Goal: Information Seeking & Learning: Learn about a topic

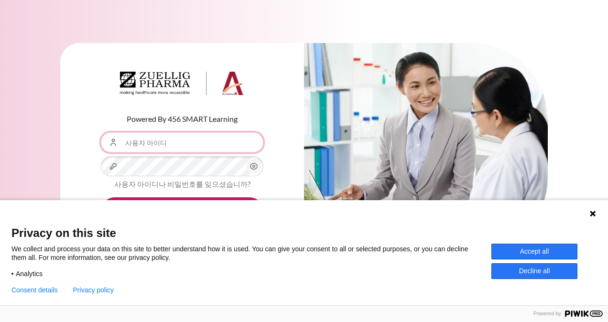
click at [153, 145] on input "사용자 아이디" at bounding box center [182, 142] width 163 height 20
drag, startPoint x: 547, startPoint y: 278, endPoint x: 546, endPoint y: 253, distance: 24.9
click at [546, 253] on div "Accept all Decline all" at bounding box center [544, 261] width 105 height 35
click at [546, 253] on button "Accept all" at bounding box center [535, 252] width 86 height 16
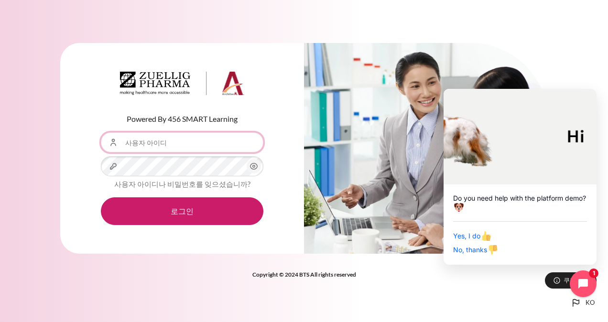
click at [195, 145] on input "사용자 아이디" at bounding box center [182, 142] width 163 height 20
type input "[EMAIL_ADDRESS][DOMAIN_NAME]"
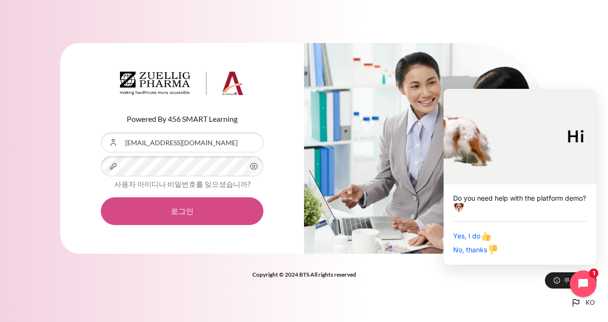
click at [203, 209] on button "로그인" at bounding box center [182, 212] width 163 height 28
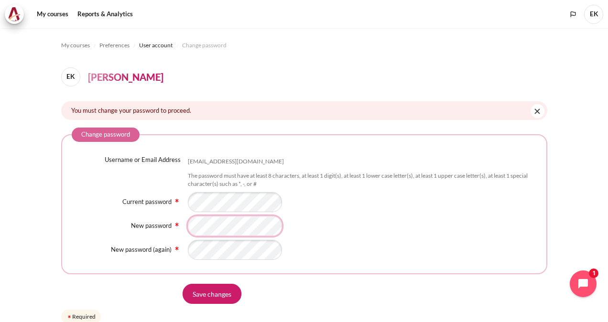
click at [0, 205] on html "Skip to main content My courses EK" at bounding box center [304, 161] width 608 height 322
drag, startPoint x: 391, startPoint y: 220, endPoint x: 389, endPoint y: 228, distance: 7.9
click at [391, 220] on div "Content" at bounding box center [362, 226] width 349 height 20
click at [200, 306] on form "Change password Username or Email Address ehkim01@zuelligpharma.com The passwor…" at bounding box center [304, 227] width 486 height 198
click at [203, 300] on input "Save changes" at bounding box center [212, 294] width 59 height 20
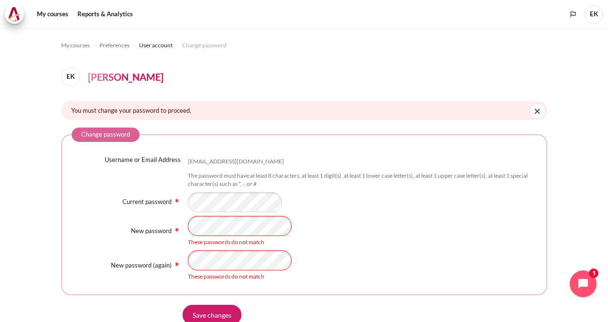
click at [55, 218] on section "My courses Preferences User account Change password EK EunHee Kim You must chan…" at bounding box center [304, 194] width 608 height 333
click at [198, 309] on input "Save changes" at bounding box center [212, 315] width 59 height 20
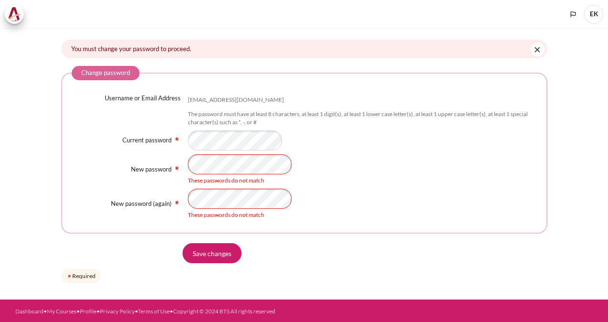
scroll to position [62, 0]
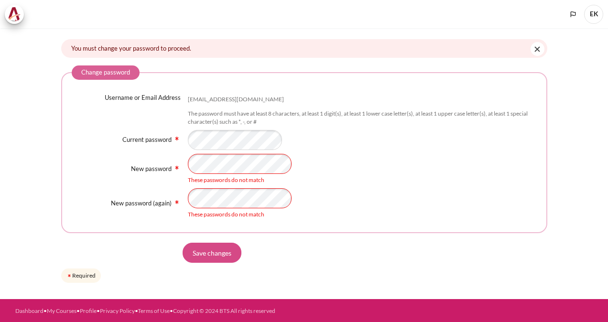
click at [226, 250] on input "Save changes" at bounding box center [212, 253] width 59 height 20
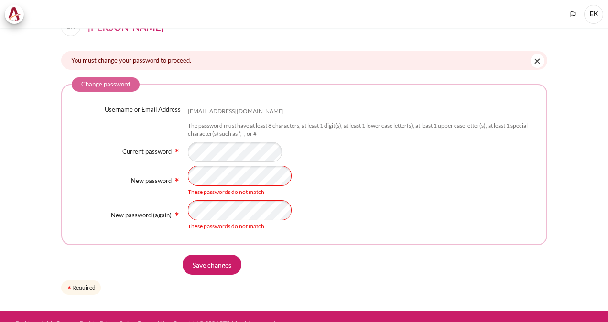
scroll to position [62, 0]
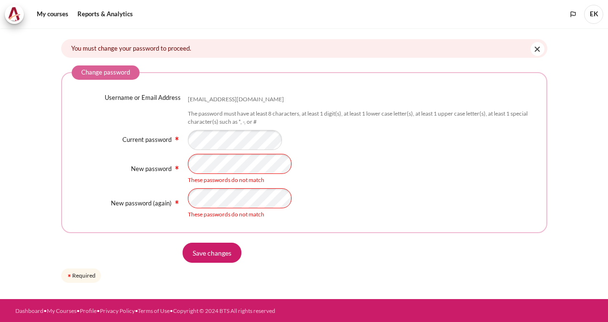
click at [172, 161] on div "New password These passwords do not match" at bounding box center [304, 169] width 465 height 31
click at [136, 251] on div "Save changes" at bounding box center [304, 253] width 486 height 20
click at [207, 259] on input "Save changes" at bounding box center [212, 253] width 59 height 20
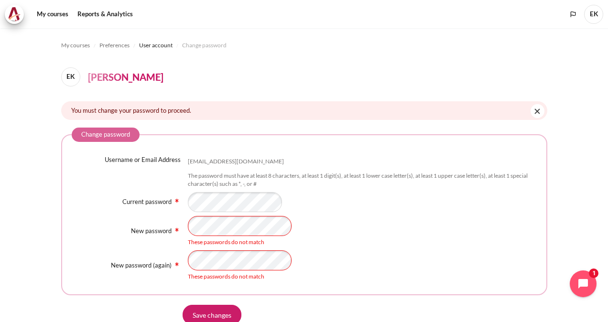
click at [171, 222] on div "New password These passwords do not match" at bounding box center [304, 231] width 465 height 31
click at [202, 313] on input "Save changes" at bounding box center [212, 315] width 59 height 20
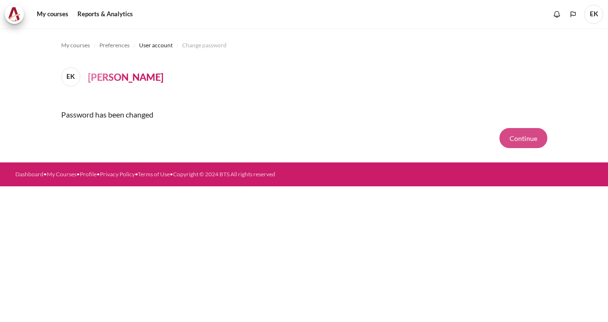
click at [519, 137] on button "Continue" at bounding box center [524, 138] width 48 height 20
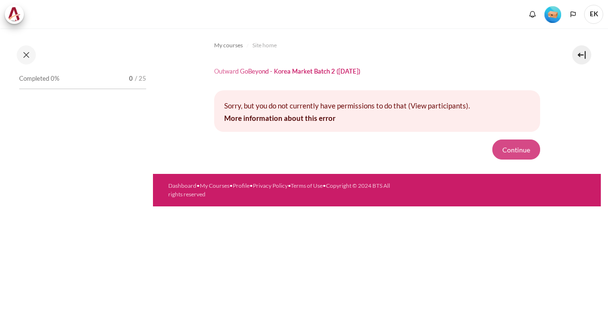
click at [512, 149] on button "Continue" at bounding box center [517, 150] width 48 height 20
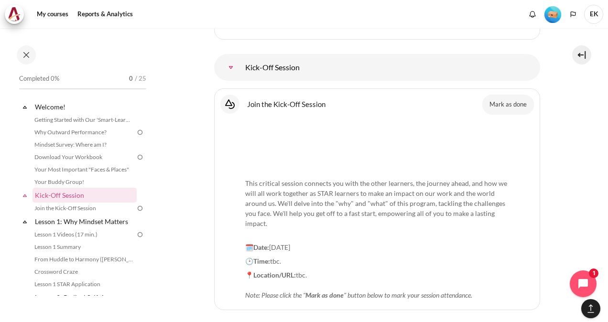
scroll to position [1004, 0]
click at [514, 99] on button "Mark as done" at bounding box center [509, 105] width 52 height 20
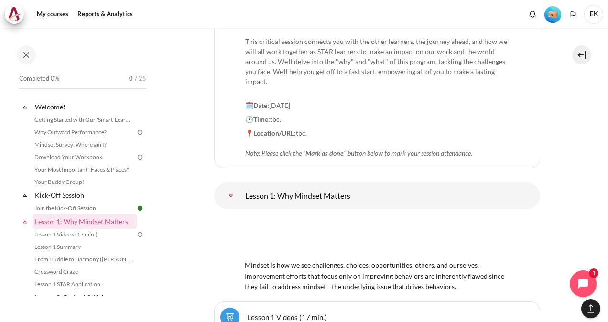
scroll to position [1148, 0]
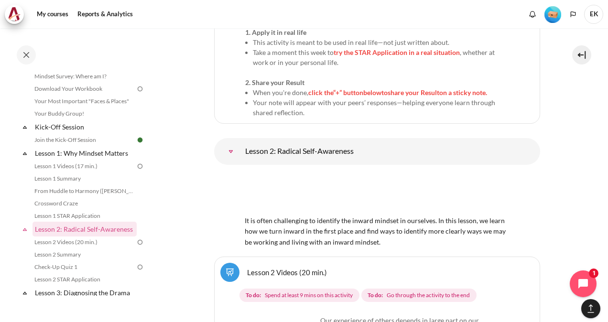
scroll to position [2179, 0]
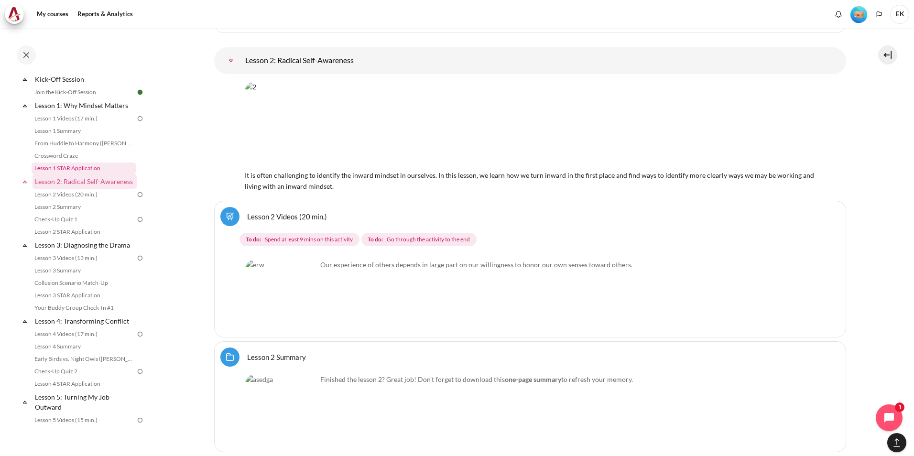
scroll to position [109, 0]
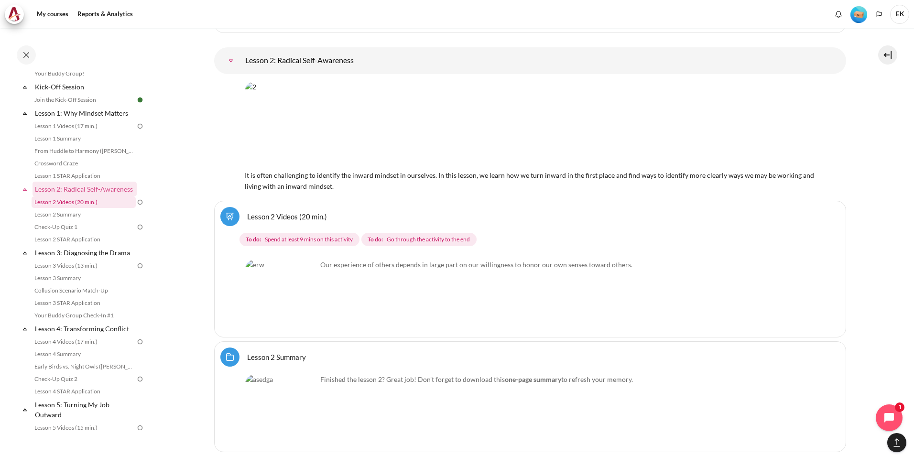
click at [91, 208] on link "Lesson 2 Videos (20 min.)" at bounding box center [84, 202] width 104 height 11
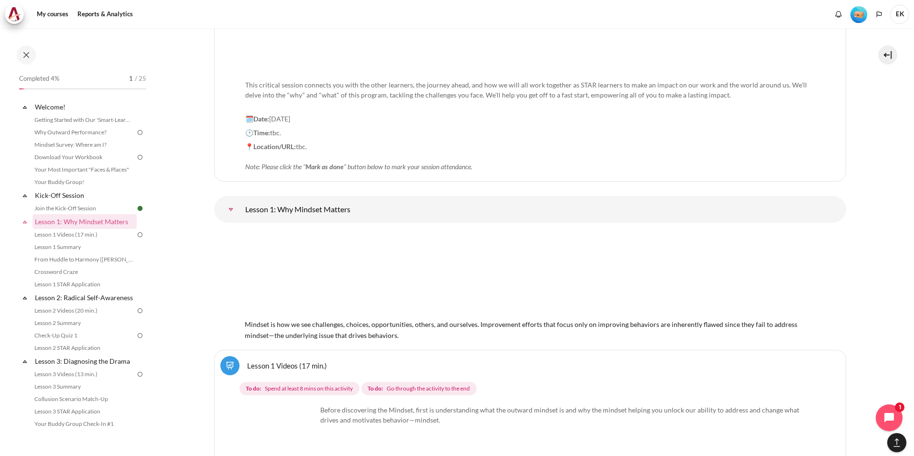
scroll to position [1270, 0]
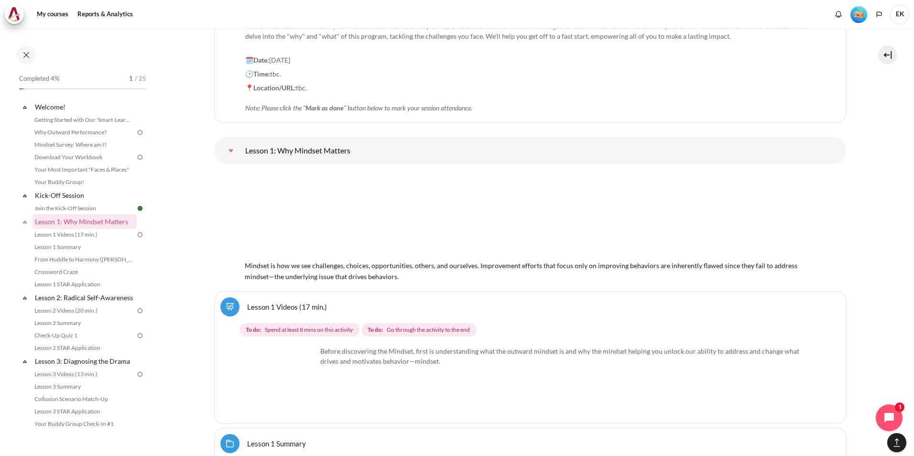
click at [349, 228] on img "Content" at bounding box center [523, 215] width 557 height 87
click at [350, 227] on img "Content" at bounding box center [523, 215] width 557 height 87
click at [424, 218] on img "Content" at bounding box center [523, 215] width 557 height 87
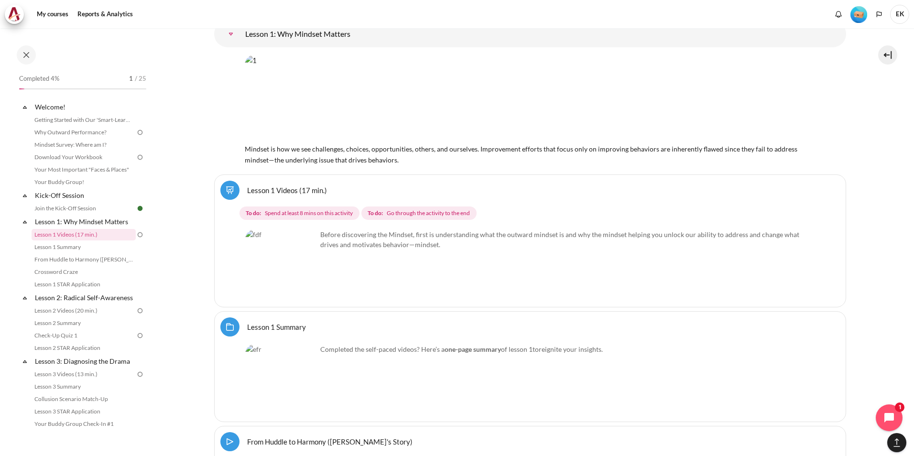
scroll to position [1414, 0]
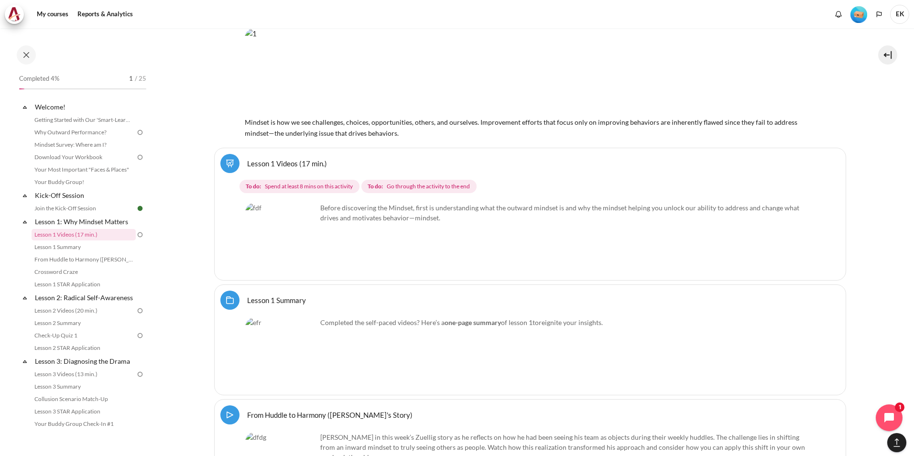
click at [286, 253] on img "Content" at bounding box center [281, 239] width 72 height 72
click at [299, 255] on img "Content" at bounding box center [281, 239] width 72 height 72
click at [300, 234] on img "Content" at bounding box center [281, 239] width 72 height 72
click at [300, 235] on img "Content" at bounding box center [281, 239] width 72 height 72
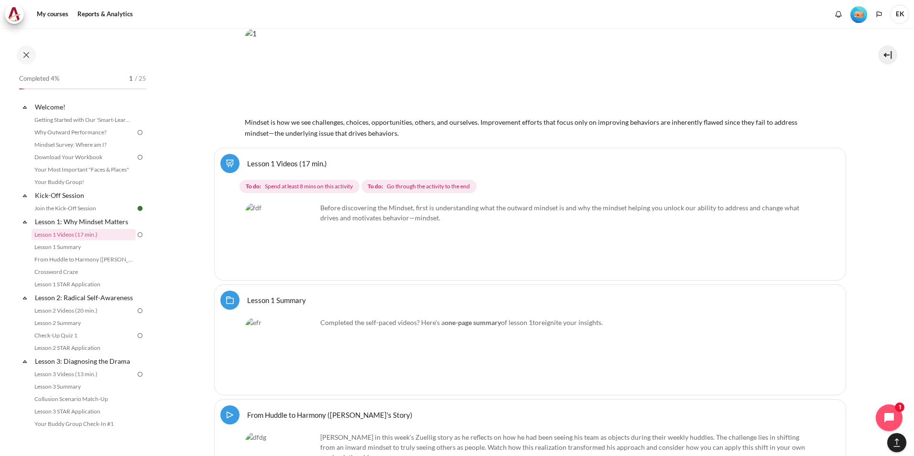
click at [306, 252] on img "Content" at bounding box center [281, 239] width 72 height 72
click at [307, 252] on img "Content" at bounding box center [281, 239] width 72 height 72
click at [334, 207] on p "Before discovering the Mindset, first is understanding what the outward mindset…" at bounding box center [530, 213] width 570 height 20
click at [292, 159] on link "Lesson 1 Videos (17 min.)" at bounding box center [287, 163] width 80 height 9
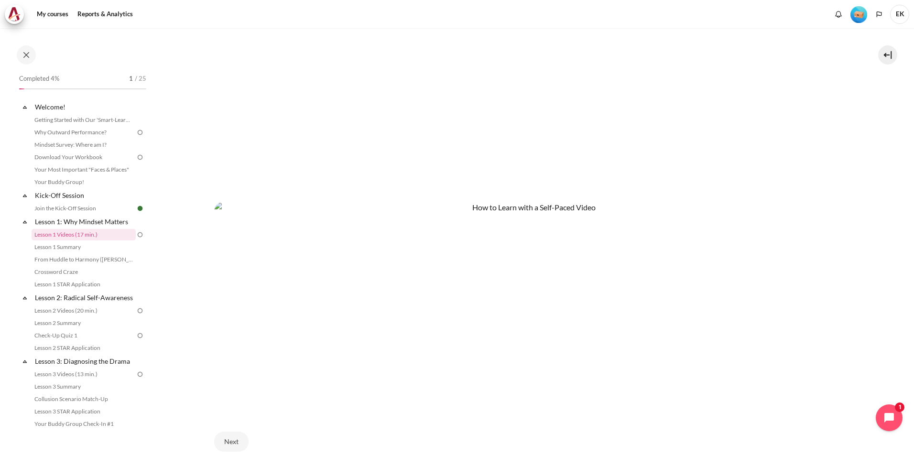
scroll to position [187, 0]
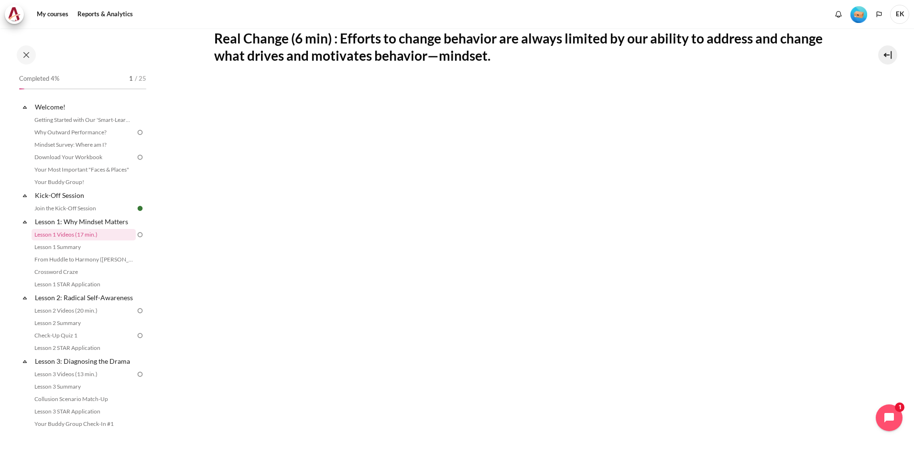
click at [136, 233] on img at bounding box center [140, 235] width 9 height 9
click at [136, 236] on img at bounding box center [140, 235] width 9 height 9
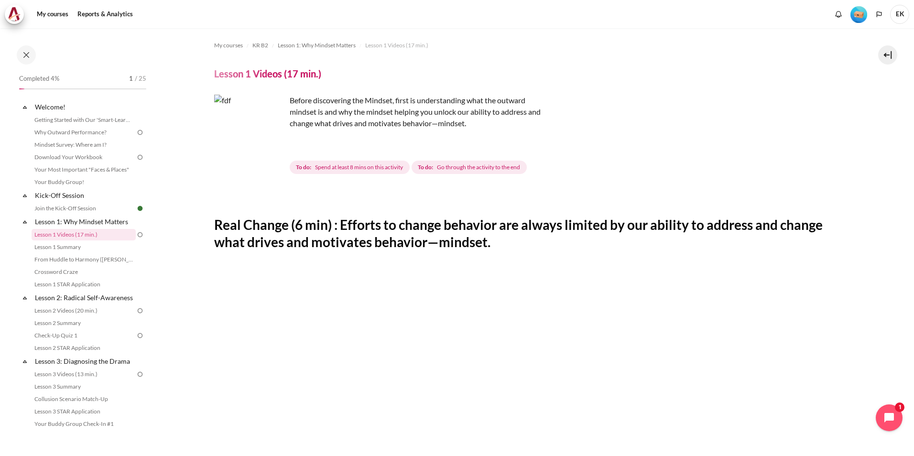
click at [272, 150] on img "Content" at bounding box center [250, 131] width 72 height 72
click at [335, 166] on span "Spend at least 8 mins on this activity" at bounding box center [359, 167] width 88 height 9
click at [261, 75] on h4 "Lesson 1 Videos (17 min.)" at bounding box center [267, 73] width 107 height 12
click at [378, 124] on p "Before discovering the Mindset, first is understanding what the outward mindset…" at bounding box center [381, 112] width 335 height 34
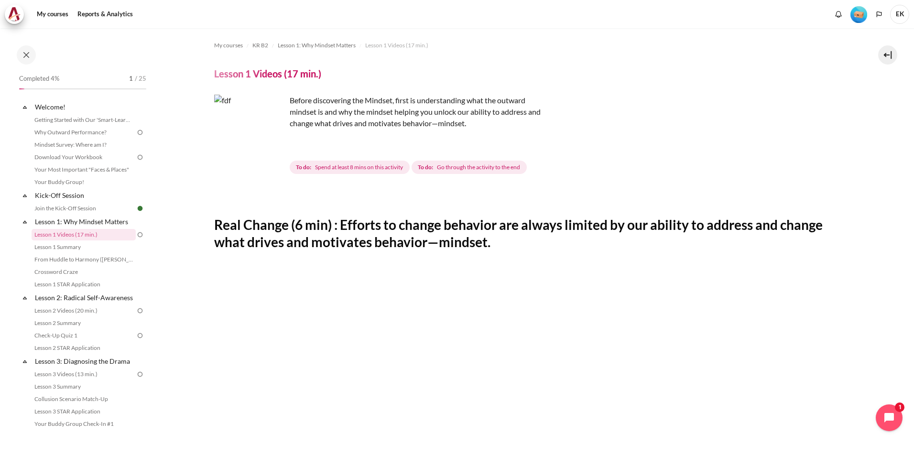
drag, startPoint x: 378, startPoint y: 124, endPoint x: 480, endPoint y: 165, distance: 109.7
click at [480, 165] on span "Go through the activity to the end" at bounding box center [478, 167] width 83 height 9
click at [481, 164] on span "Go through the activity to the end" at bounding box center [478, 167] width 83 height 9
drag, startPoint x: 481, startPoint y: 164, endPoint x: 503, endPoint y: 212, distance: 52.6
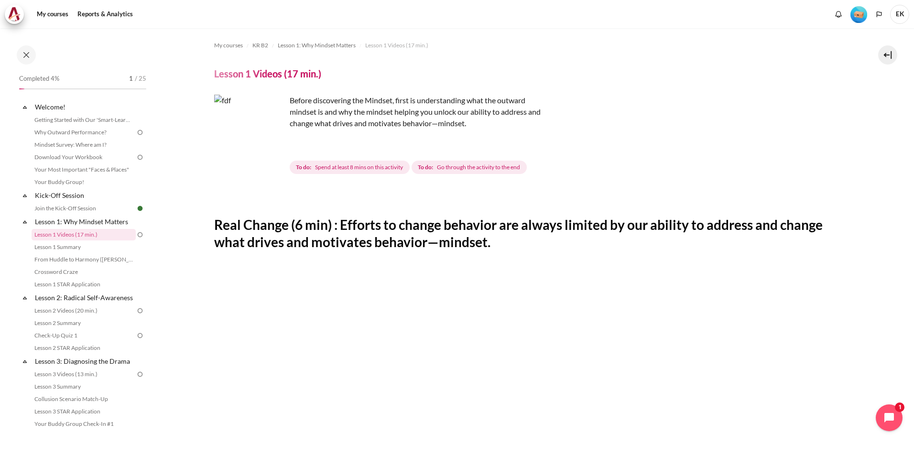
click at [502, 235] on h2 "Real Change (6 min) : Efforts to change behavior are always limited by our abil…" at bounding box center [530, 233] width 632 height 35
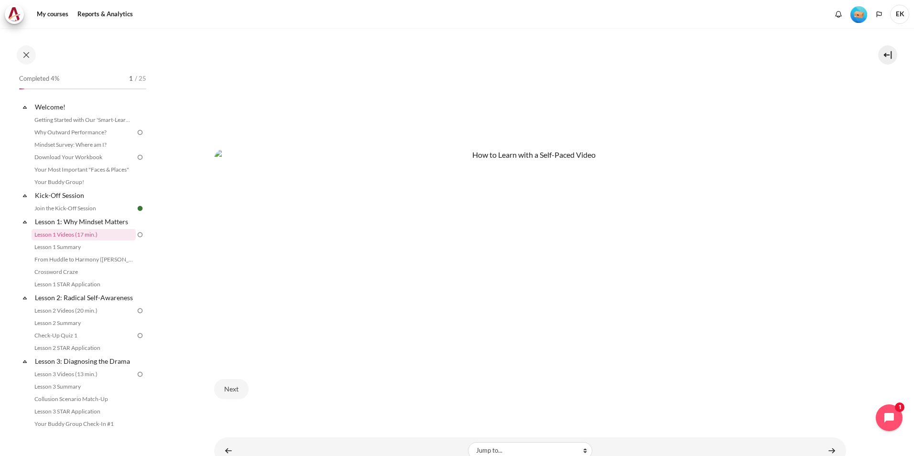
scroll to position [521, 0]
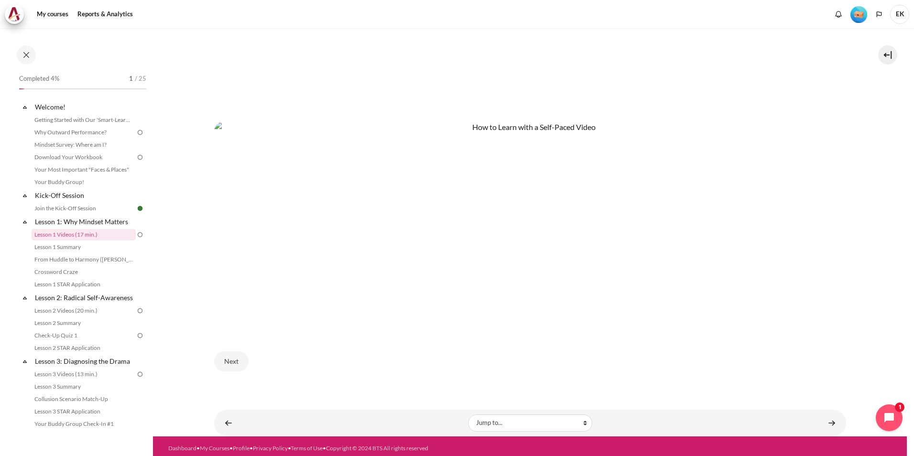
click at [361, 294] on img "Content" at bounding box center [530, 225] width 632 height 208
click at [362, 292] on img "Content" at bounding box center [530, 225] width 632 height 208
click at [361, 293] on img "Content" at bounding box center [530, 225] width 632 height 208
drag, startPoint x: 362, startPoint y: 292, endPoint x: 369, endPoint y: 290, distance: 7.4
click at [363, 291] on img "Content" at bounding box center [530, 225] width 632 height 208
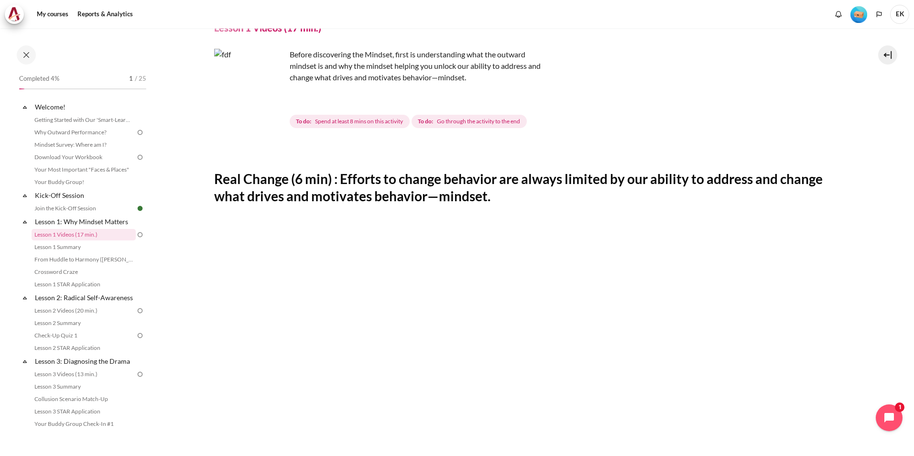
scroll to position [0, 0]
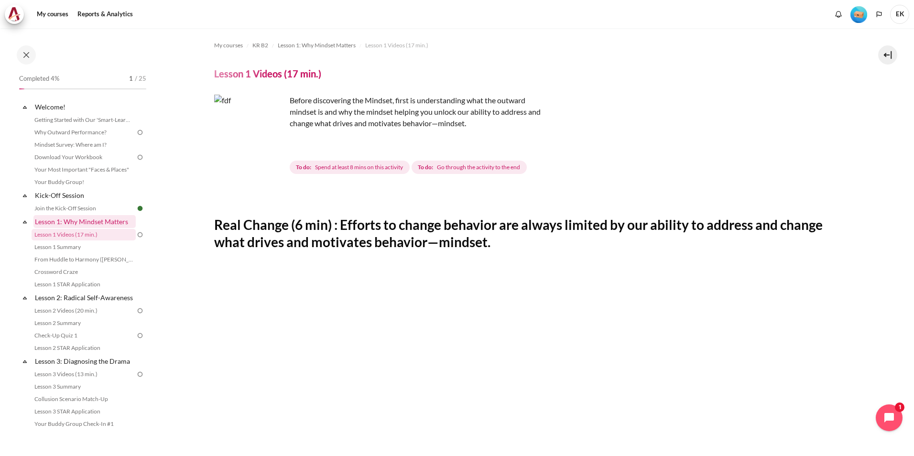
click at [94, 221] on link "Lesson 1: Why Mindset Matters" at bounding box center [84, 221] width 102 height 13
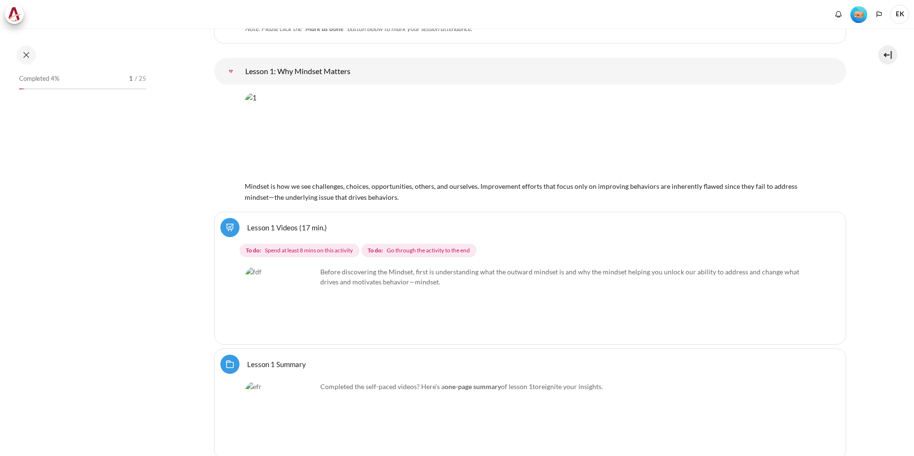
scroll to position [1323, 0]
click at [312, 223] on link "Lesson 1 Videos (17 min.)" at bounding box center [287, 226] width 80 height 9
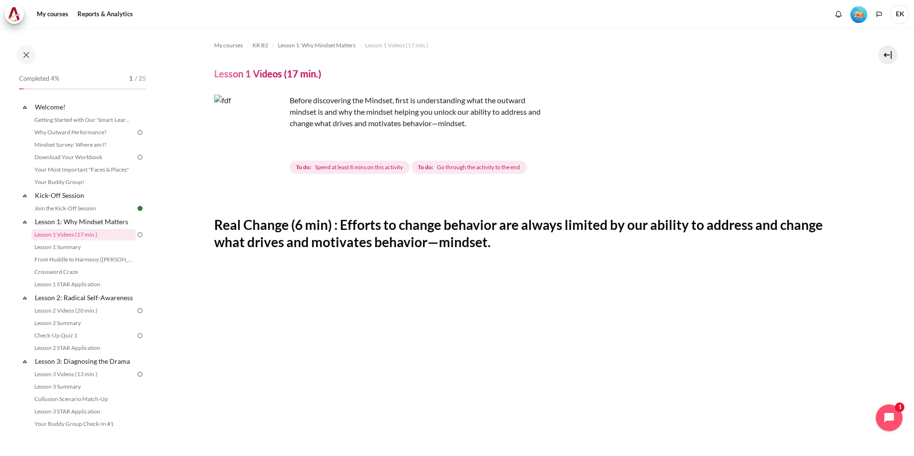
click at [283, 149] on img "Content" at bounding box center [250, 131] width 72 height 72
click at [255, 151] on img "Content" at bounding box center [250, 131] width 72 height 72
click at [296, 133] on p "Content" at bounding box center [381, 138] width 335 height 11
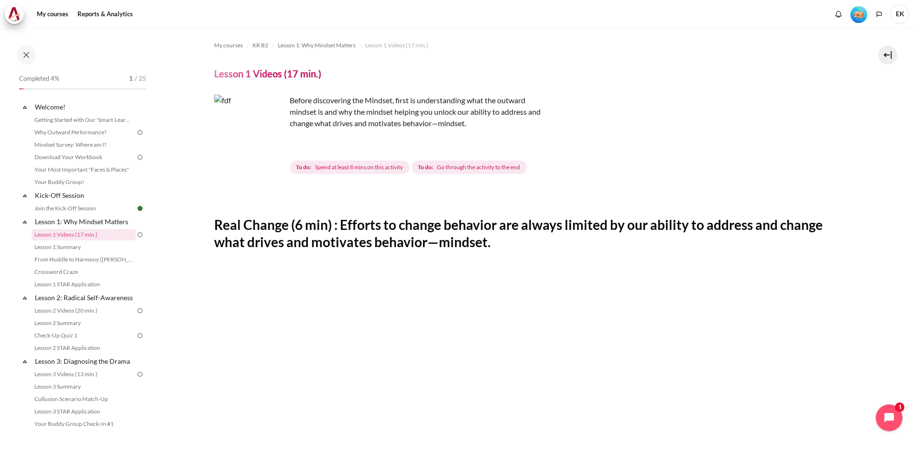
click at [301, 68] on h4 "Lesson 1 Videos (17 min.)" at bounding box center [267, 73] width 107 height 12
click at [706, 239] on h2 "Real Change (6 min) : Efforts to change behavior are always limited by our abil…" at bounding box center [530, 233] width 632 height 35
click at [705, 236] on h2 "Real Change (6 min) : Efforts to change behavior are always limited by our abil…" at bounding box center [530, 233] width 632 height 35
click at [695, 223] on h2 "Real Change (6 min) : Efforts to change behavior are always limited by our abil…" at bounding box center [530, 233] width 632 height 35
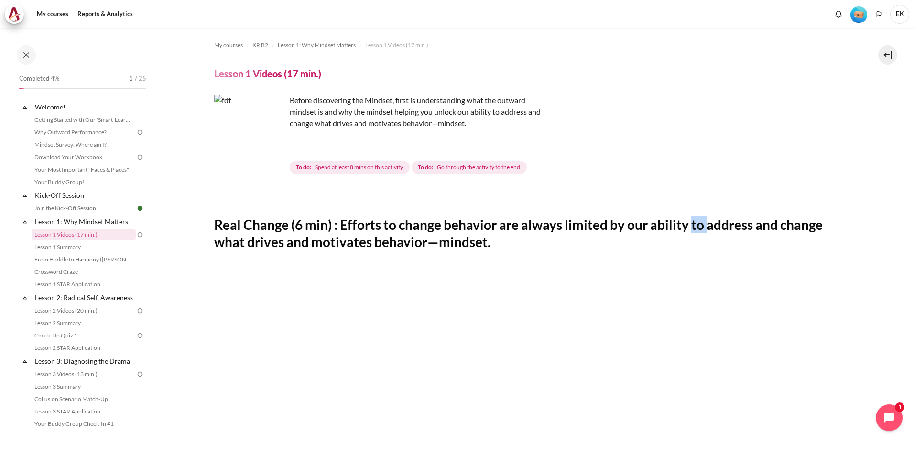
click at [694, 223] on h2 "Real Change (6 min) : Efforts to change behavior are always limited by our abil…" at bounding box center [530, 233] width 632 height 35
drag, startPoint x: 694, startPoint y: 223, endPoint x: 681, endPoint y: 221, distance: 13.5
click at [681, 221] on h2 "Real Change (6 min) : Efforts to change behavior are always limited by our abil…" at bounding box center [530, 233] width 632 height 35
drag, startPoint x: 681, startPoint y: 221, endPoint x: 595, endPoint y: 247, distance: 90.2
click at [611, 245] on h2 "Real Change (6 min) : Efforts to change behavior are always limited by our abil…" at bounding box center [530, 233] width 632 height 35
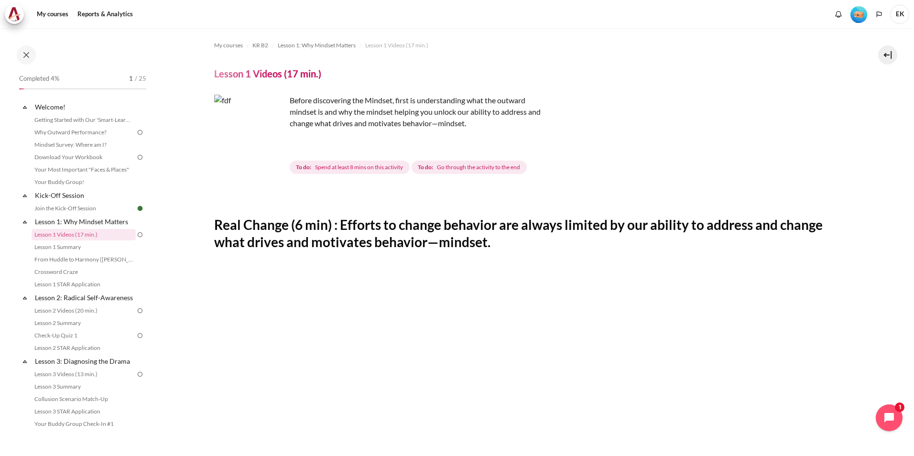
click at [539, 245] on h2 "Real Change (6 min) : Efforts to change behavior are always limited by our abil…" at bounding box center [530, 233] width 632 height 35
click at [466, 242] on h2 "Real Change (6 min) : Efforts to change behavior are always limited by our abil…" at bounding box center [530, 233] width 632 height 35
click at [465, 242] on h2 "Real Change (6 min) : Efforts to change behavior are always limited by our abil…" at bounding box center [530, 233] width 632 height 35
click at [424, 241] on h2 "Real Change (6 min) : Efforts to change behavior are always limited by our abil…" at bounding box center [530, 233] width 632 height 35
click at [64, 248] on link "Lesson 1 Summary" at bounding box center [84, 247] width 104 height 11
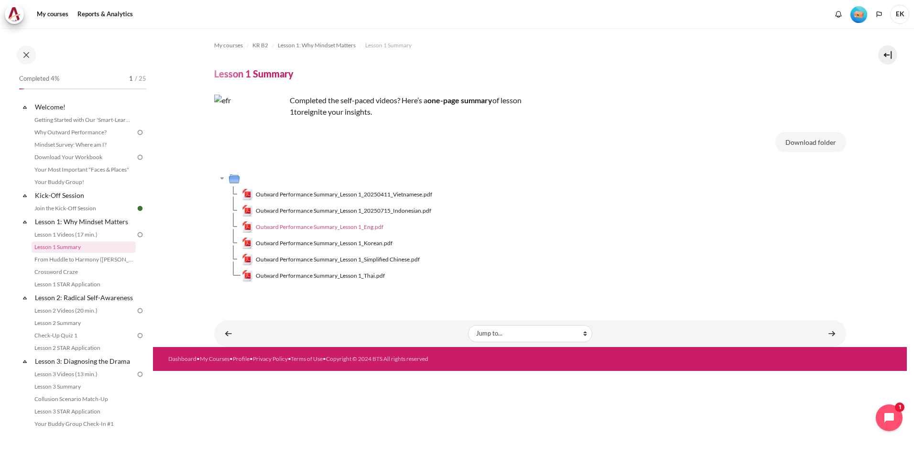
click at [345, 230] on span "Outward Performance Summary_Lesson 1_Eng.pdf" at bounding box center [320, 227] width 128 height 9
click at [102, 264] on link "From Huddle to Harmony ([PERSON_NAME]'s Story)" at bounding box center [84, 259] width 104 height 11
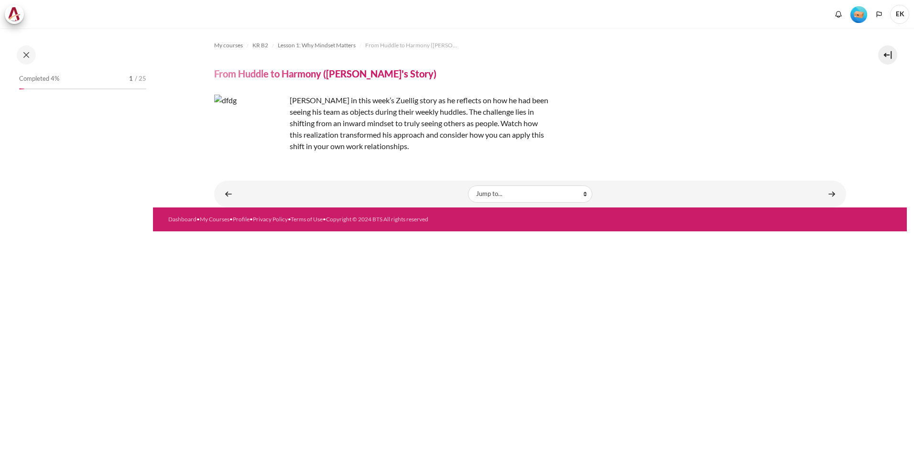
scroll to position [9, 0]
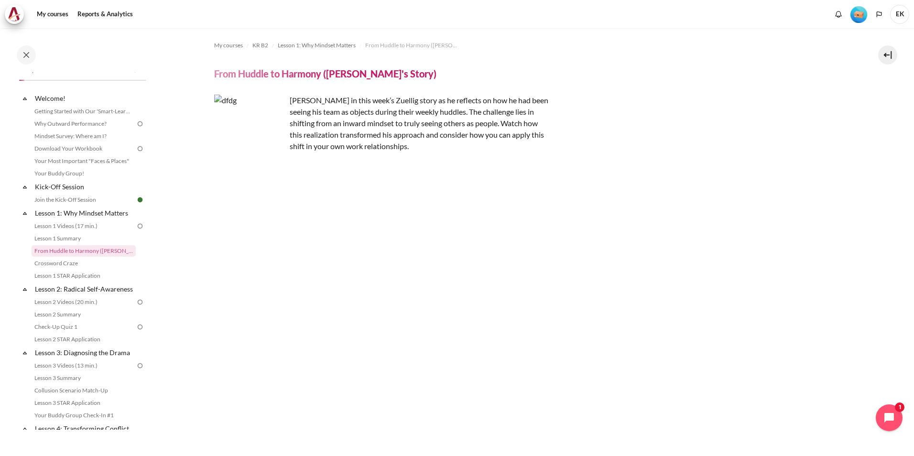
click at [260, 157] on img "Content" at bounding box center [250, 131] width 72 height 72
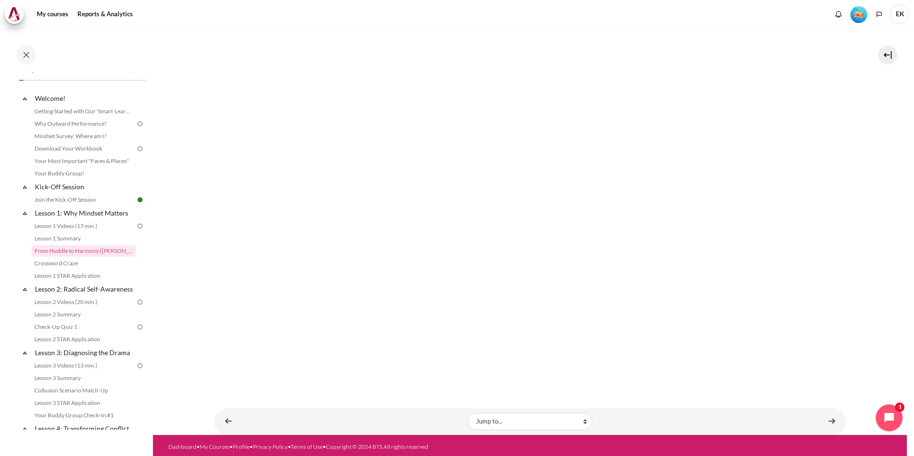
scroll to position [0, 0]
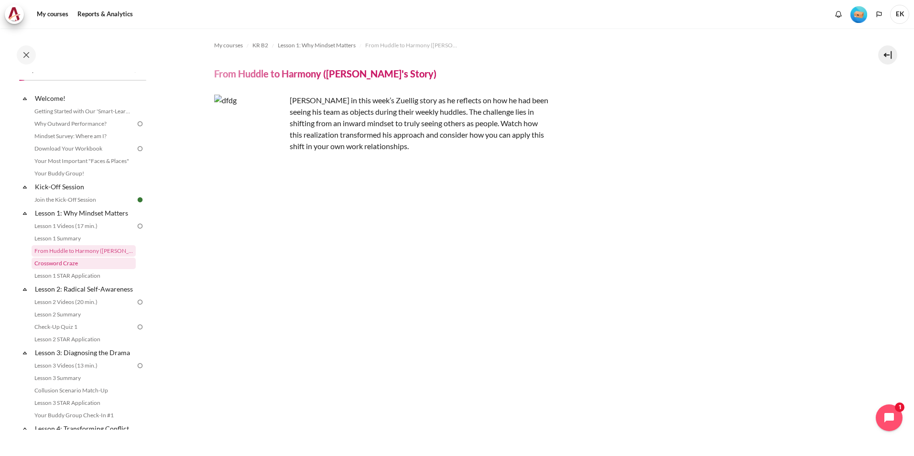
click at [79, 264] on link "Crossword Craze" at bounding box center [84, 263] width 104 height 11
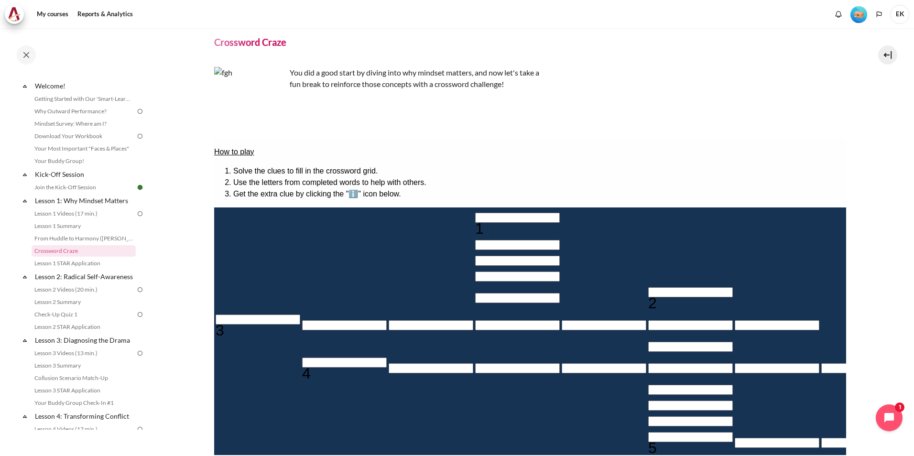
scroll to position [48, 0]
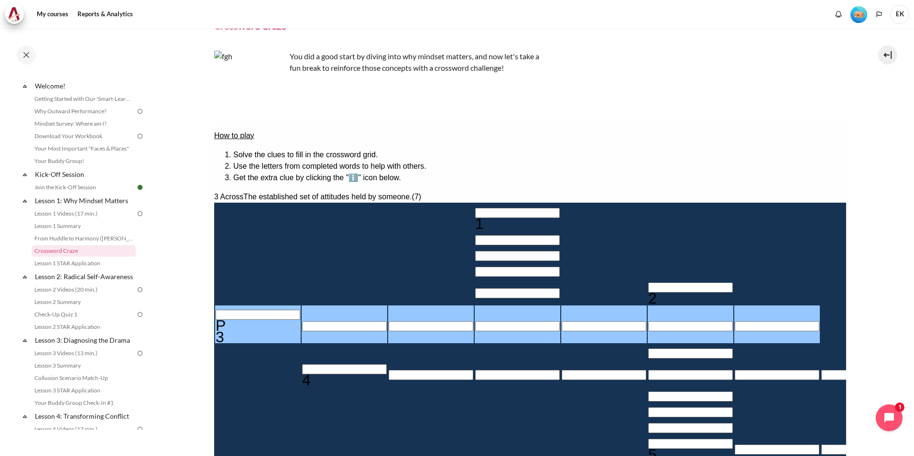
type input "＿＿＿＿＿＿＿"
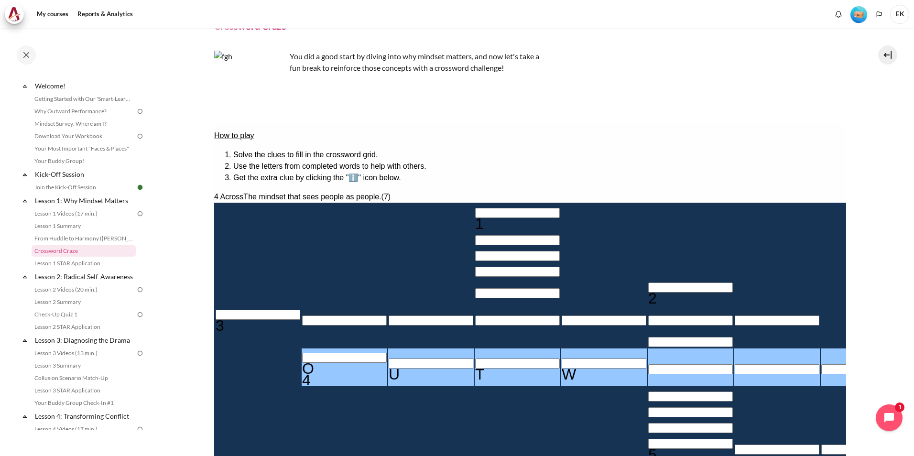
type input "OUTWW＿＿"
type input "＿＿＿W＿＿＿＿"
type input "OUTW＿＿＿"
type input "＿＿＿＿＿＿＿＿"
type input "OUTWA＿＿"
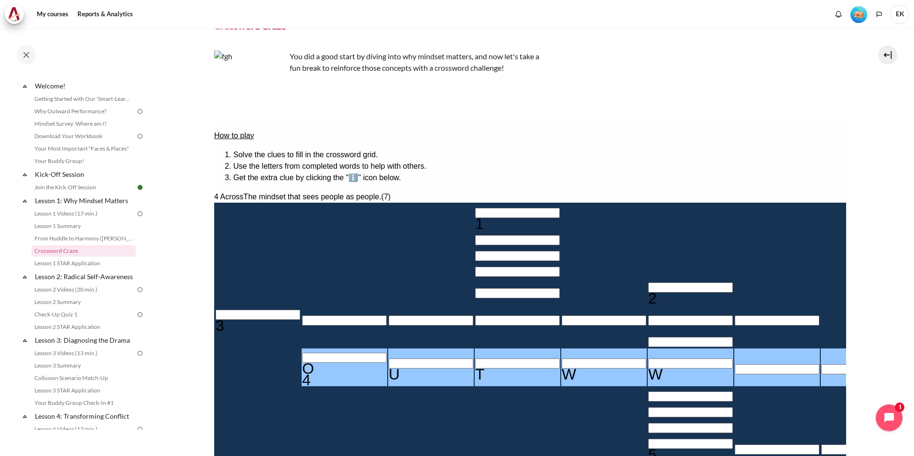
type input "＿＿＿A＿＿＿＿"
type input "OUTWARD"
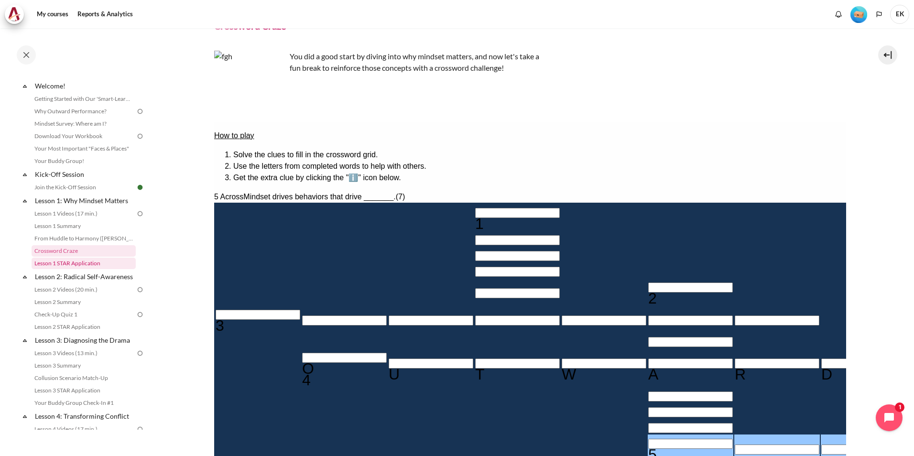
click at [102, 266] on link "Lesson 1 STAR Application" at bounding box center [84, 263] width 104 height 11
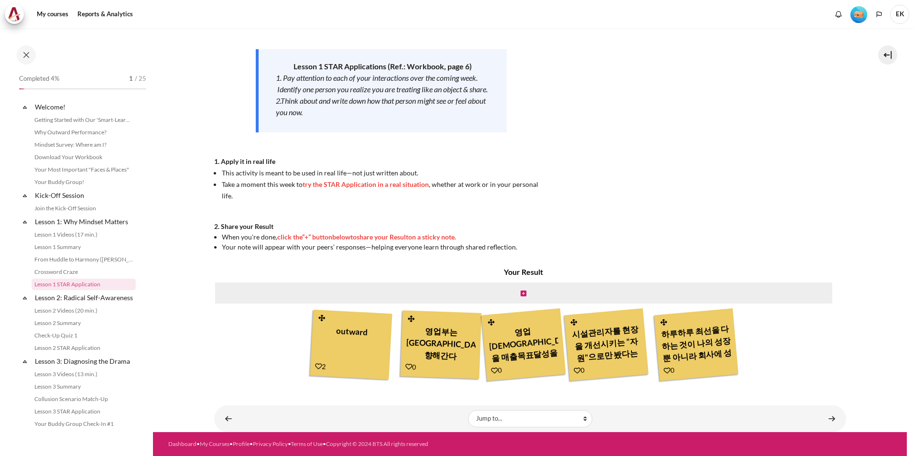
scroll to position [33, 0]
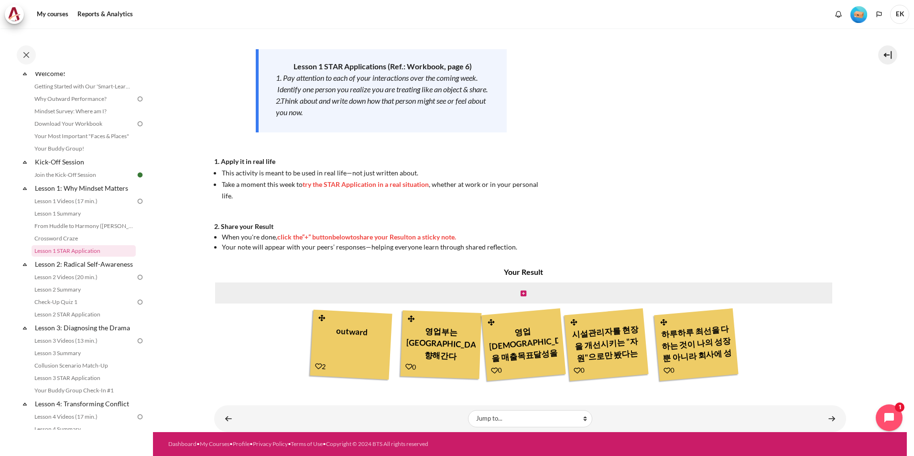
click at [341, 345] on div "outward" at bounding box center [351, 342] width 71 height 43
click at [340, 362] on div "outward" at bounding box center [351, 342] width 71 height 43
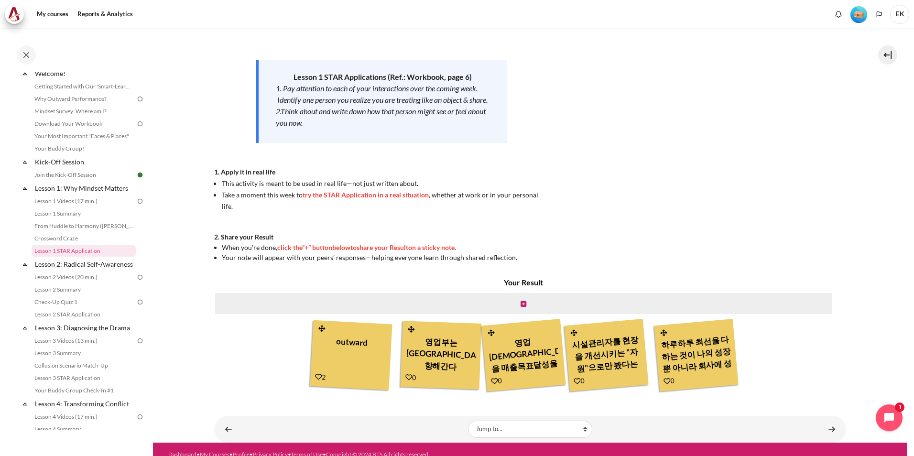
scroll to position [137, 0]
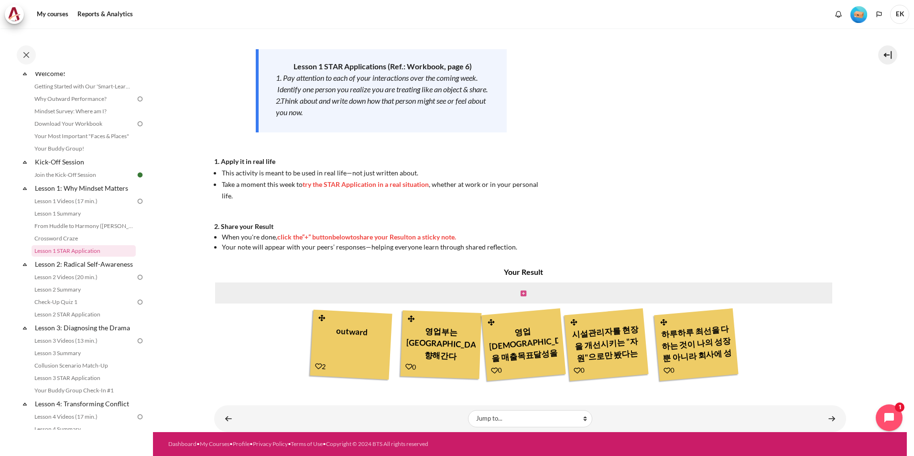
click at [521, 290] on icon "Content" at bounding box center [524, 293] width 6 height 7
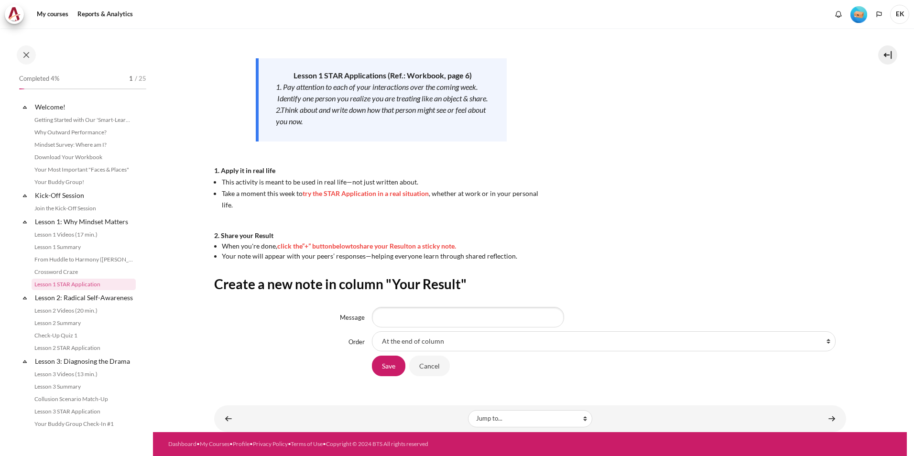
scroll to position [33, 0]
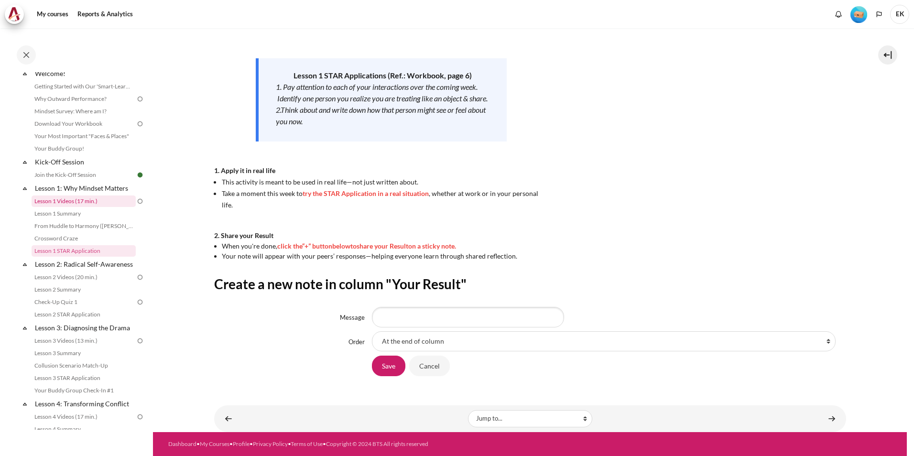
click at [95, 202] on link "Lesson 1 Videos (17 min.)" at bounding box center [84, 201] width 104 height 11
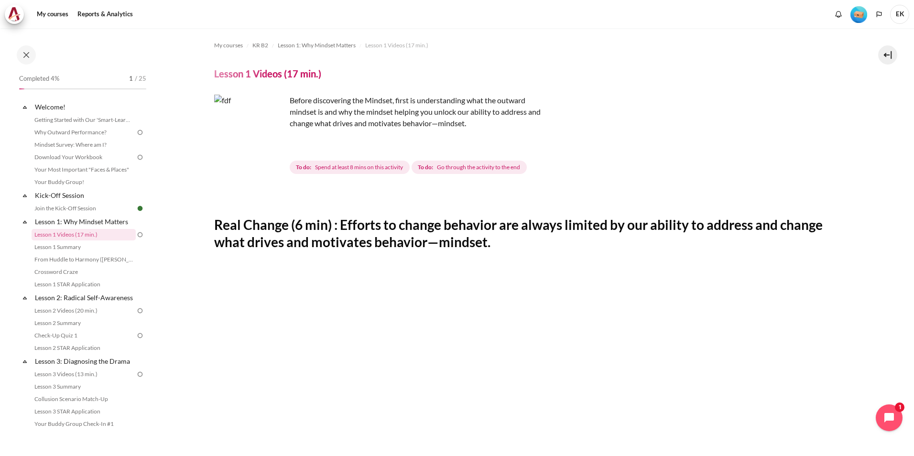
click at [276, 149] on img "Content" at bounding box center [250, 131] width 72 height 72
click at [89, 317] on link "Lesson 2 Videos (20 min.)" at bounding box center [84, 310] width 104 height 11
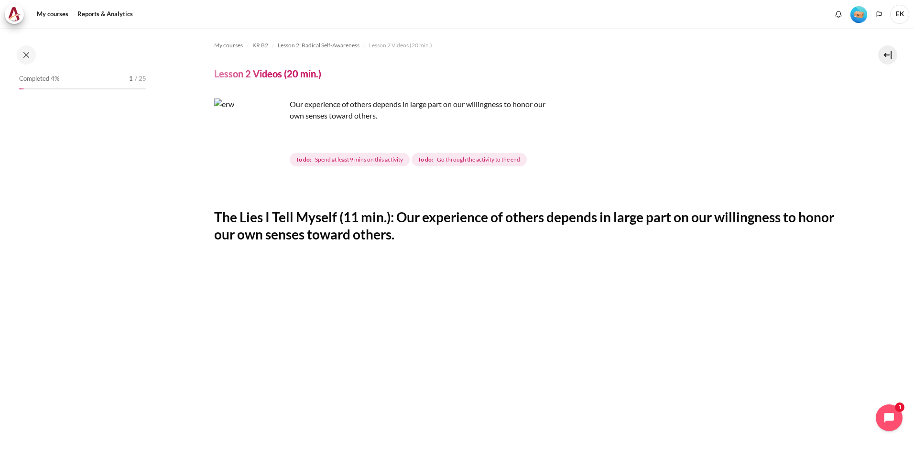
click at [275, 153] on img "Content" at bounding box center [250, 135] width 72 height 72
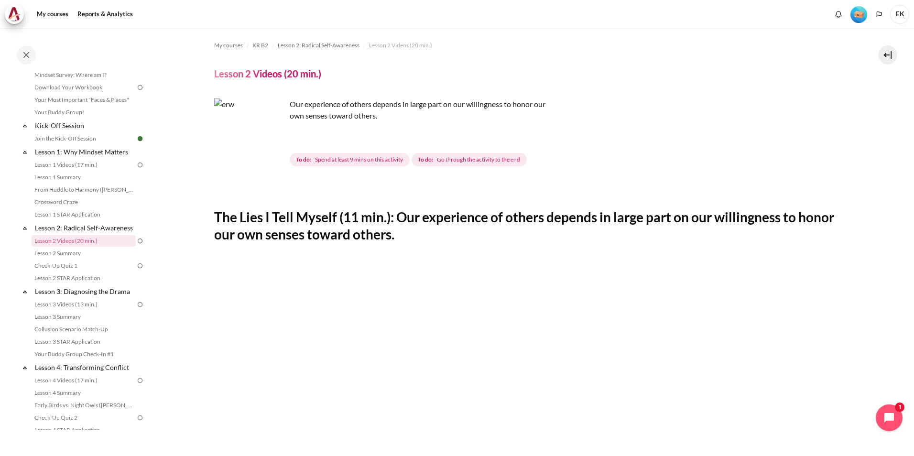
click at [275, 153] on img "Content" at bounding box center [250, 135] width 72 height 72
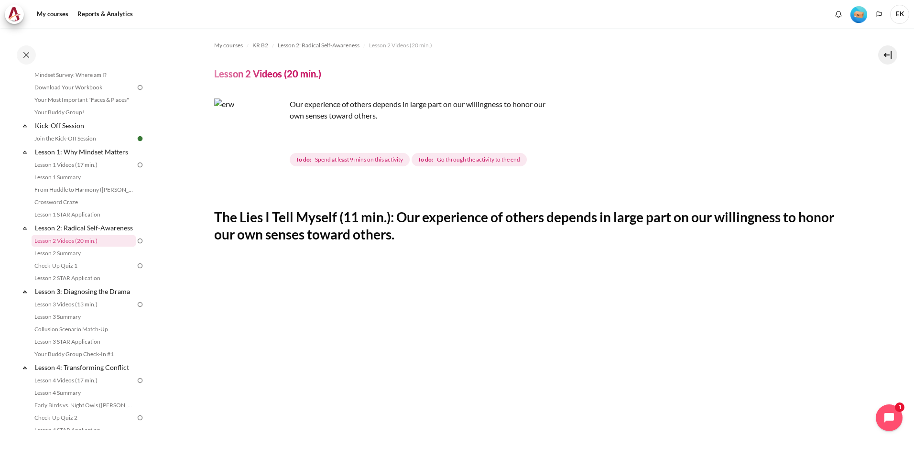
click at [275, 153] on img "Content" at bounding box center [250, 135] width 72 height 72
click at [351, 248] on div "The Lies I Tell Myself (11 min.): Our experience of others depends in large par…" at bounding box center [530, 465] width 632 height 564
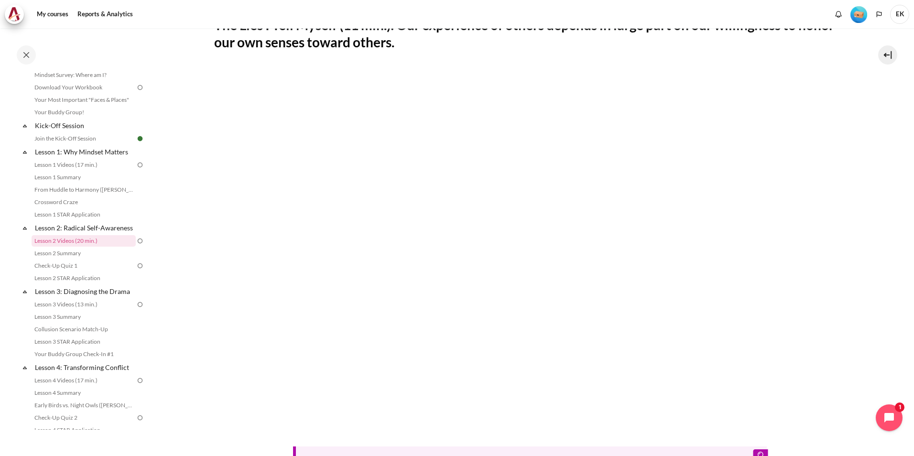
scroll to position [176, 0]
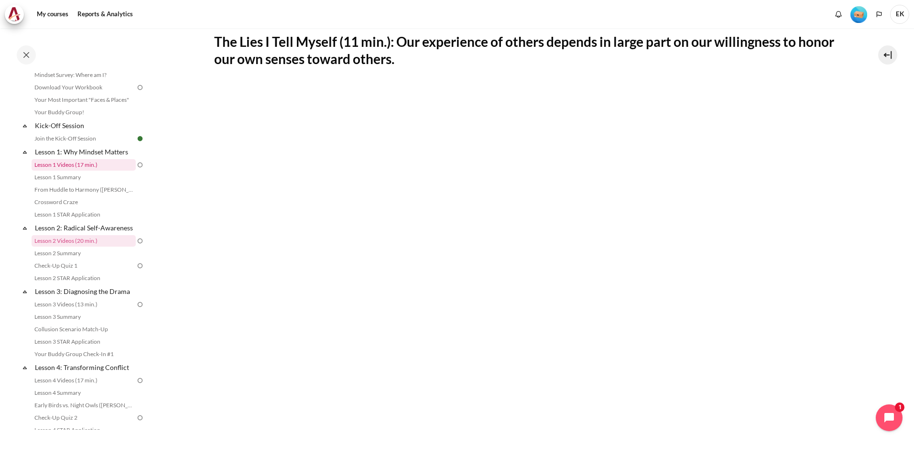
click at [114, 165] on link "Lesson 1 Videos (17 min.)" at bounding box center [84, 164] width 104 height 11
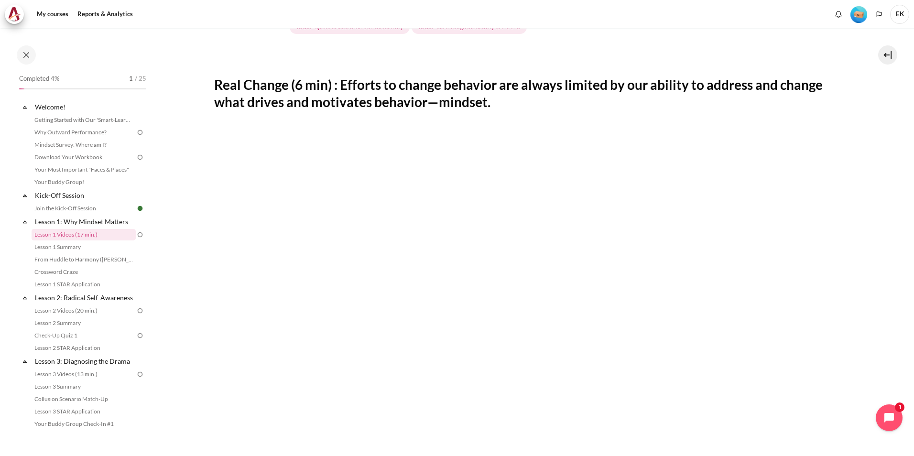
scroll to position [191, 0]
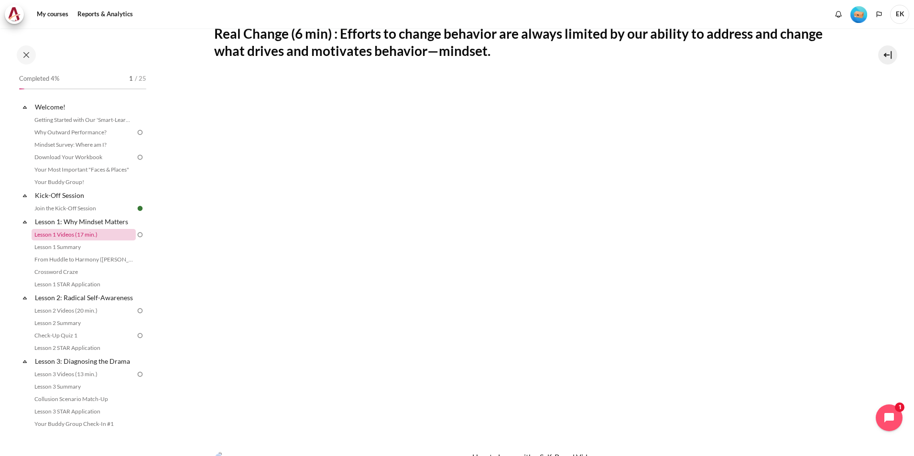
click at [76, 237] on link "Lesson 1 Videos (17 min.)" at bounding box center [84, 234] width 104 height 11
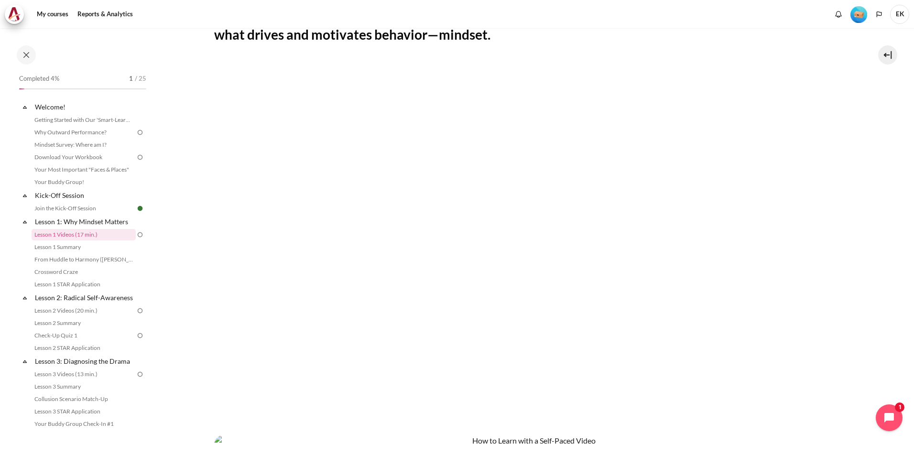
scroll to position [191, 0]
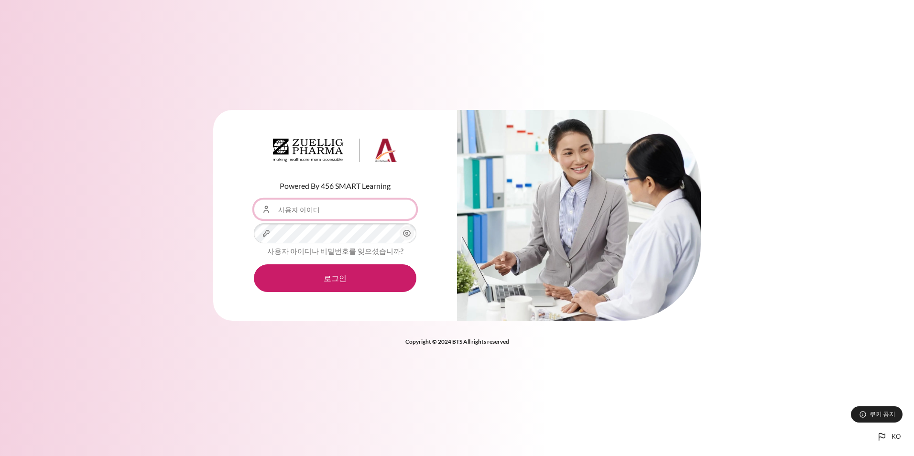
click at [349, 204] on input "사용자 아이디" at bounding box center [335, 209] width 163 height 20
click at [332, 207] on input "사용자 아이디" at bounding box center [335, 209] width 163 height 20
type input "[EMAIL_ADDRESS][DOMAIN_NAME]"
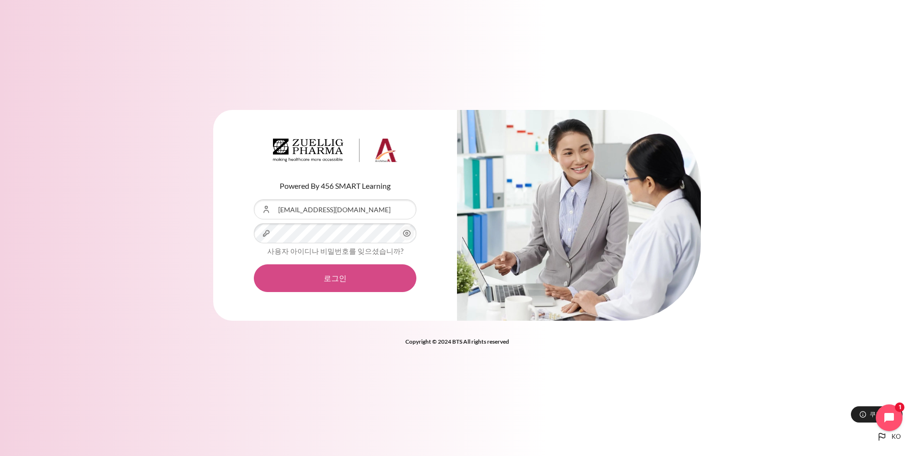
click at [317, 273] on button "로그인" at bounding box center [335, 278] width 163 height 28
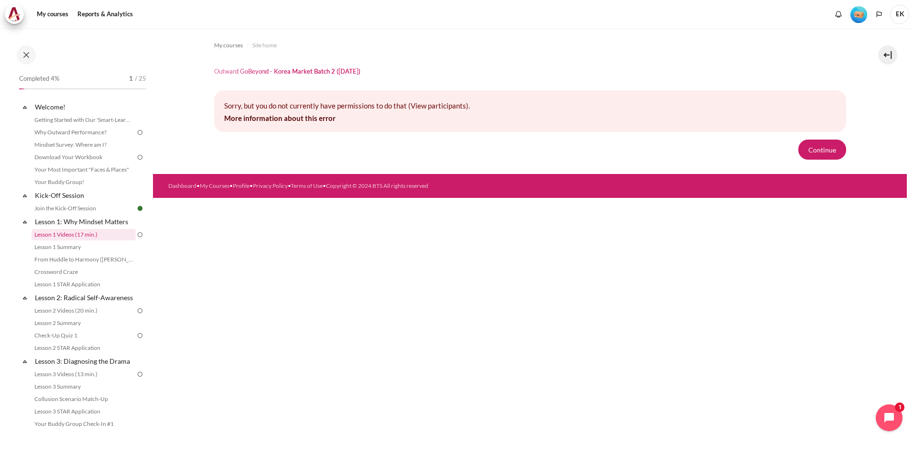
click at [106, 234] on link "Lesson 1 Videos (17 min.)" at bounding box center [84, 234] width 104 height 11
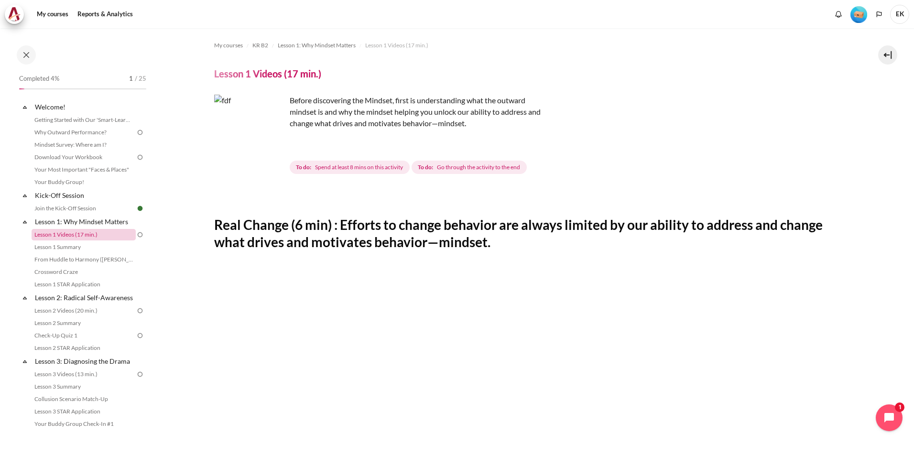
click at [107, 235] on link "Lesson 1 Videos (17 min.)" at bounding box center [84, 234] width 104 height 11
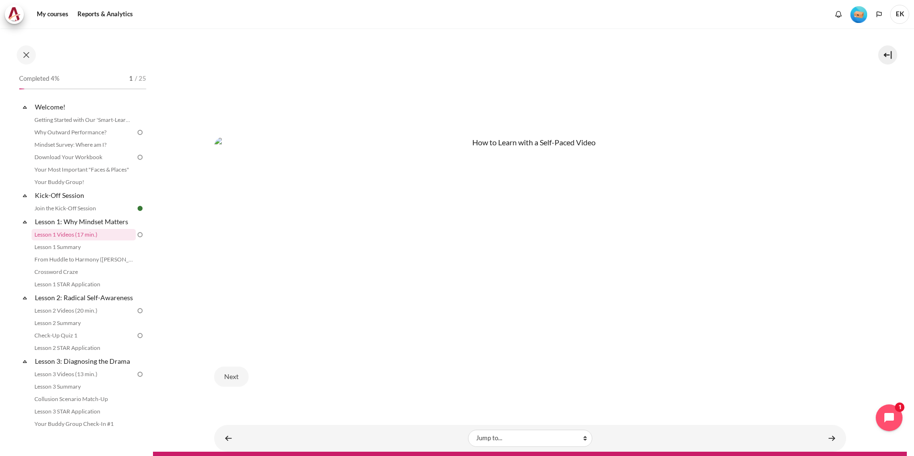
scroll to position [521, 0]
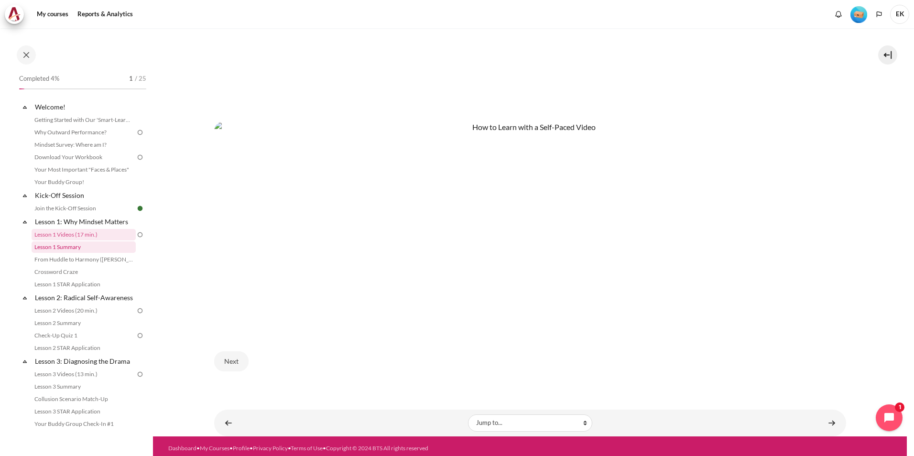
click at [78, 250] on link "Lesson 1 Summary" at bounding box center [84, 247] width 104 height 11
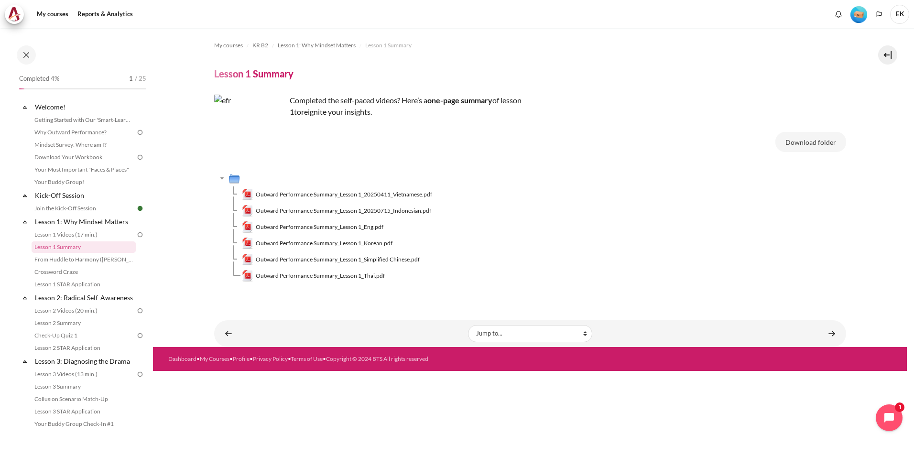
click at [137, 236] on img at bounding box center [140, 235] width 9 height 9
click at [70, 235] on link "Lesson 1 Videos (17 min.)" at bounding box center [84, 234] width 104 height 11
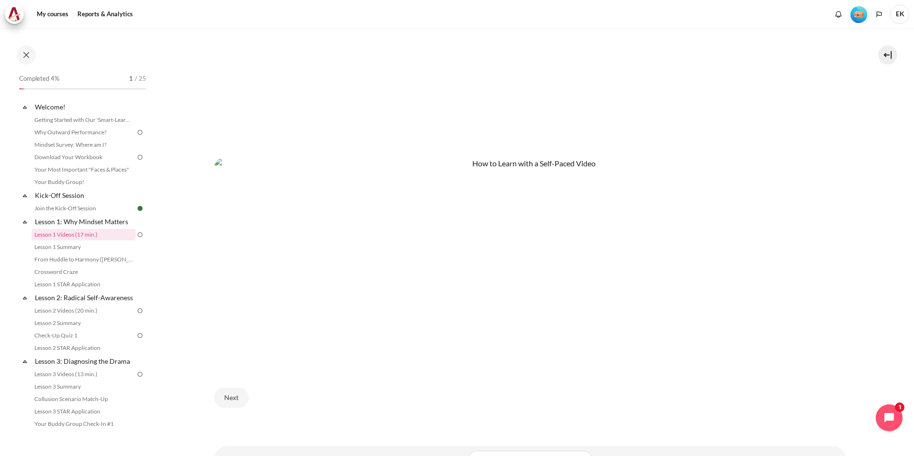
scroll to position [521, 0]
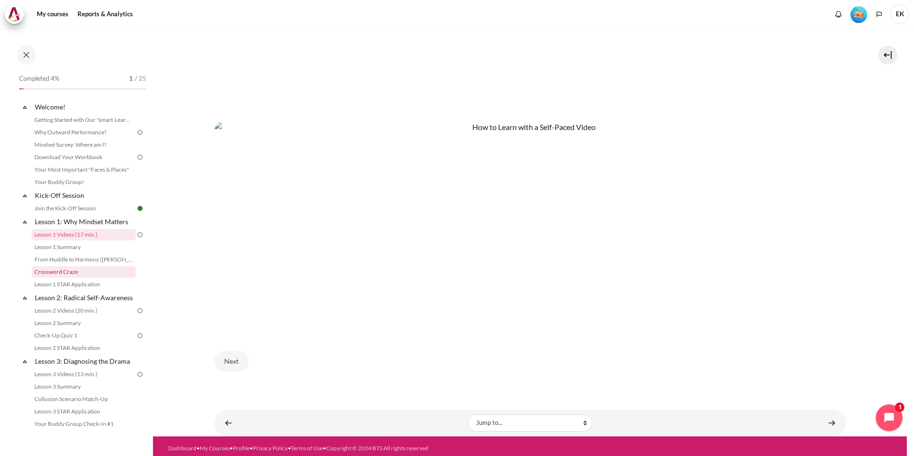
click at [82, 271] on link "Crossword Craze" at bounding box center [84, 271] width 104 height 11
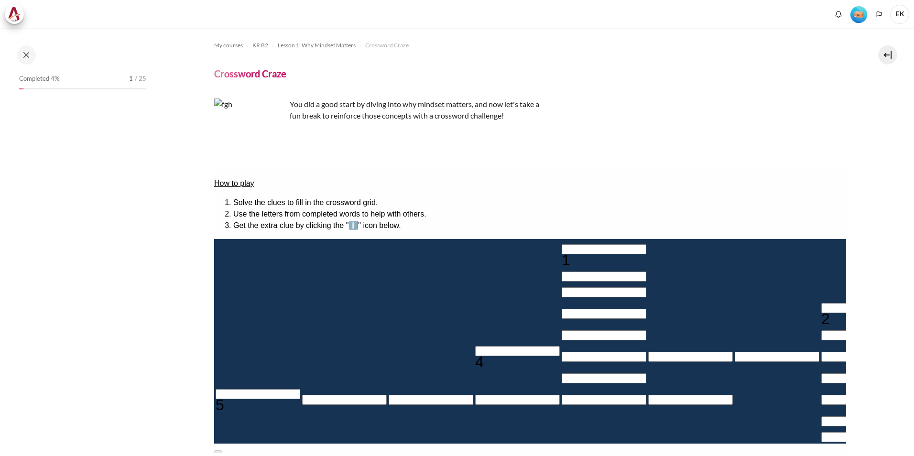
scroll to position [21, 0]
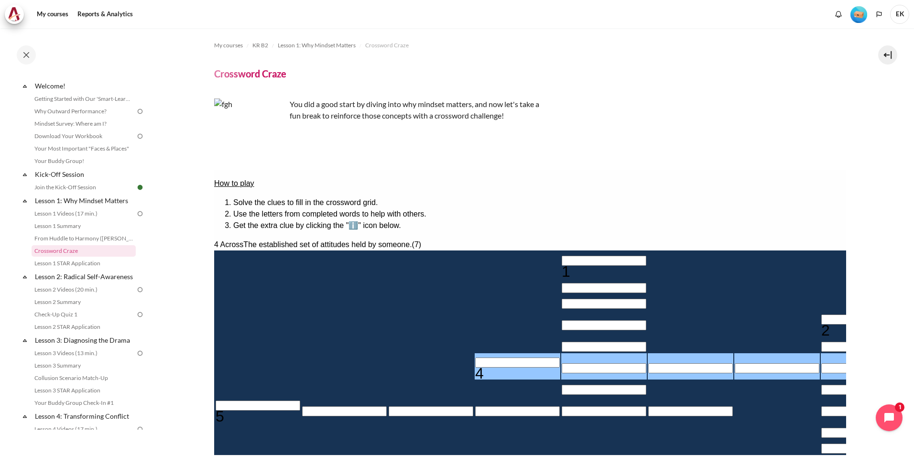
type input "＿D＿＿＿＿＿"
type input "＿＿＿＿＿D＿＿"
type input "＿＿＿＿＿＿＿"
type input "＿＿＿＿＿＿＿＿"
type input "MI＿＿＿＿＿"
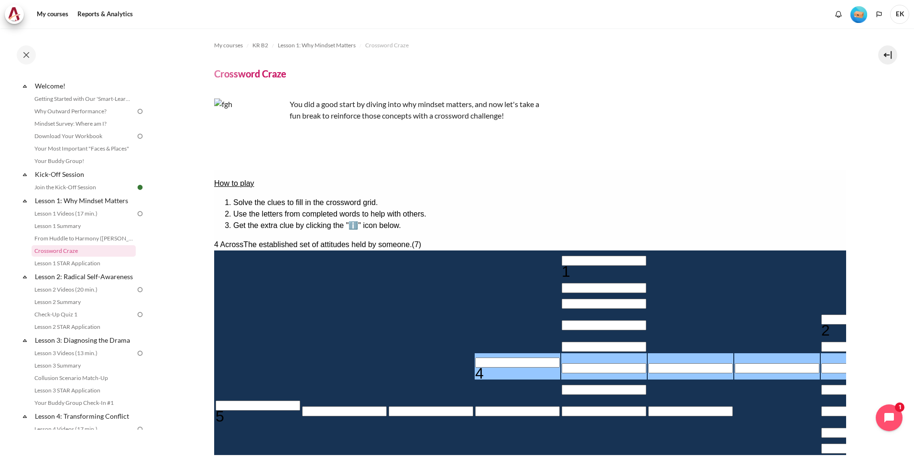
type input "＿＿＿＿＿I＿＿"
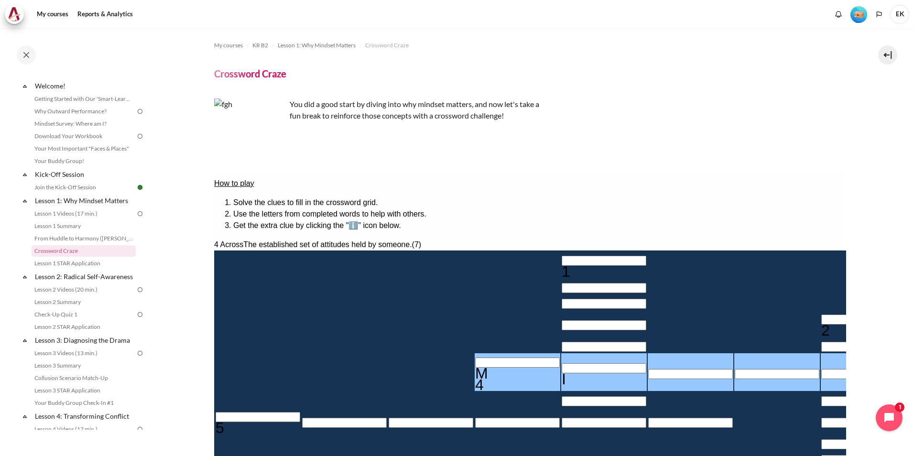
type input "M＿＿＿＿＿＿"
type input "＿＿＿＿＿＿＿＿"
type input "BE＿＿＿＿＿"
type input "＿＿＿＿＿E＿＿"
type input "B＿＿＿＿＿＿"
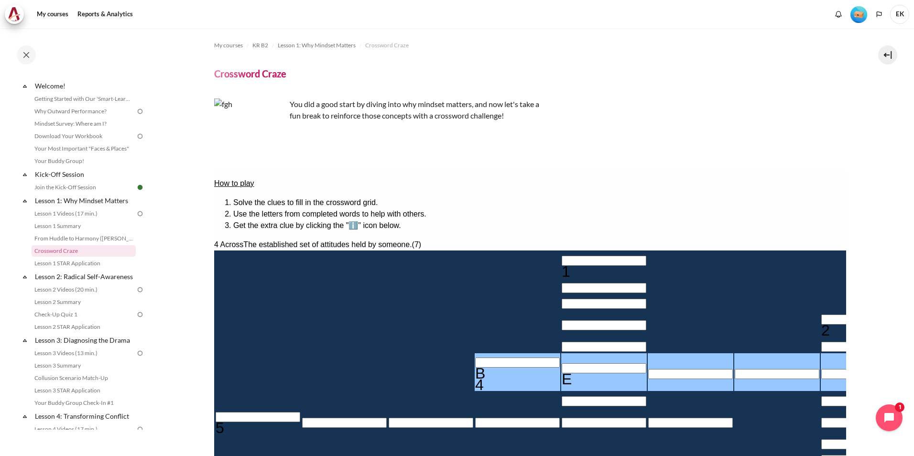
type input "＿＿＿＿＿＿＿＿"
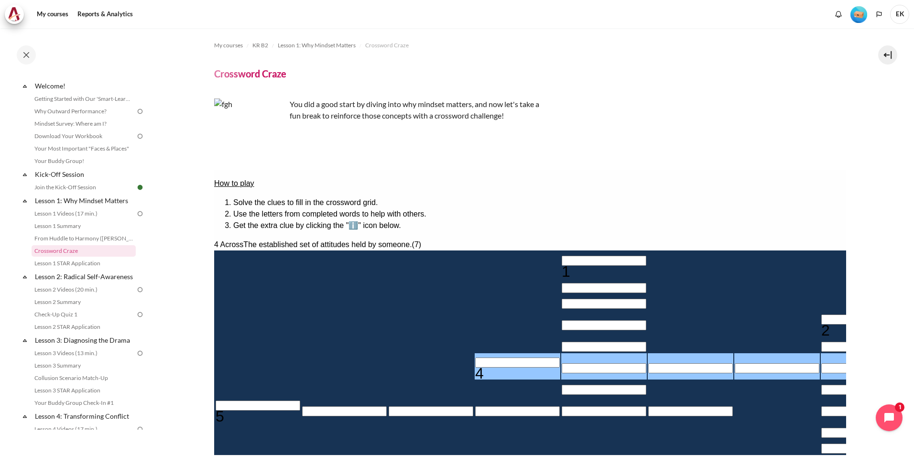
type input "MI＿＿＿＿＿"
type input "＿＿＿＿＿I＿＿"
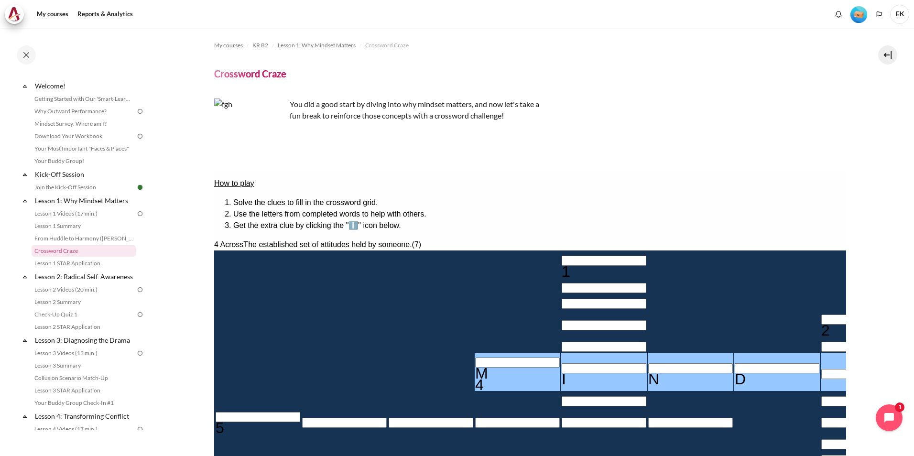
type input "MINDS＿＿"
type input "＿＿S＿＿＿＿"
type input "MINDSET"
type input "＿＿T＿＿＿＿"
type input "MINDSET"
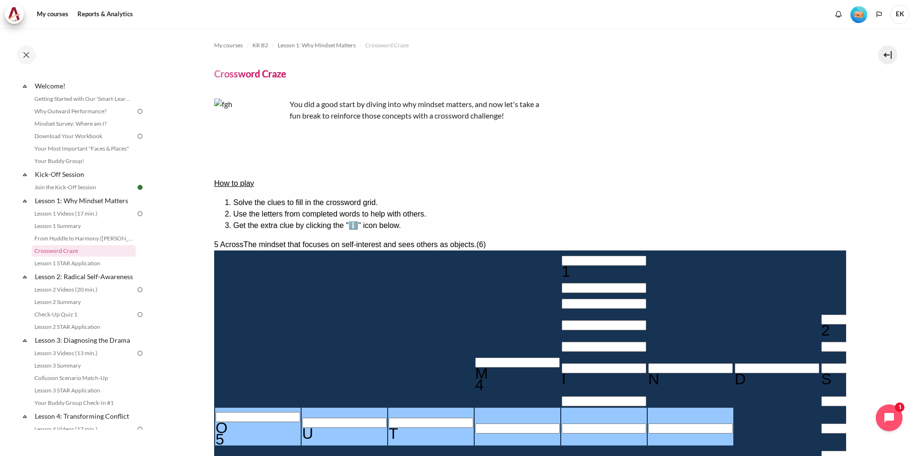
type input "OUTWA＿"
type input "＿＿＿＿＿I＿A"
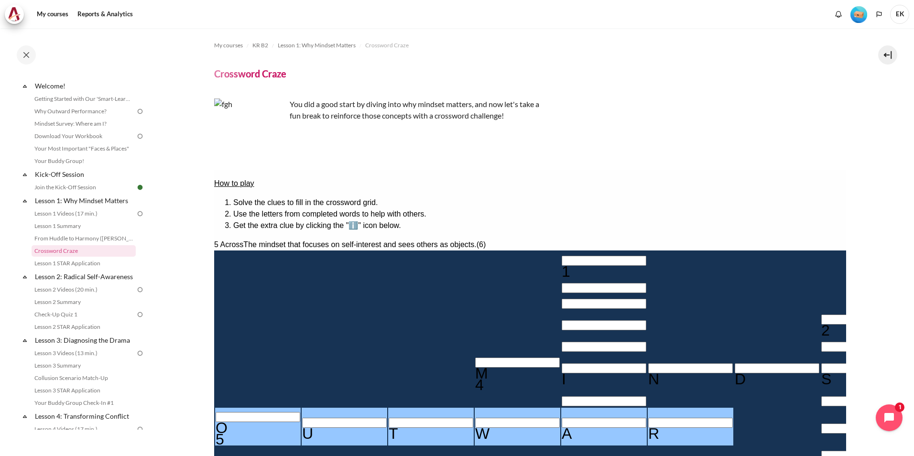
type input "O"
type input "＿＿＿＿＿＿"
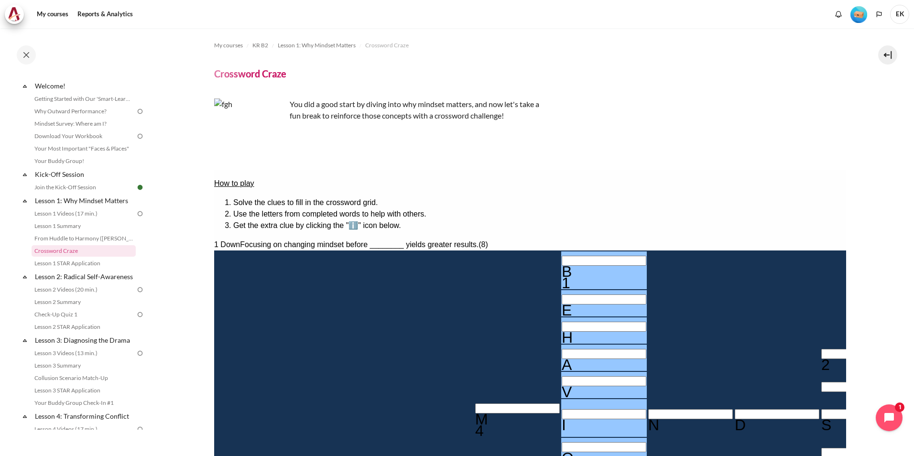
type input "BEHAVIOr"
type input "＿＿＿＿R＿"
type input "BEHAVIOR"
click at [848, 314] on section "My courses KR B2 Lesson 1: Why Mindset Matters Crossword Craze Crossword Craze" at bounding box center [530, 326] width 754 height 596
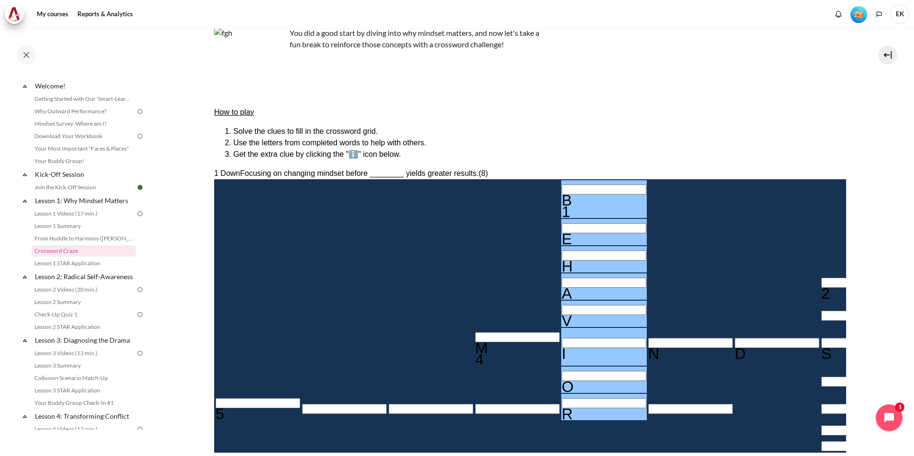
scroll to position [96, 0]
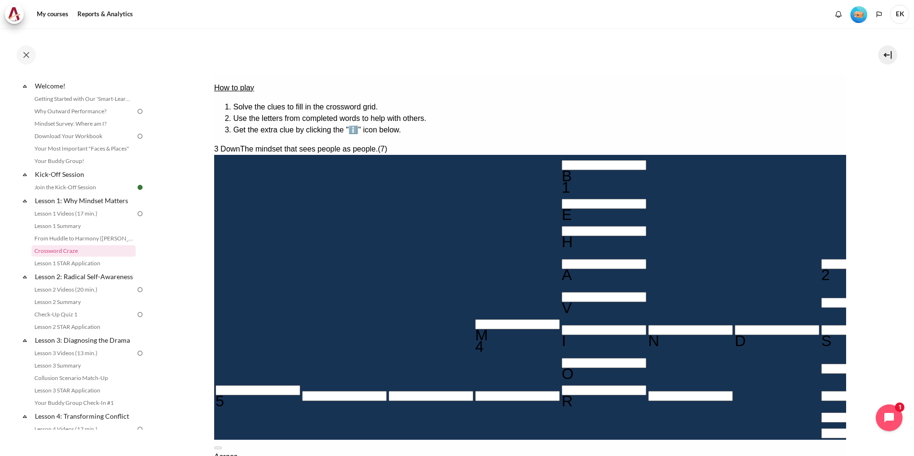
type input "OUw＿＿＿＿"
type input "MINDSEW"
type input "OU＿＿＿＿"
type input "MINDSE＿"
type input "OUt＿＿＿＿"
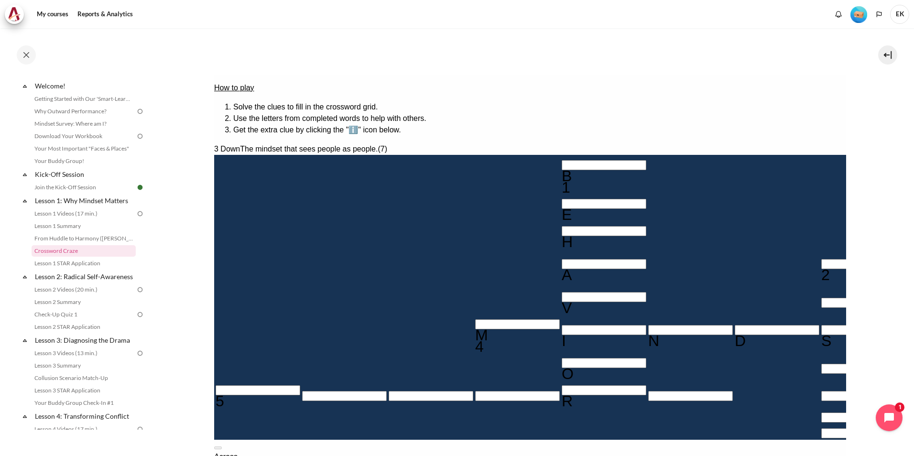
type input "MINDSET"
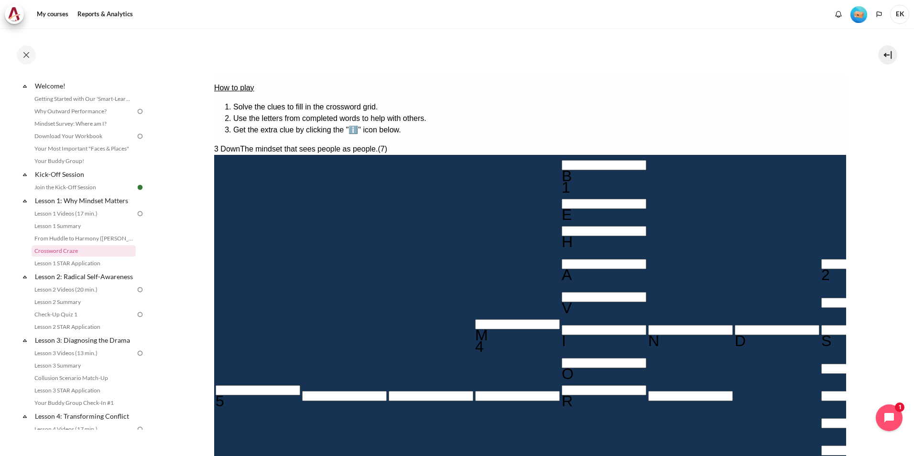
type input "OUTWARD"
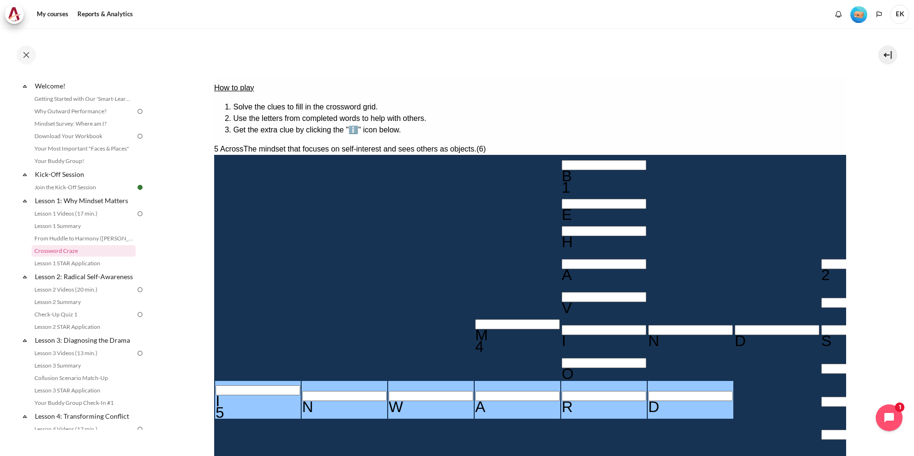
type input "INWARD"
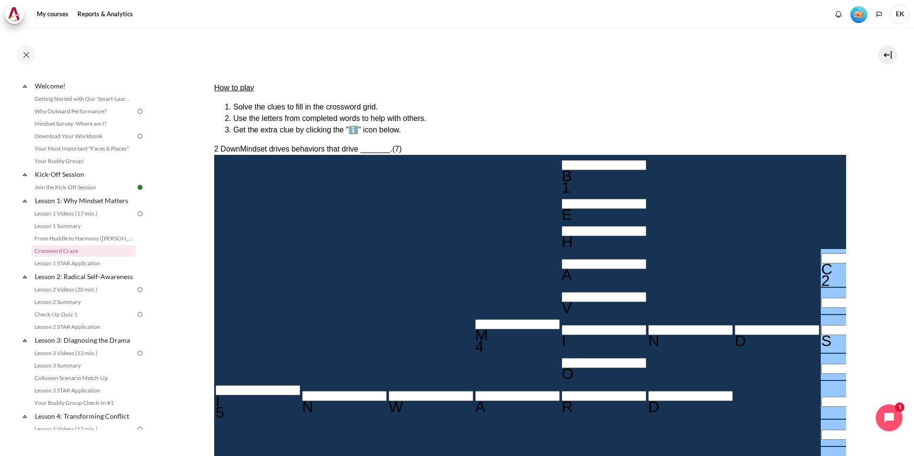
type input "CHa＿＿＿＿"
type input "MINDAET"
type input "CH＿＿＿＿"
type input "MIND＿ET"
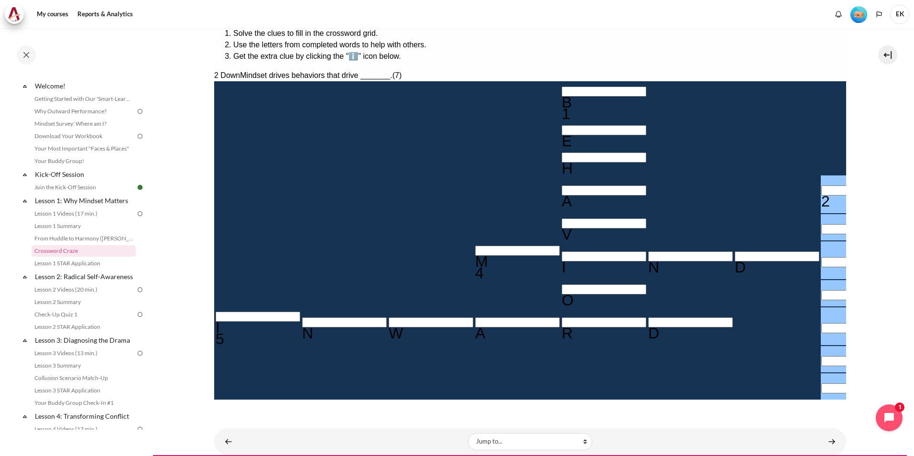
scroll to position [192, 0]
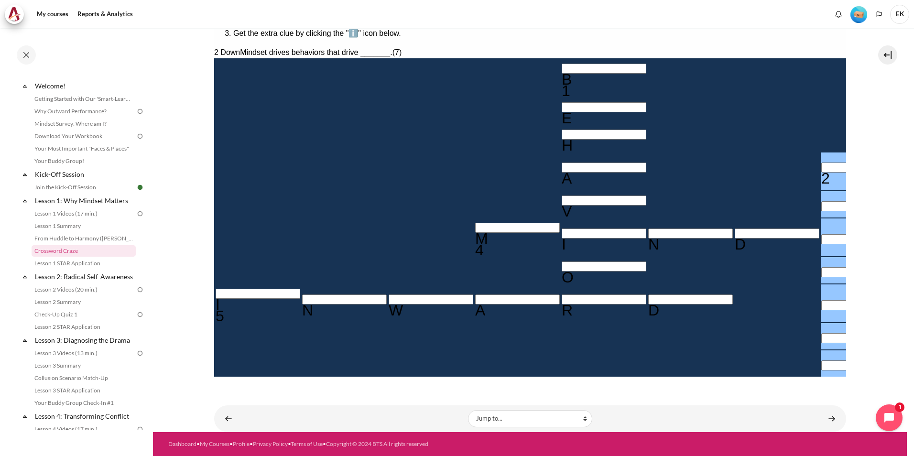
type input "＿＿＿＿＿＿＿"
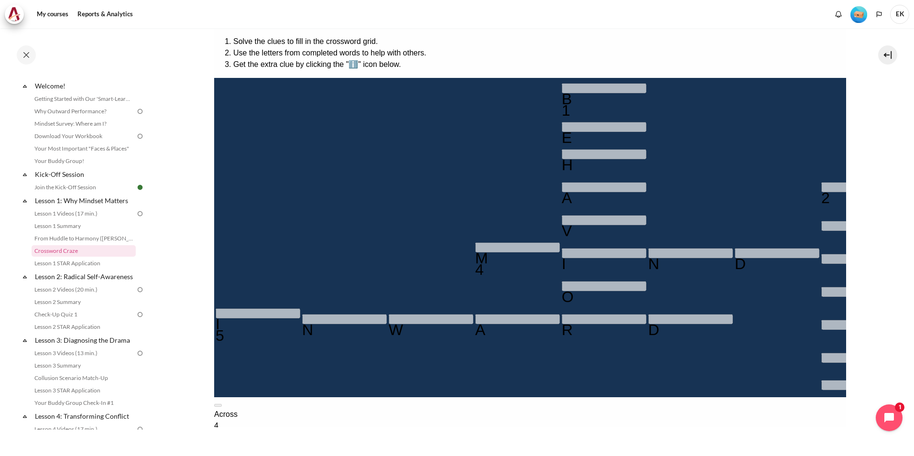
scroll to position [144, 0]
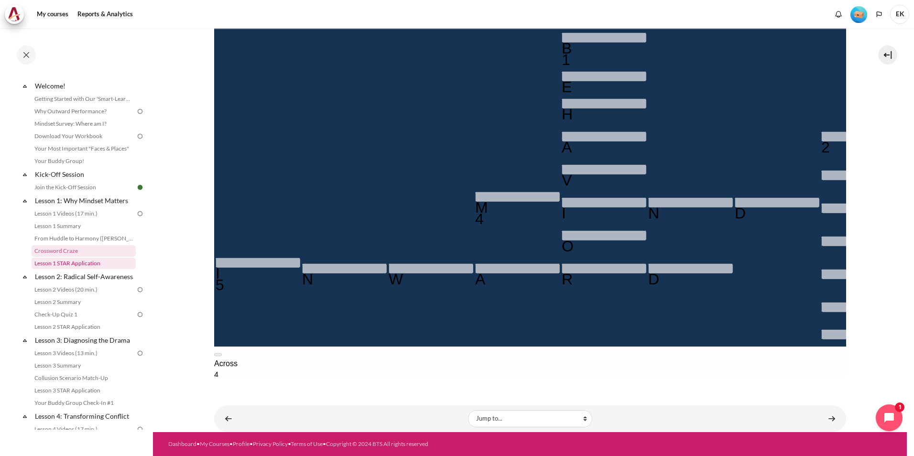
click at [89, 266] on link "Lesson 1 STAR Application" at bounding box center [84, 263] width 104 height 11
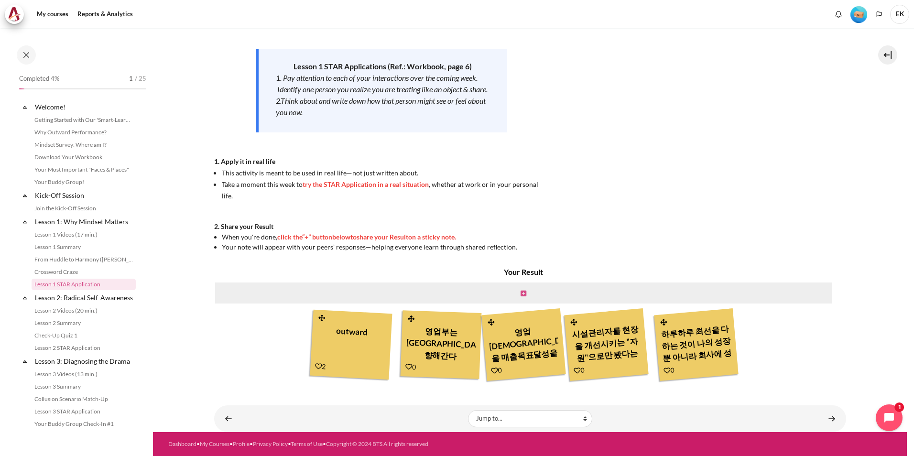
scroll to position [33, 0]
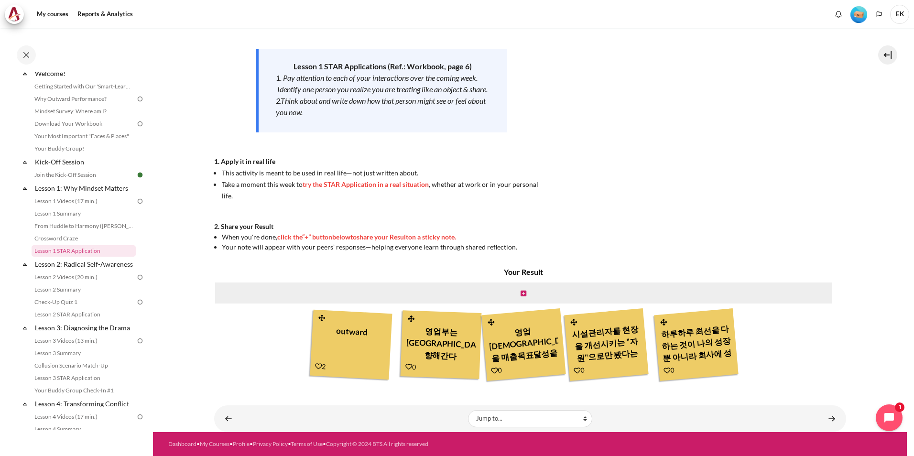
click at [579, 366] on div "0" at bounding box center [578, 370] width 11 height 11
click at [583, 354] on div "시설관리자를 현장을 개선시키는 "자원"으로만 봤다는 것을 깨달음. 압박을 받아, 존중받지 못했다고 생각했을 것" at bounding box center [606, 342] width 73 height 45
click at [521, 297] on link "Content" at bounding box center [524, 292] width 6 height 9
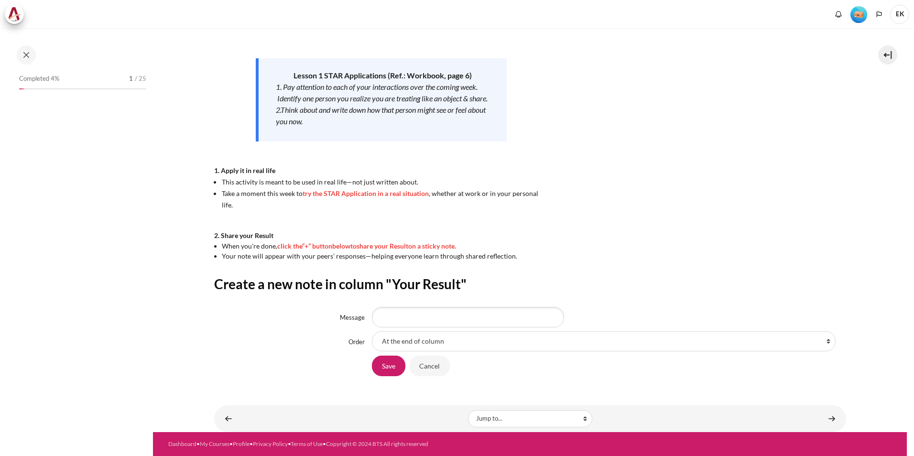
scroll to position [33, 0]
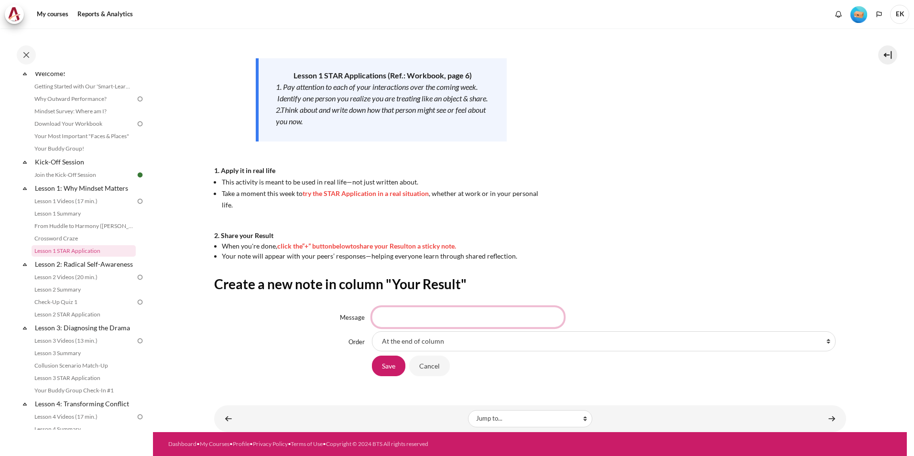
click at [444, 314] on input "Message" at bounding box center [468, 317] width 192 height 20
type input "o"
type input "무엇이 기저에 있는가"
click at [387, 366] on input "Save" at bounding box center [388, 366] width 33 height 20
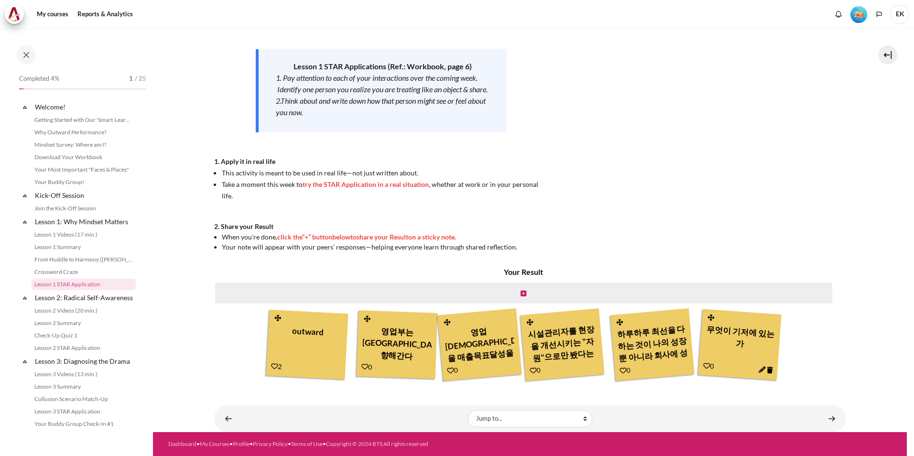
scroll to position [33, 0]
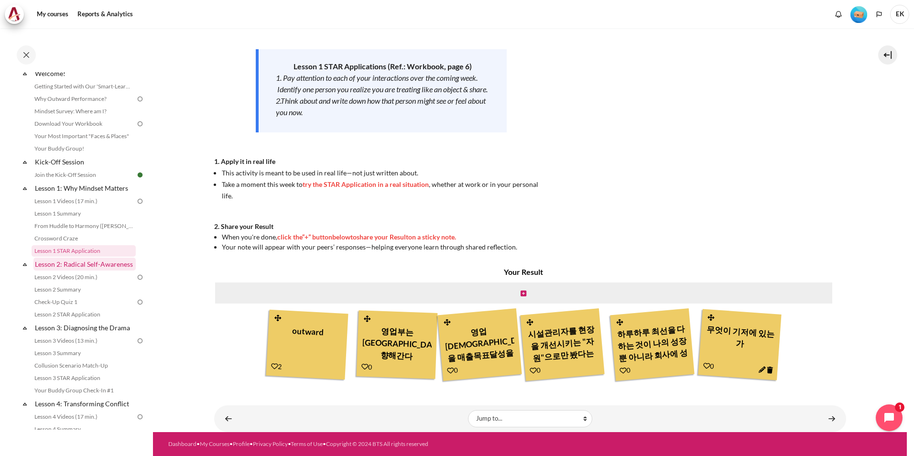
click at [84, 264] on link "Lesson 2: Radical Self-Awareness" at bounding box center [84, 264] width 102 height 13
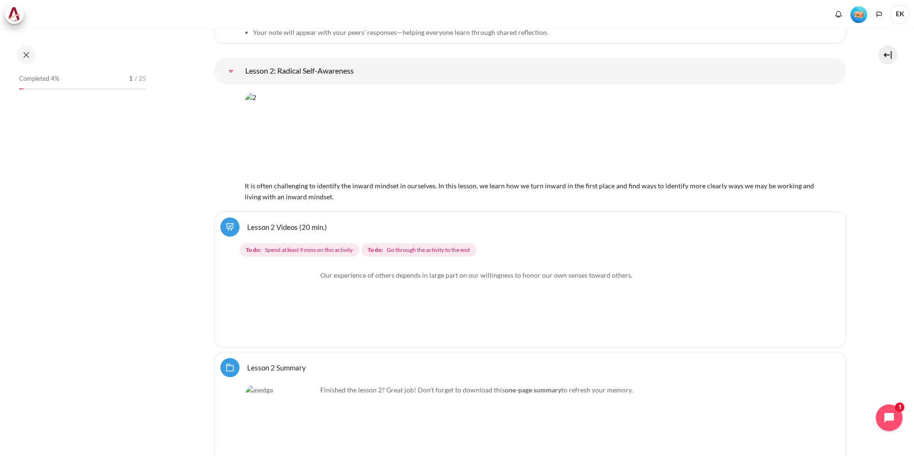
scroll to position [180, 0]
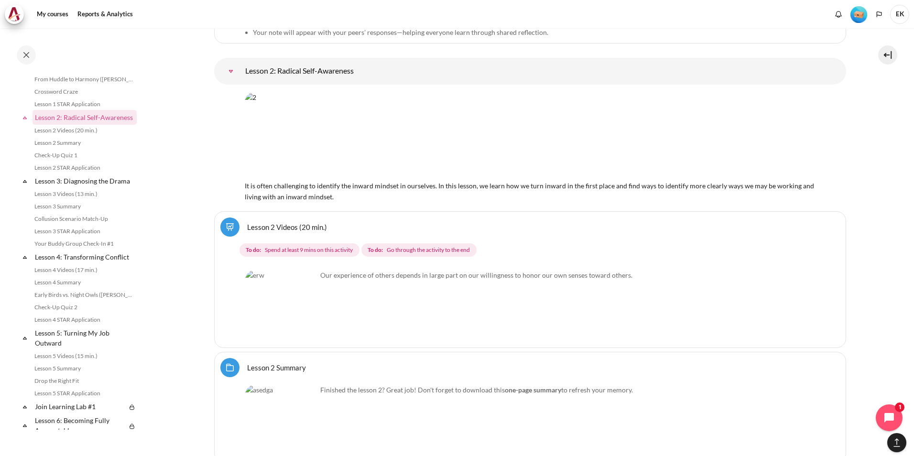
click at [296, 222] on link "Lesson 2 Videos (20 min.)" at bounding box center [287, 226] width 80 height 9
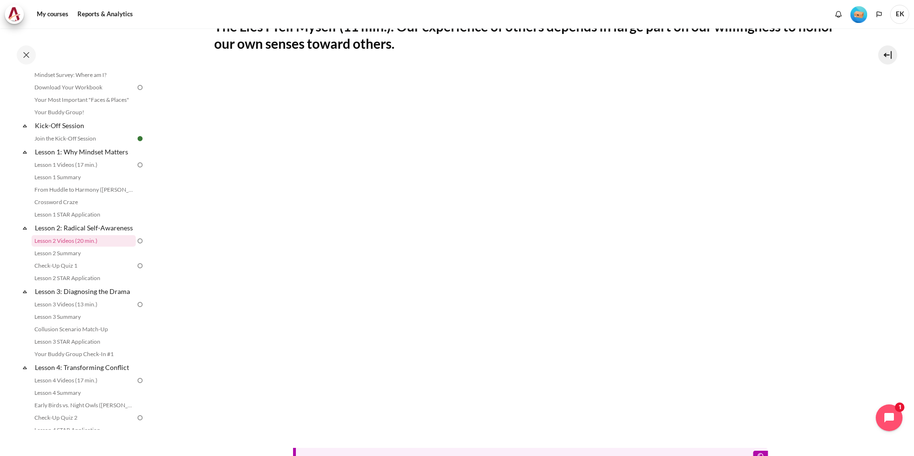
scroll to position [191, 0]
click at [880, 327] on section "My courses KR B2 Lesson 2: Radical Self-Awareness Lesson 2 Videos (20 min.) Les…" at bounding box center [530, 223] width 754 height 773
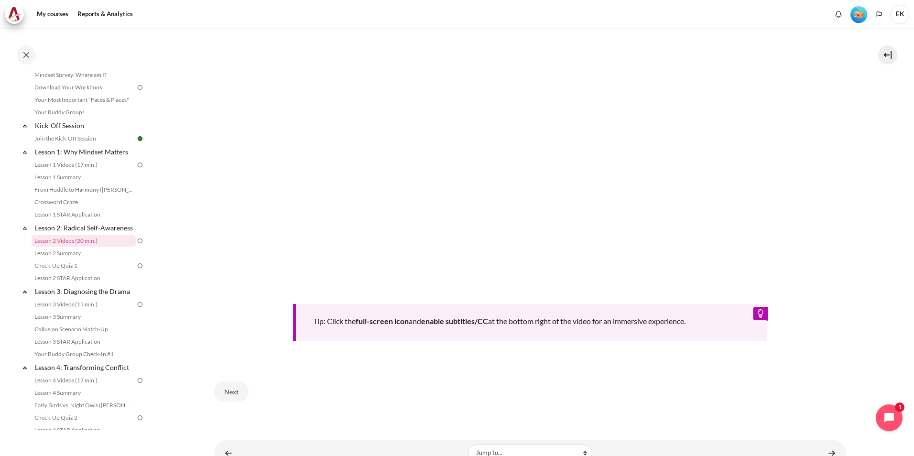
scroll to position [367, 0]
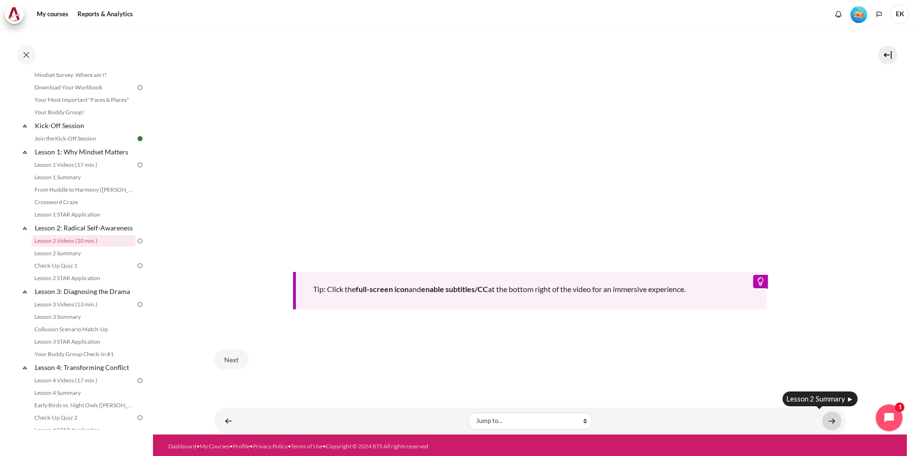
click at [823, 422] on link "Content" at bounding box center [832, 421] width 19 height 19
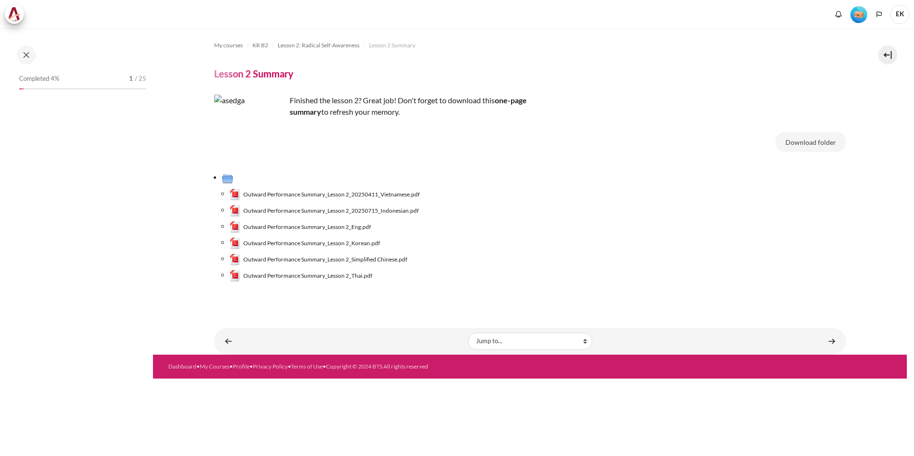
click at [360, 243] on span "Outward Performance Summary_Lesson 2_Korean.pdf" at bounding box center [311, 243] width 137 height 9
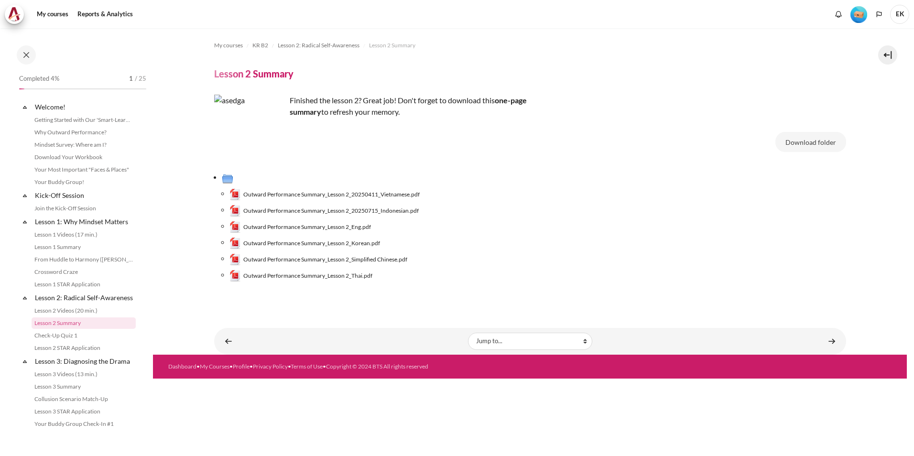
scroll to position [82, 0]
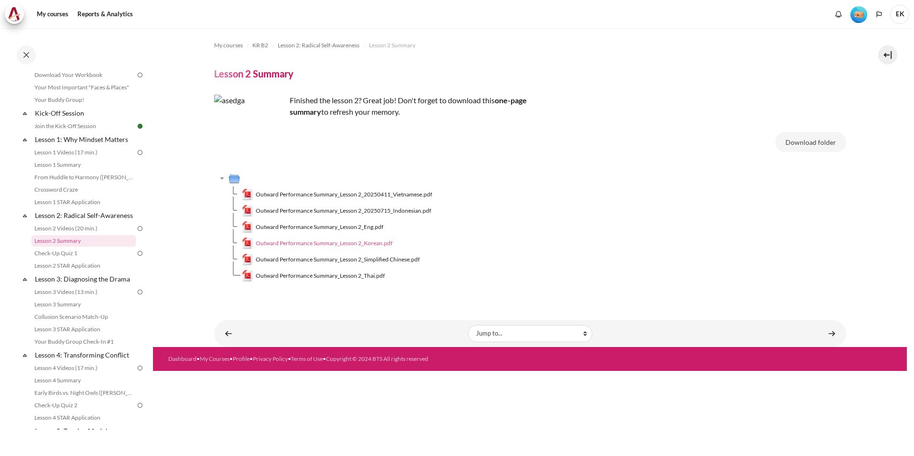
click at [310, 245] on span "Outward Performance Summary_Lesson 2_Korean.pdf" at bounding box center [324, 243] width 137 height 9
click at [70, 259] on link "Check-Up Quiz 1" at bounding box center [84, 253] width 104 height 11
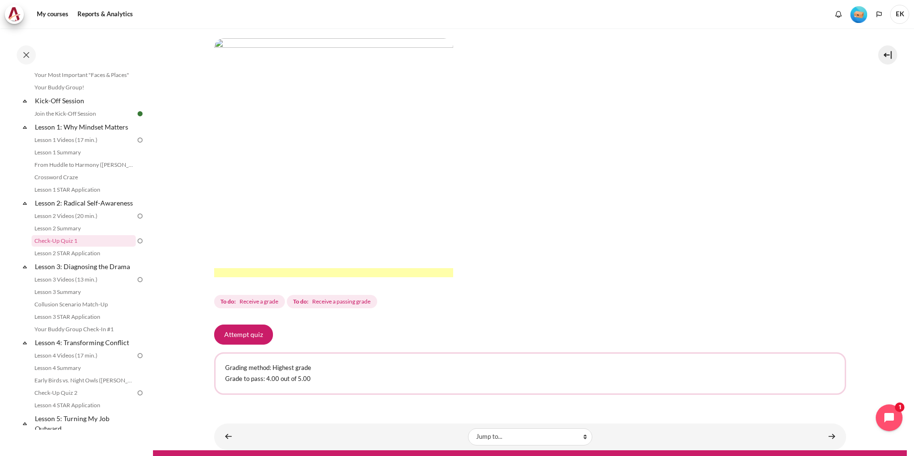
scroll to position [178, 0]
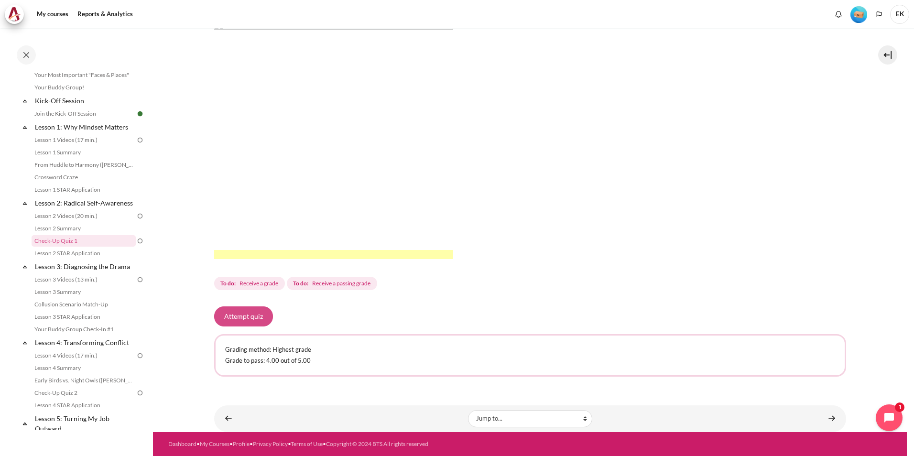
click at [253, 314] on button "Attempt quiz" at bounding box center [243, 317] width 59 height 20
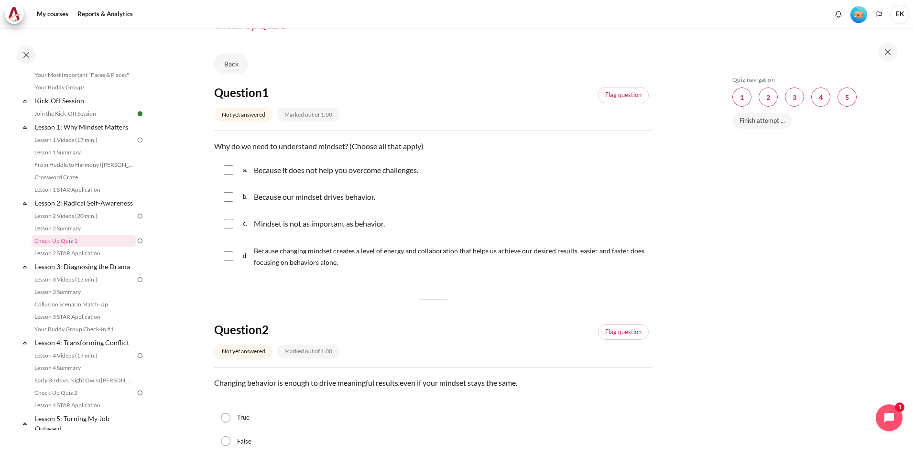
scroll to position [96, 0]
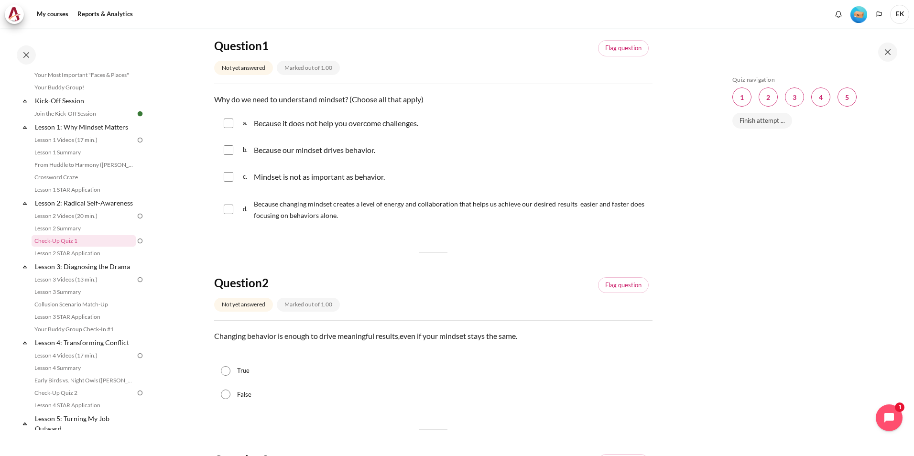
click at [229, 152] on input "Content" at bounding box center [229, 150] width 10 height 10
checkbox input "true"
click at [226, 210] on input "Content" at bounding box center [229, 210] width 10 height 10
checkbox input "true"
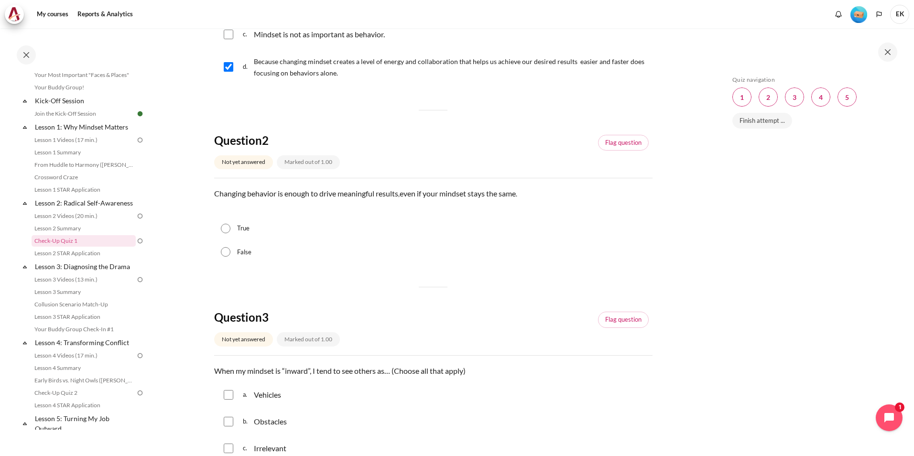
scroll to position [239, 0]
click at [223, 252] on input "False" at bounding box center [226, 251] width 10 height 10
radio input "true"
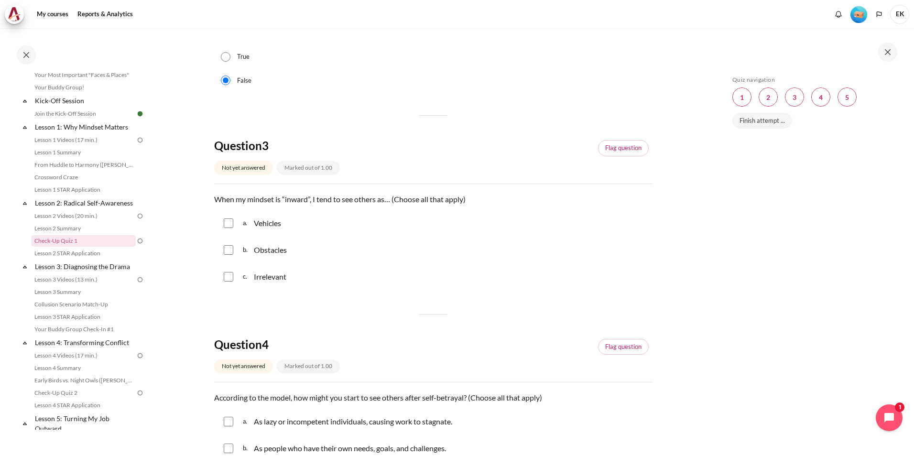
scroll to position [430, 0]
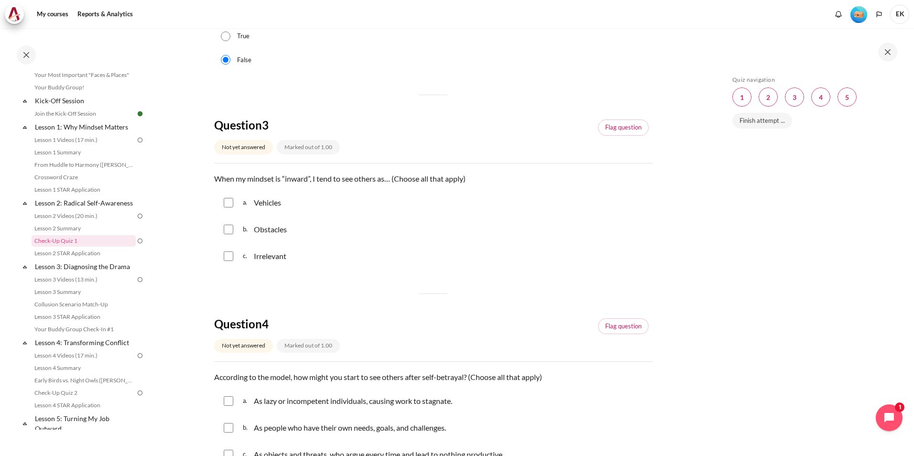
click at [225, 229] on input "Content" at bounding box center [229, 230] width 10 height 10
checkbox input "true"
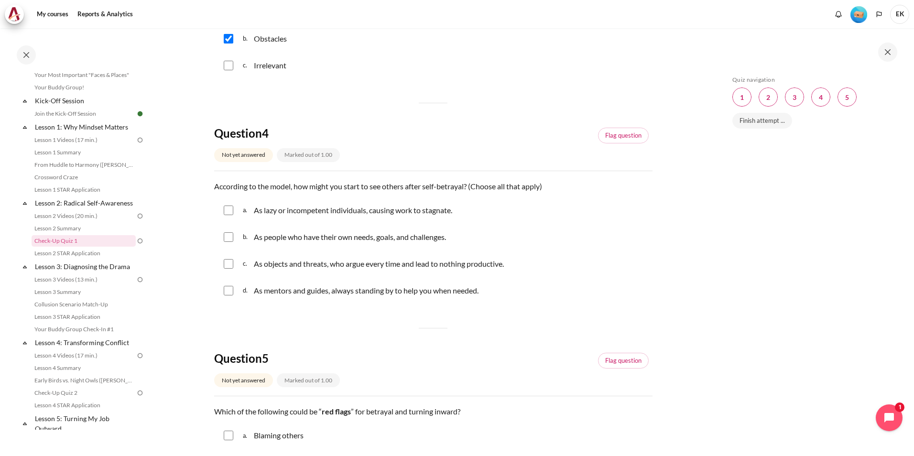
scroll to position [622, 0]
click at [223, 212] on div "a. As lazy or incompetent individuals, causing work to stagnate." at bounding box center [433, 210] width 439 height 25
click at [231, 213] on input "Content" at bounding box center [229, 210] width 10 height 10
checkbox input "true"
drag, startPoint x: 229, startPoint y: 238, endPoint x: 237, endPoint y: 267, distance: 30.3
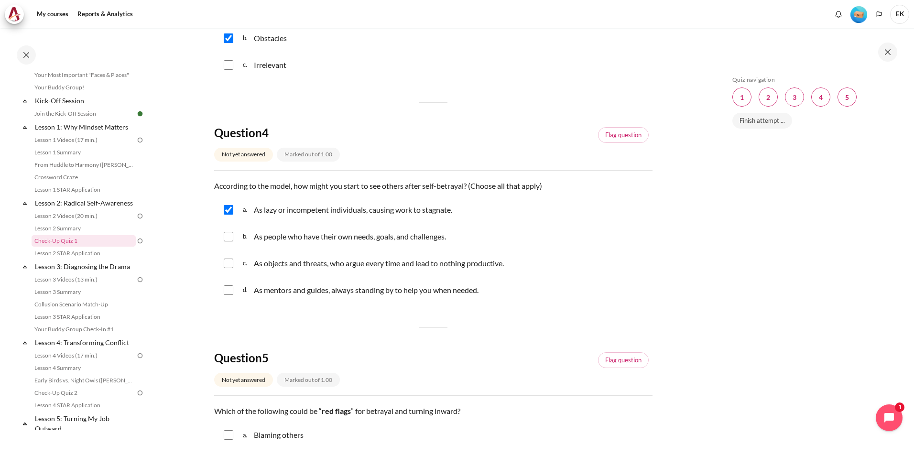
click at [237, 267] on div "a. As lazy or incompetent individuals, causing work to stagnate. b. As people w…" at bounding box center [433, 250] width 439 height 105
click at [232, 264] on input "Content" at bounding box center [229, 264] width 10 height 10
checkbox input "true"
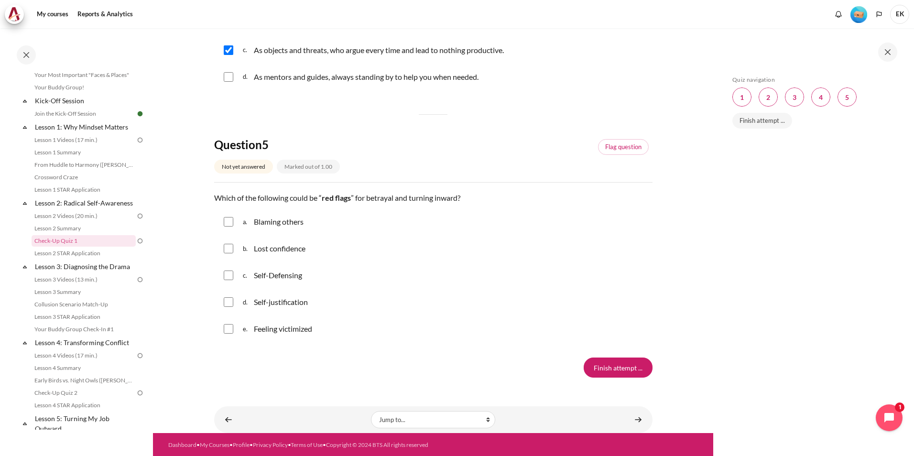
scroll to position [836, 0]
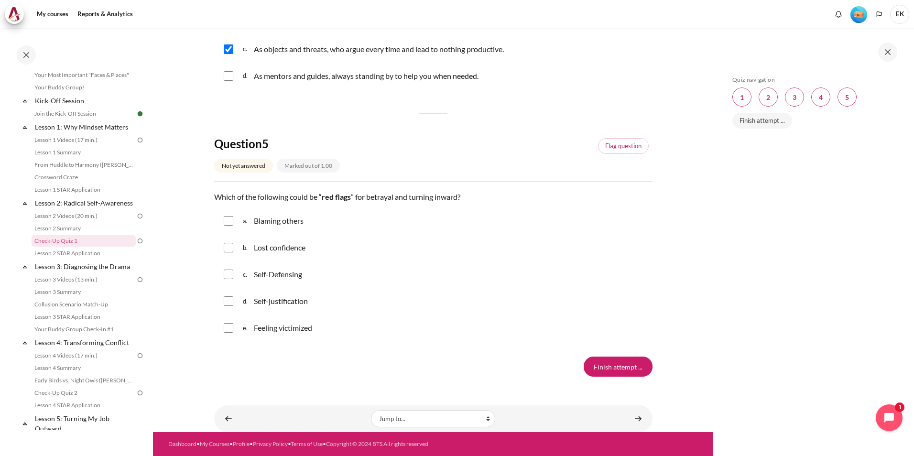
click at [228, 222] on input "Content" at bounding box center [229, 221] width 10 height 10
checkbox input "true"
click at [230, 249] on input "Content" at bounding box center [229, 248] width 10 height 10
checkbox input "true"
click at [231, 278] on input "Content" at bounding box center [229, 275] width 10 height 10
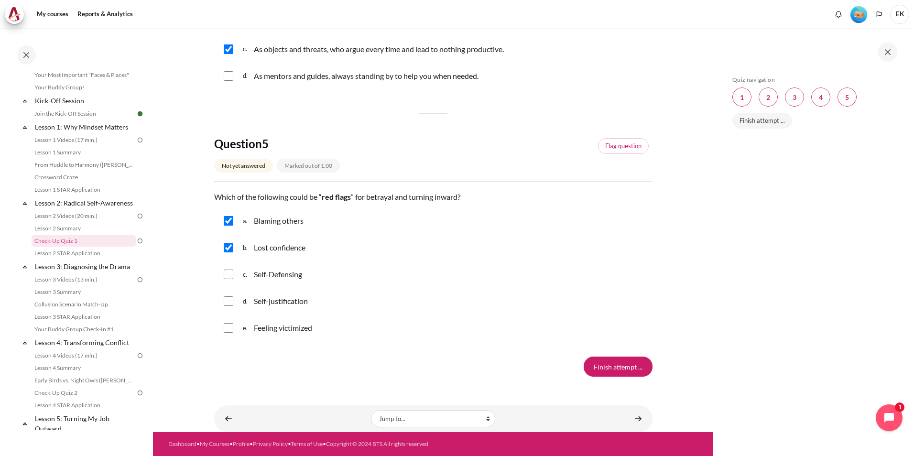
checkbox input "true"
click at [229, 304] on input "Content" at bounding box center [229, 302] width 10 height 10
checkbox input "true"
click at [227, 326] on input "Content" at bounding box center [229, 328] width 10 height 10
checkbox input "true"
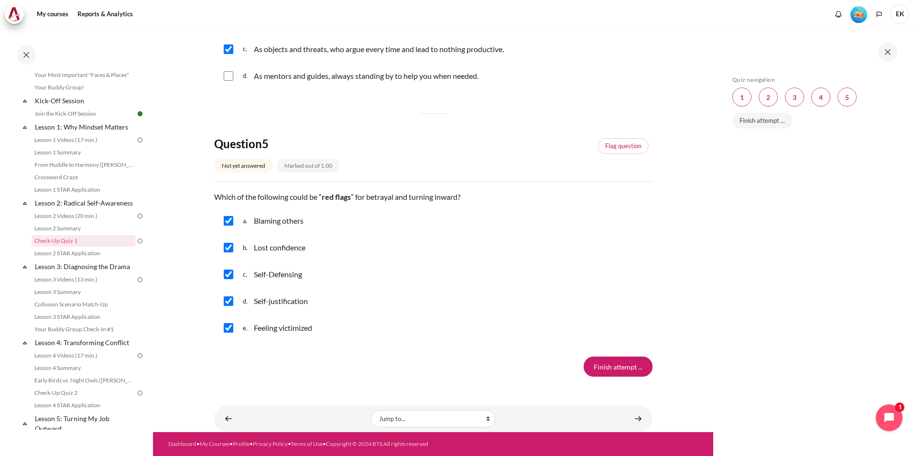
click at [225, 251] on input "Content" at bounding box center [229, 248] width 10 height 10
checkbox input "false"
click at [629, 372] on input "Finish attempt ..." at bounding box center [618, 367] width 69 height 20
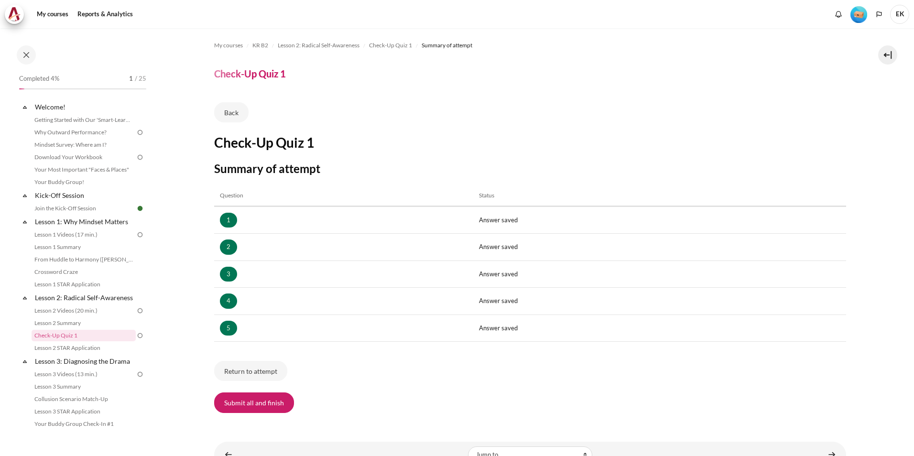
scroll to position [95, 0]
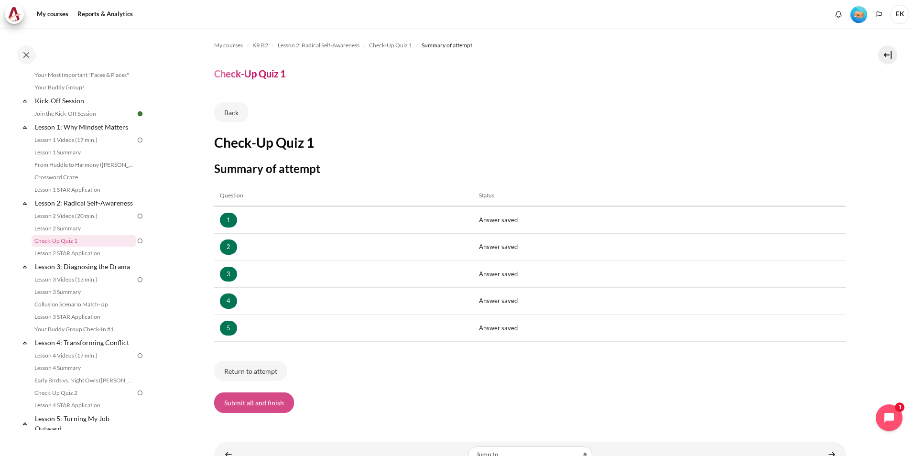
click at [265, 408] on button "Submit all and finish" at bounding box center [254, 403] width 80 height 20
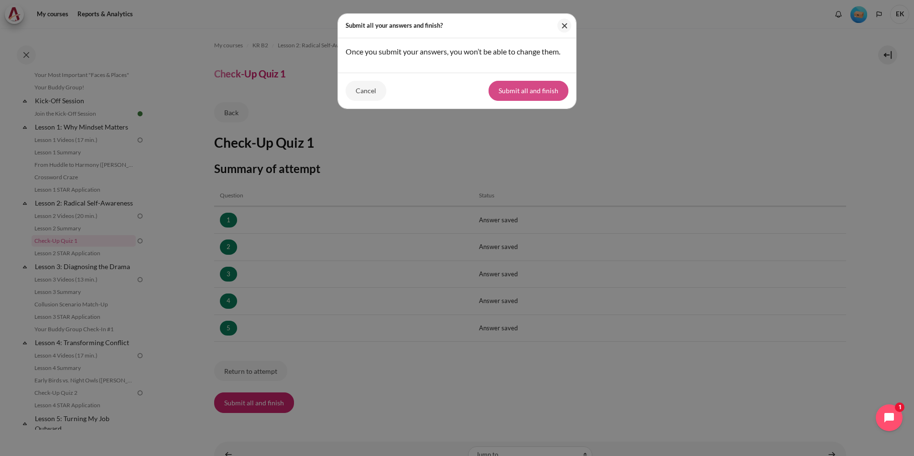
click at [527, 95] on button "Submit all and finish" at bounding box center [529, 91] width 80 height 20
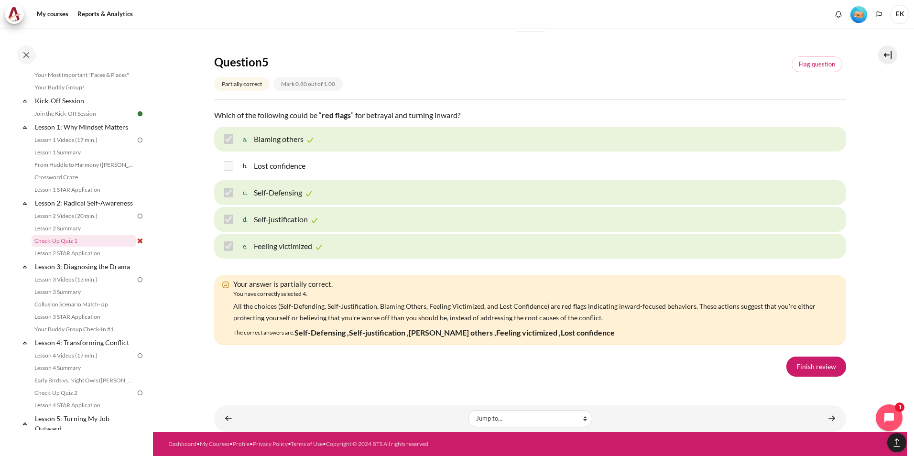
scroll to position [1532, 0]
click at [830, 369] on link "Finish review" at bounding box center [817, 367] width 60 height 20
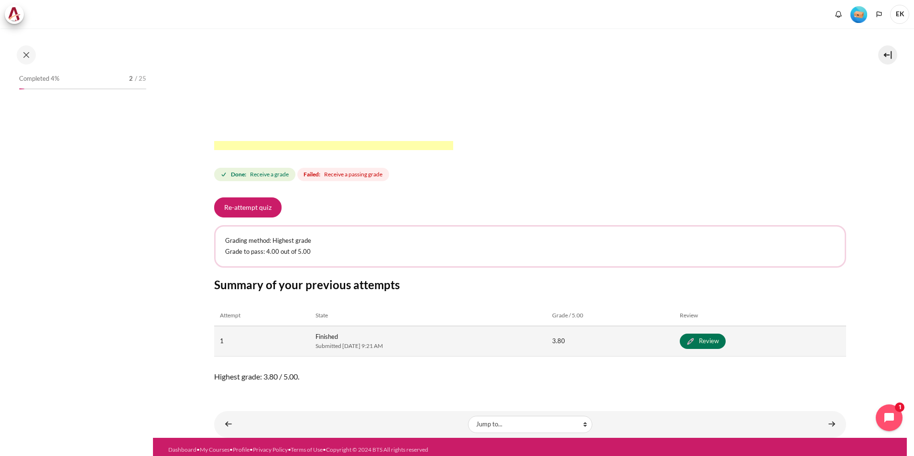
scroll to position [95, 0]
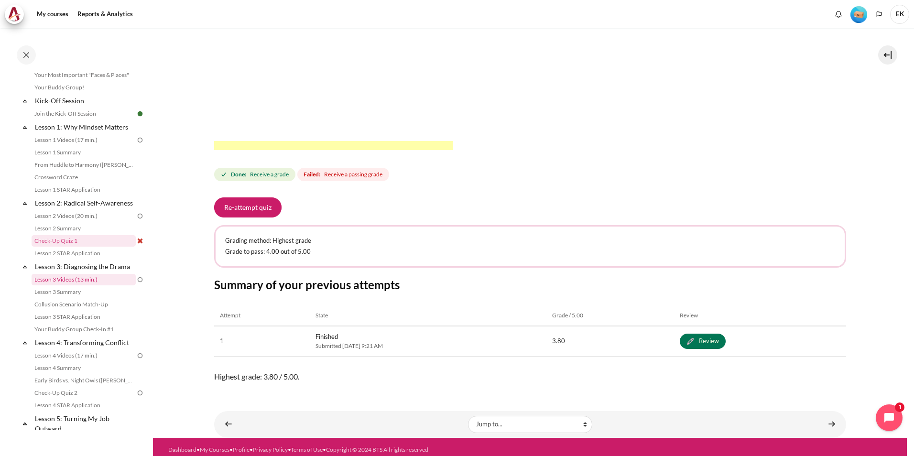
click at [117, 286] on link "Lesson 3 Videos (13 min.)" at bounding box center [84, 279] width 104 height 11
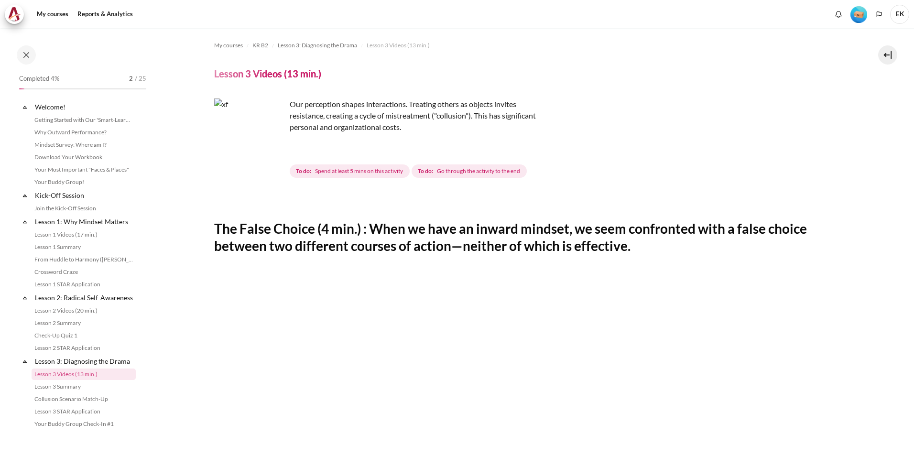
scroll to position [133, 0]
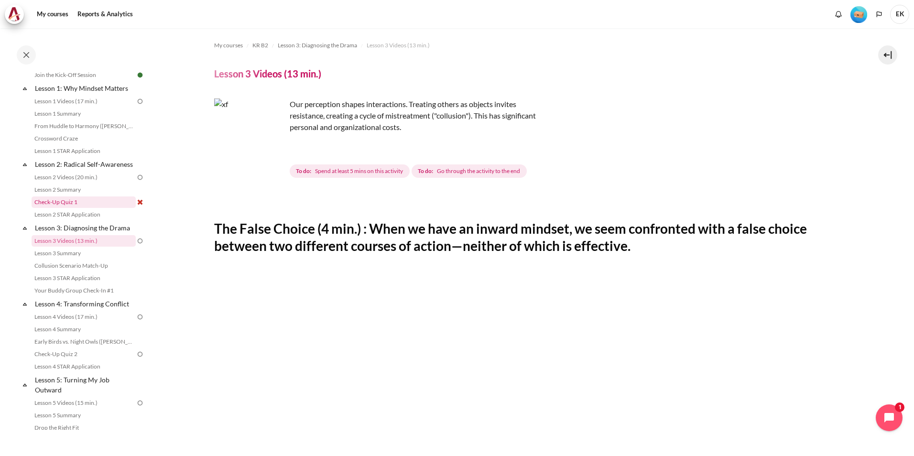
click at [128, 208] on link "Check-Up Quiz 1" at bounding box center [84, 202] width 104 height 11
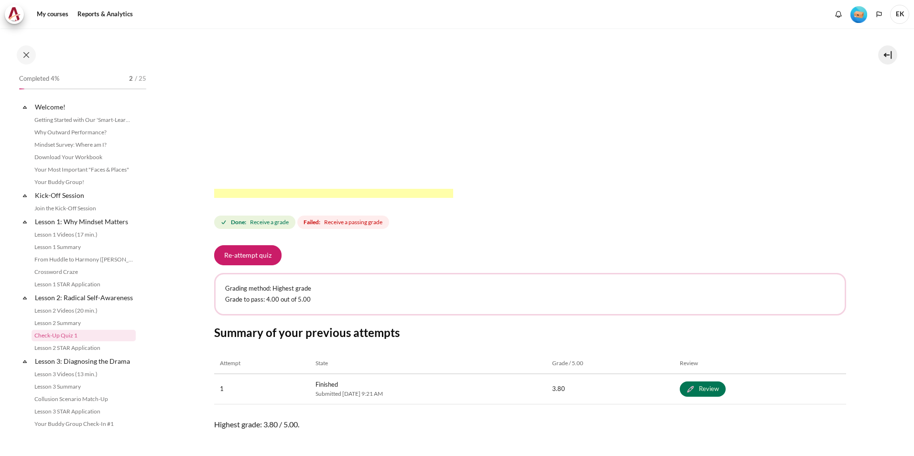
scroll to position [95, 0]
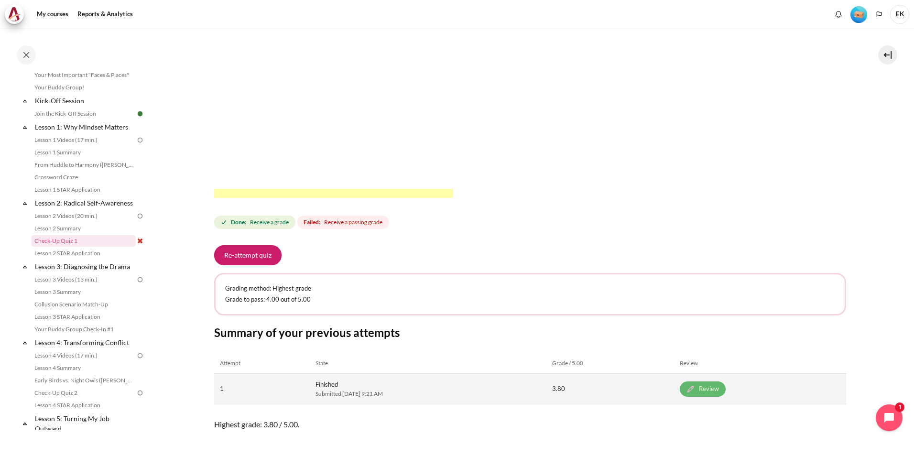
click at [726, 386] on link "Review" at bounding box center [703, 389] width 46 height 15
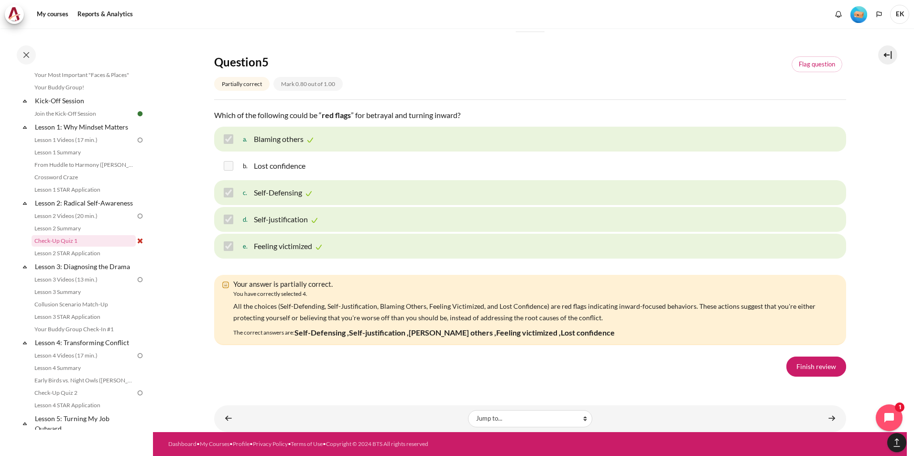
scroll to position [1532, 0]
click at [807, 369] on link "Finish review" at bounding box center [817, 367] width 60 height 20
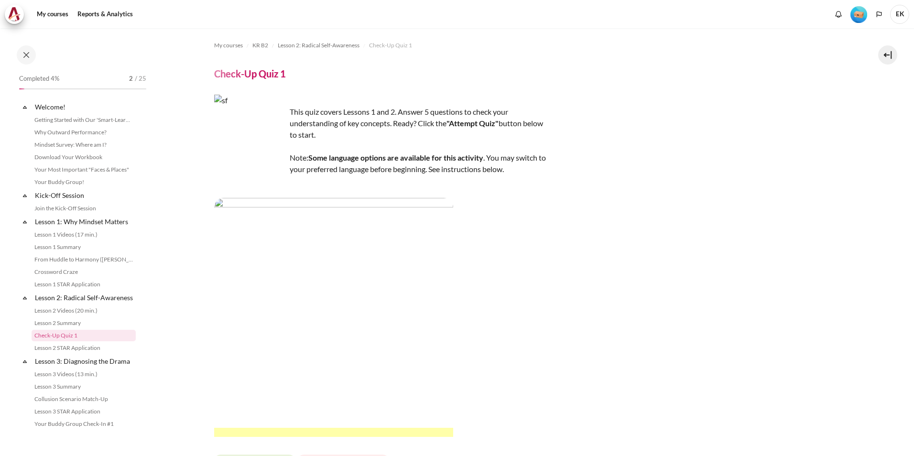
scroll to position [95, 0]
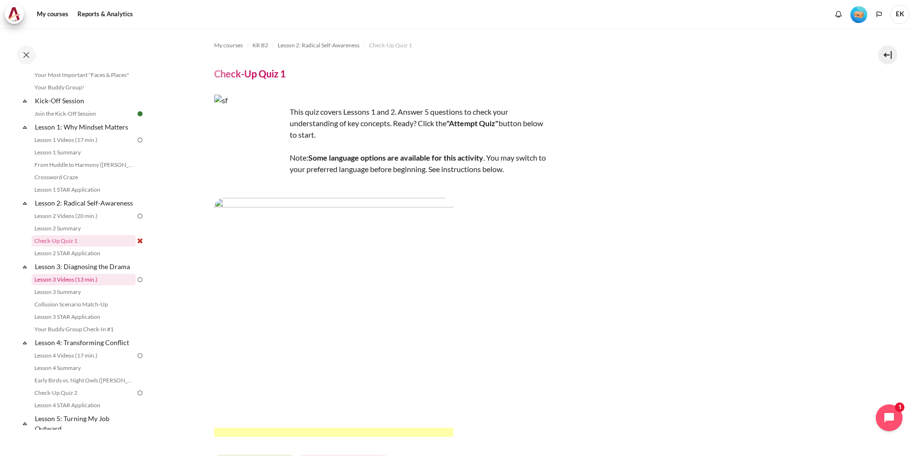
click at [113, 286] on link "Lesson 3 Videos (13 min.)" at bounding box center [84, 279] width 104 height 11
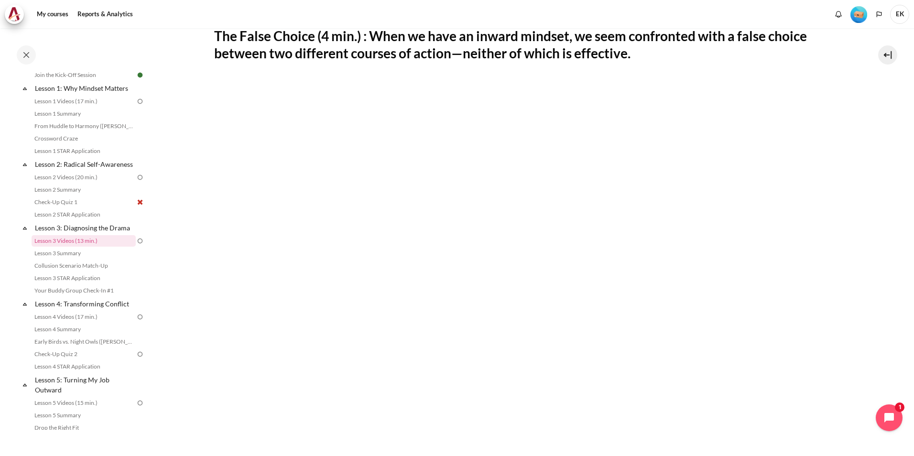
scroll to position [187, 0]
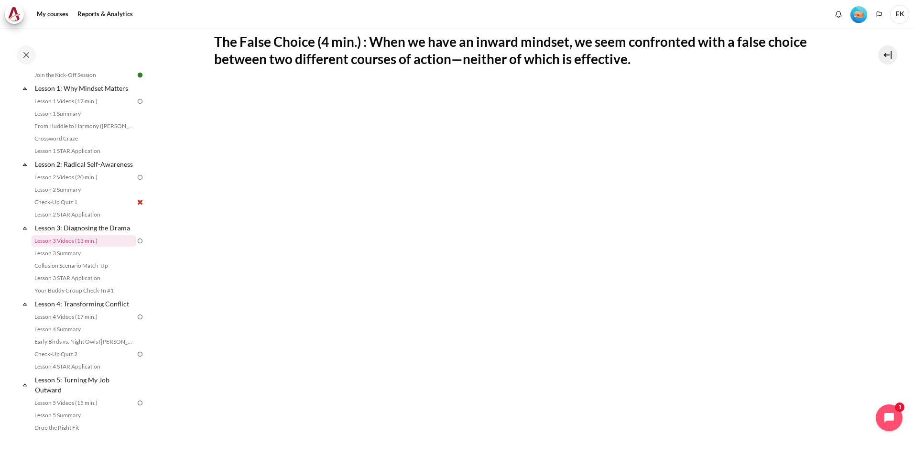
click at [882, 285] on section "My courses KR B2 Lesson 3: Diagnosing the Drama Lesson 3 Videos (13 min.) Lesso…" at bounding box center [530, 233] width 754 height 785
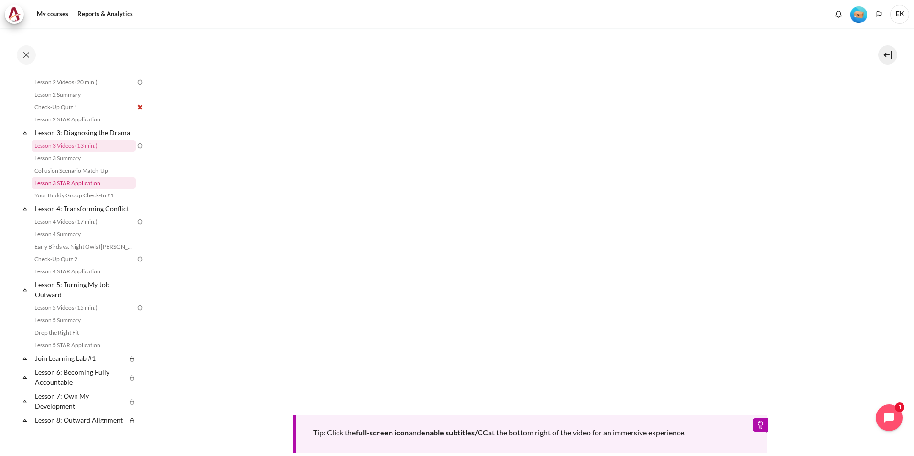
scroll to position [229, 0]
click at [100, 164] on link "Lesson 3 Summary" at bounding box center [84, 157] width 104 height 11
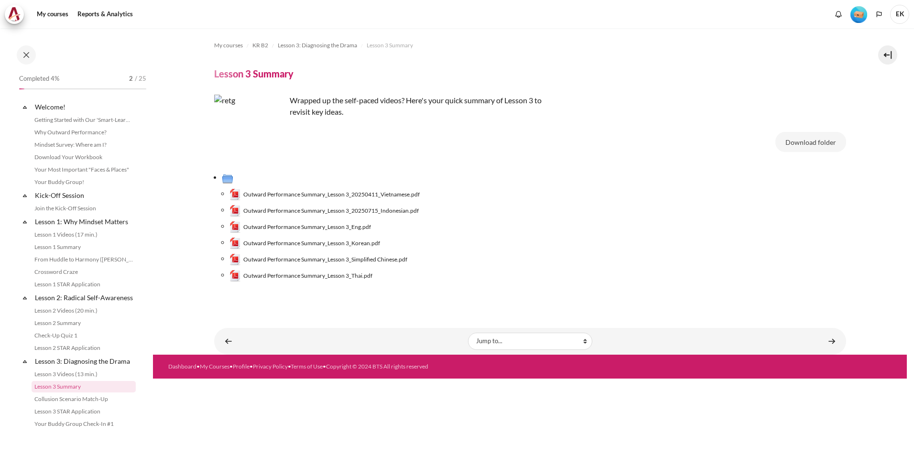
scroll to position [146, 0]
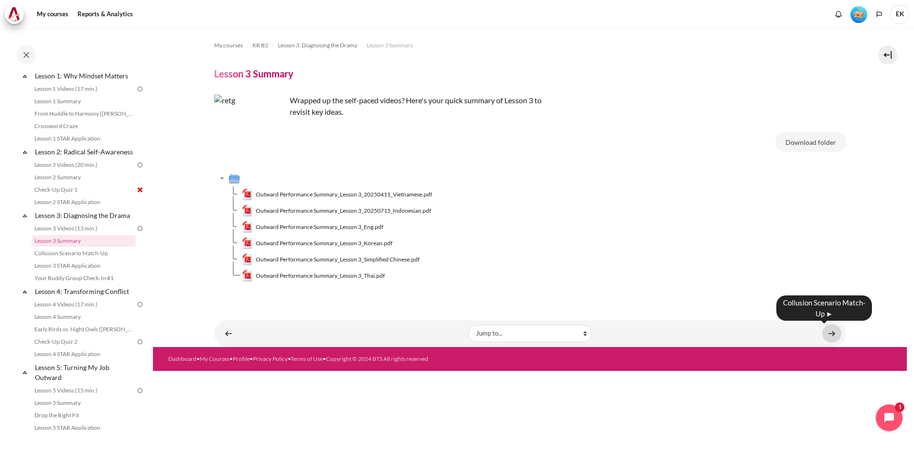
click at [832, 337] on link "Content" at bounding box center [832, 333] width 19 height 19
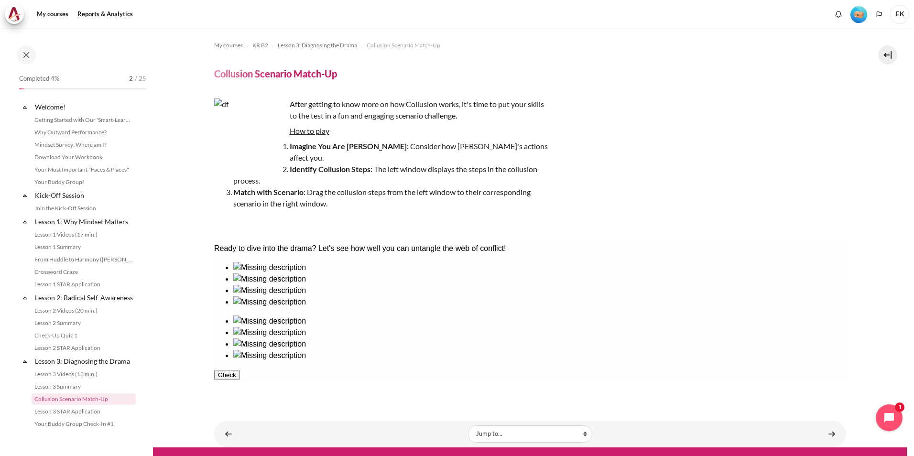
scroll to position [158, 0]
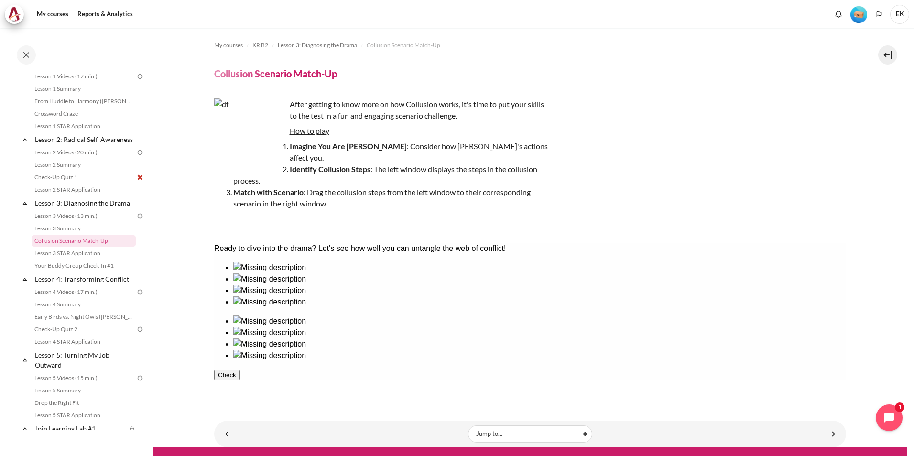
click at [239, 370] on button "Check" at bounding box center [227, 375] width 26 height 10
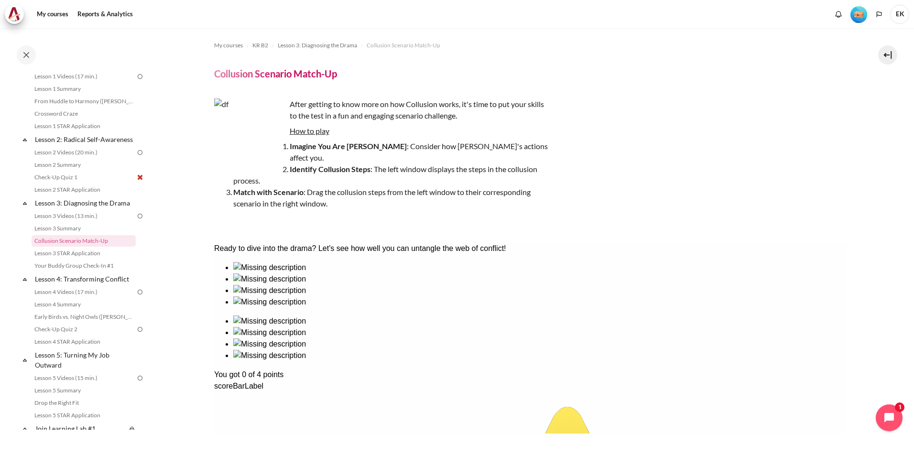
drag, startPoint x: 458, startPoint y: 319, endPoint x: 503, endPoint y: 307, distance: 46.1
drag, startPoint x: 562, startPoint y: 299, endPoint x: 515, endPoint y: 260, distance: 61.2
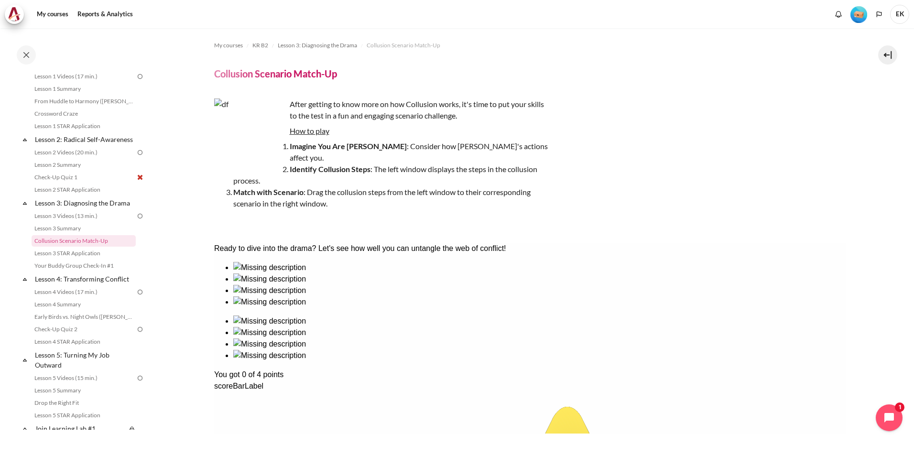
click at [515, 254] on div "Ready to dive into the drama? Let's see how well you can untangle the web of co…" at bounding box center [530, 248] width 632 height 11
click at [72, 234] on link "Lesson 3 Summary" at bounding box center [84, 228] width 104 height 11
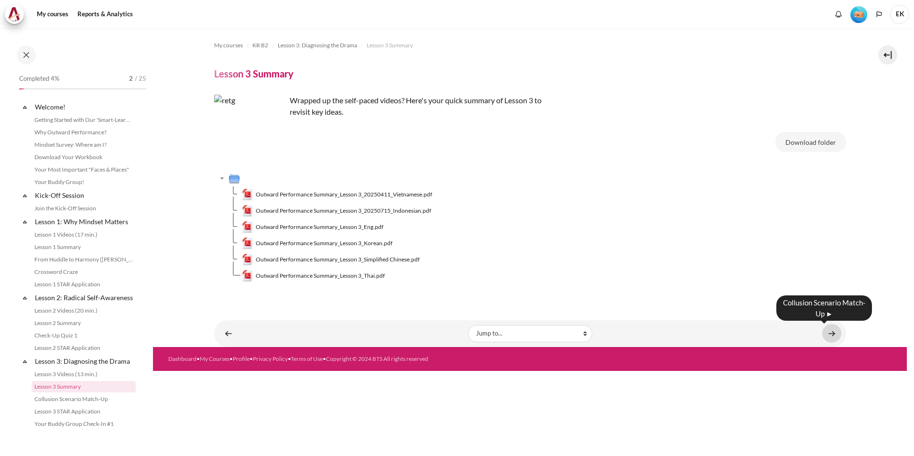
scroll to position [146, 0]
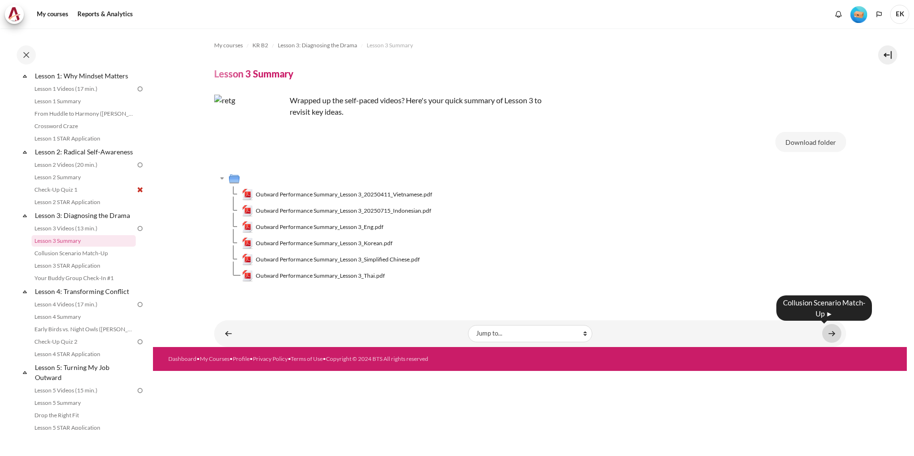
click at [835, 334] on link "Content" at bounding box center [832, 333] width 19 height 19
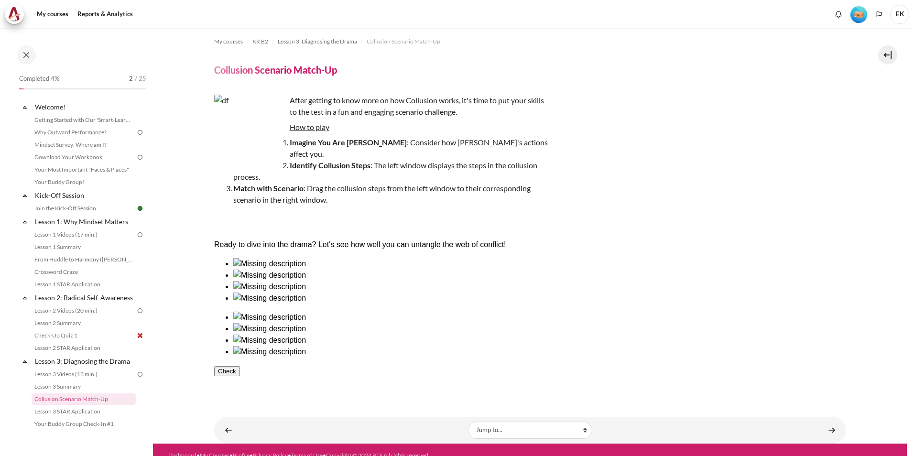
scroll to position [158, 0]
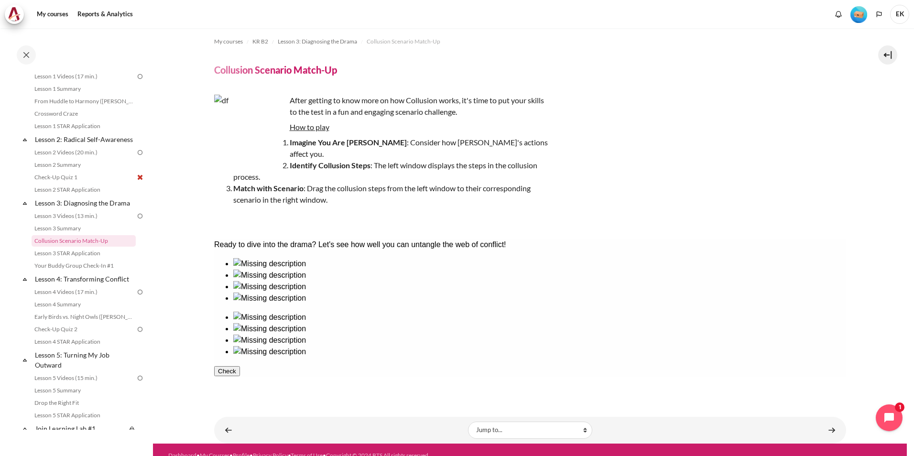
click at [270, 270] on div at bounding box center [539, 270] width 613 height 0
click at [401, 304] on ul at bounding box center [530, 281] width 632 height 46
click at [382, 304] on ul at bounding box center [530, 281] width 632 height 46
drag, startPoint x: 386, startPoint y: 312, endPoint x: 394, endPoint y: 314, distance: 8.4
click at [394, 304] on ul at bounding box center [530, 281] width 632 height 46
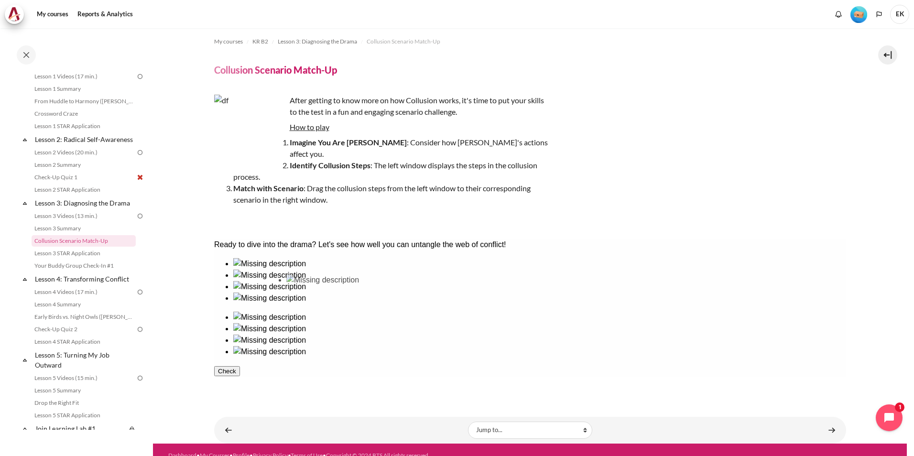
click at [326, 304] on ul at bounding box center [530, 281] width 632 height 46
drag, startPoint x: 305, startPoint y: 318, endPoint x: 238, endPoint y: 317, distance: 67.0
click at [232, 304] on ul at bounding box center [530, 281] width 632 height 46
drag, startPoint x: 256, startPoint y: 316, endPoint x: 346, endPoint y: 315, distance: 90.4
click at [346, 304] on ul at bounding box center [530, 281] width 632 height 46
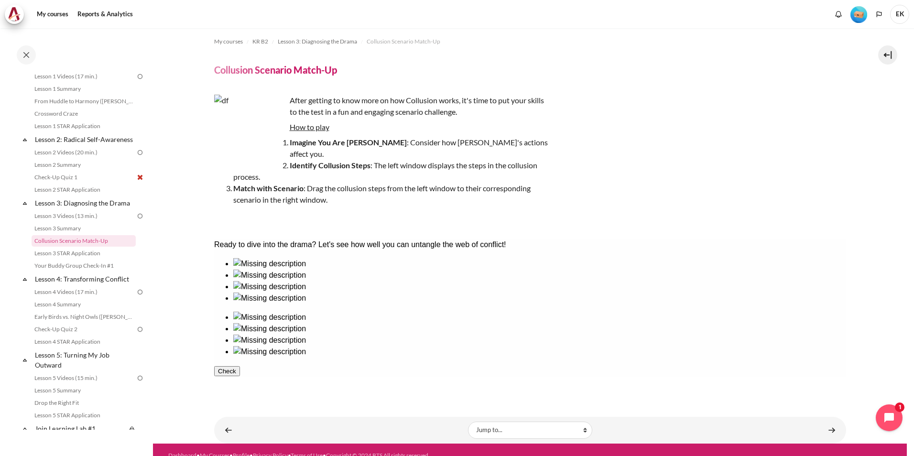
click at [397, 293] on div at bounding box center [539, 293] width 613 height 0
click at [397, 304] on ul at bounding box center [530, 281] width 632 height 46
drag, startPoint x: 358, startPoint y: 323, endPoint x: 618, endPoint y: 316, distance: 260.8
click at [621, 323] on div at bounding box center [539, 328] width 613 height 11
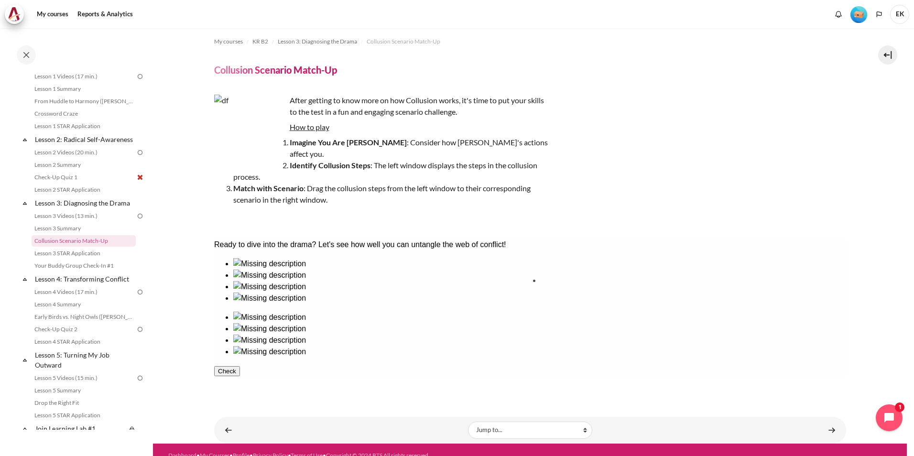
drag, startPoint x: 259, startPoint y: 320, endPoint x: 578, endPoint y: 321, distance: 319.0
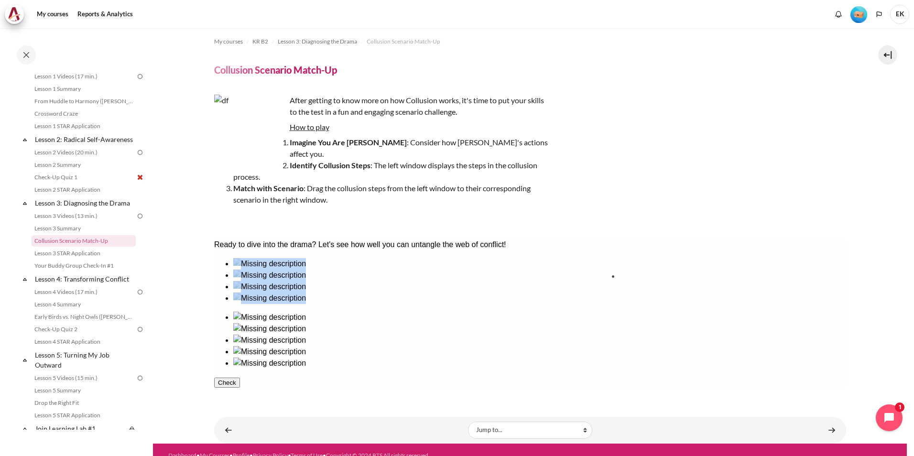
drag, startPoint x: 387, startPoint y: 324, endPoint x: 656, endPoint y: 321, distance: 268.8
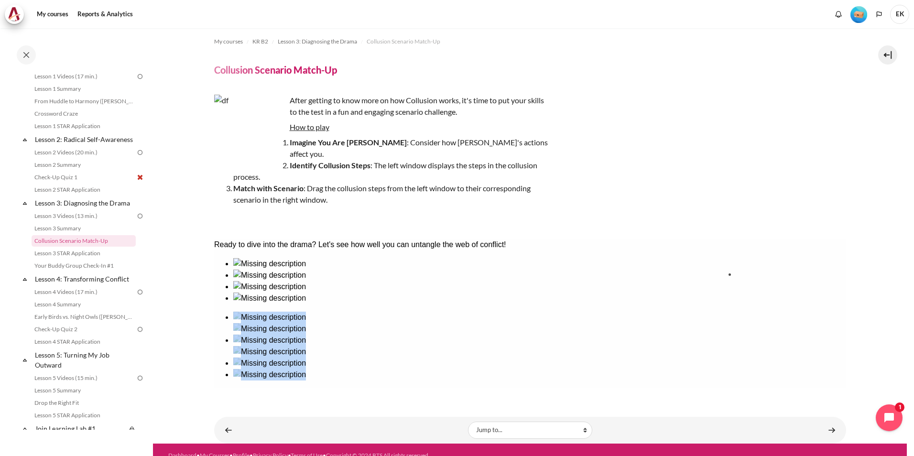
drag, startPoint x: 318, startPoint y: 322, endPoint x: 767, endPoint y: 317, distance: 449.6
click at [447, 304] on ul at bounding box center [530, 281] width 632 height 46
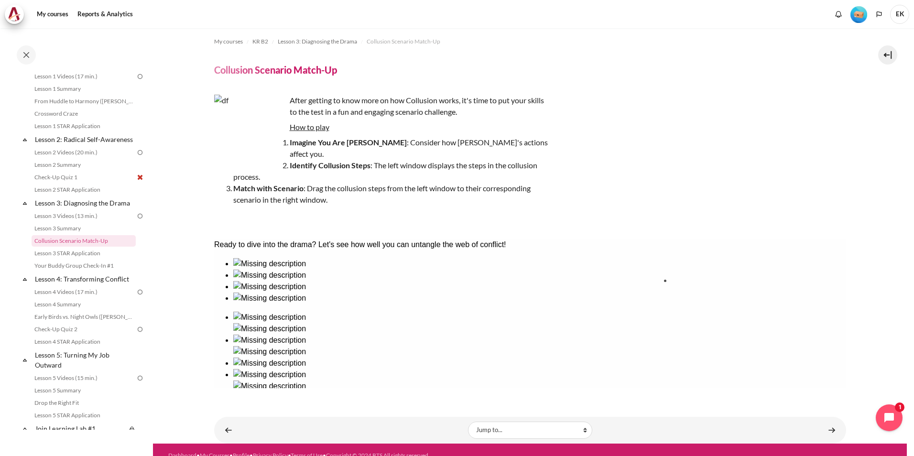
drag, startPoint x: 434, startPoint y: 307, endPoint x: 692, endPoint y: 308, distance: 257.8
click at [240, 412] on button "Check" at bounding box center [227, 417] width 26 height 10
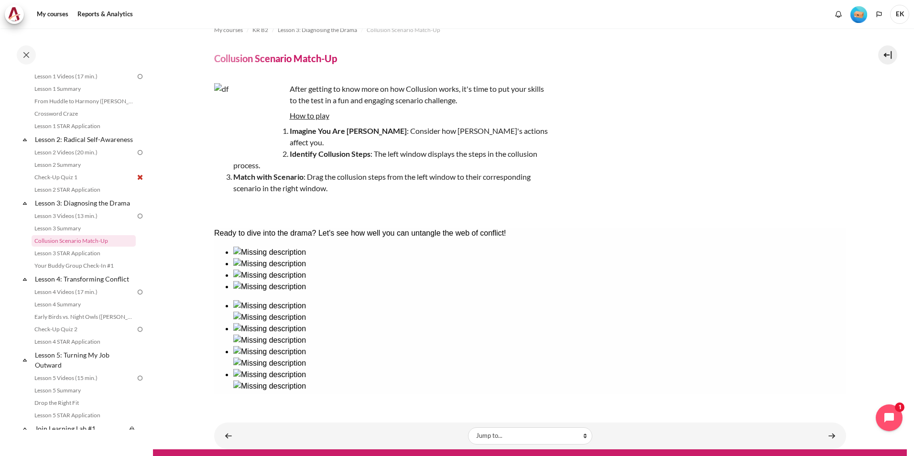
scroll to position [21, 0]
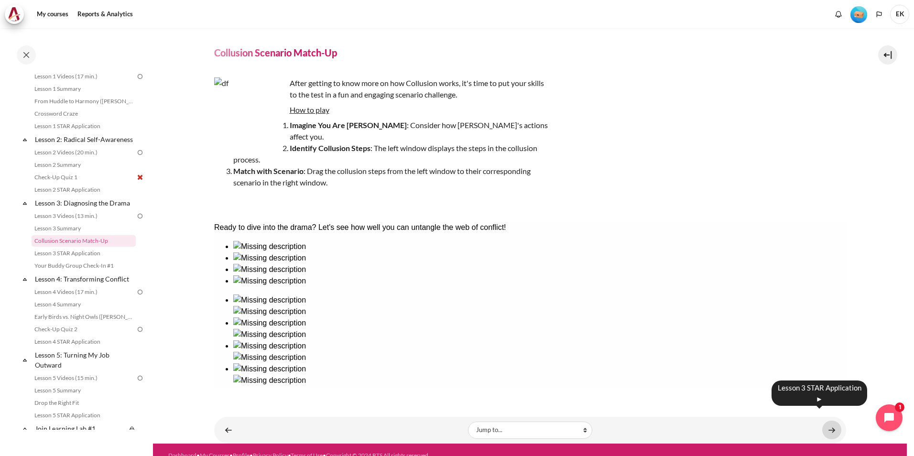
click at [824, 422] on link "Content" at bounding box center [832, 430] width 19 height 19
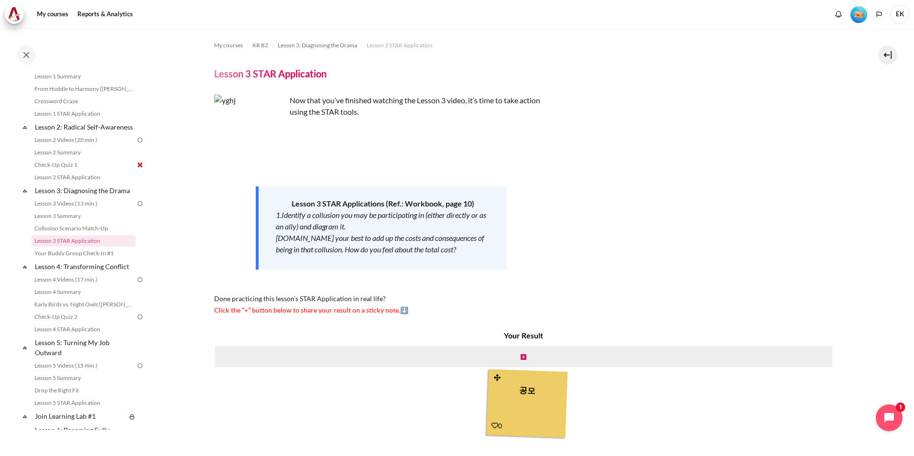
scroll to position [48, 0]
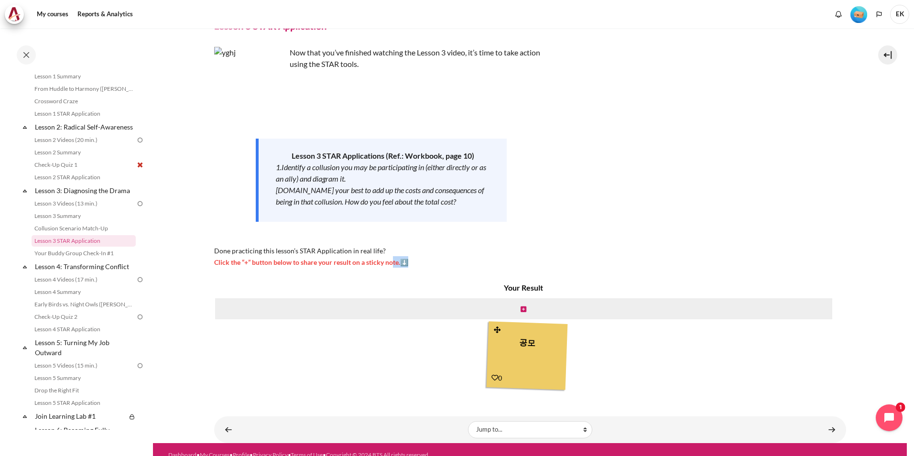
drag, startPoint x: 415, startPoint y: 263, endPoint x: 394, endPoint y: 264, distance: 21.1
click at [394, 264] on div "Now that you’ve finished watching the Lesson 3 video, it’s time to take action …" at bounding box center [381, 157] width 335 height 221
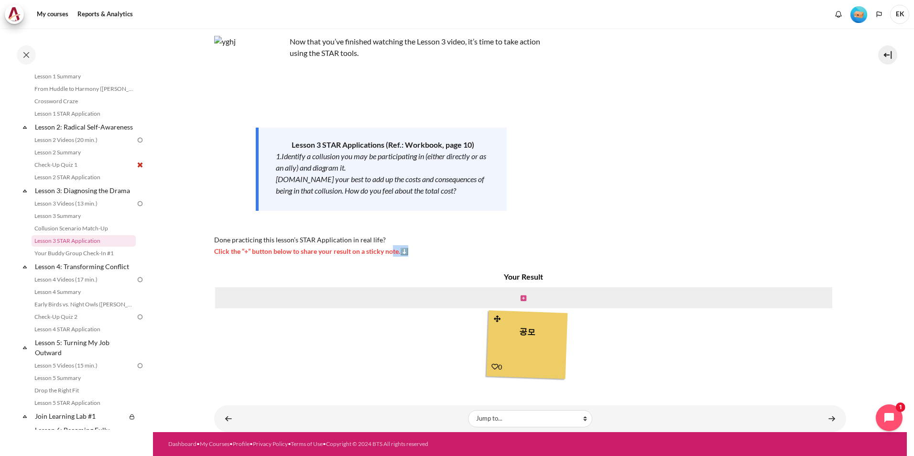
click at [523, 300] on icon "Content" at bounding box center [524, 298] width 6 height 7
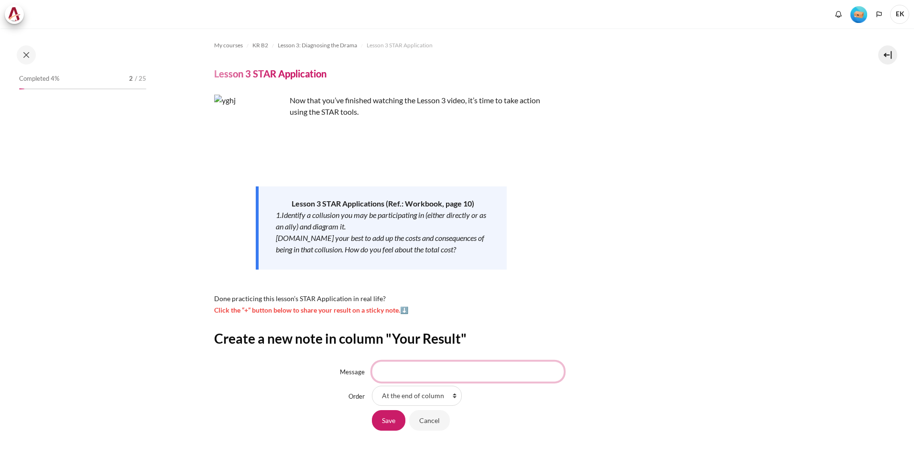
click at [420, 372] on input "Message" at bounding box center [468, 372] width 192 height 20
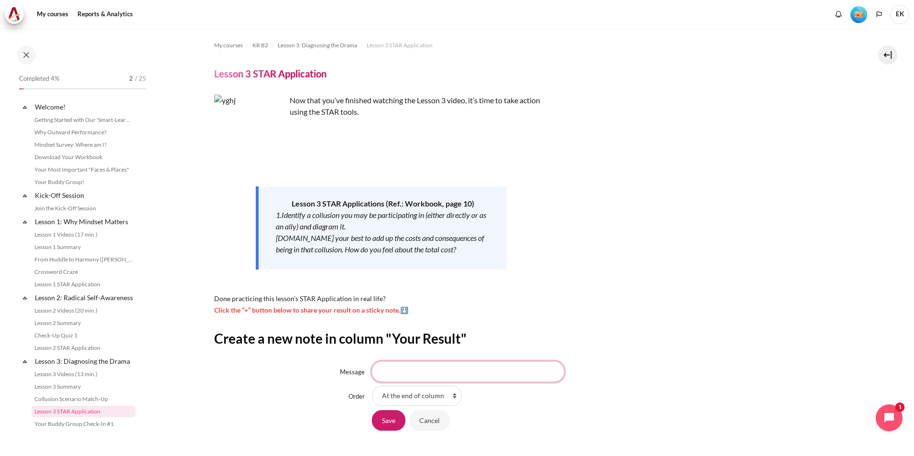
scroll to position [171, 0]
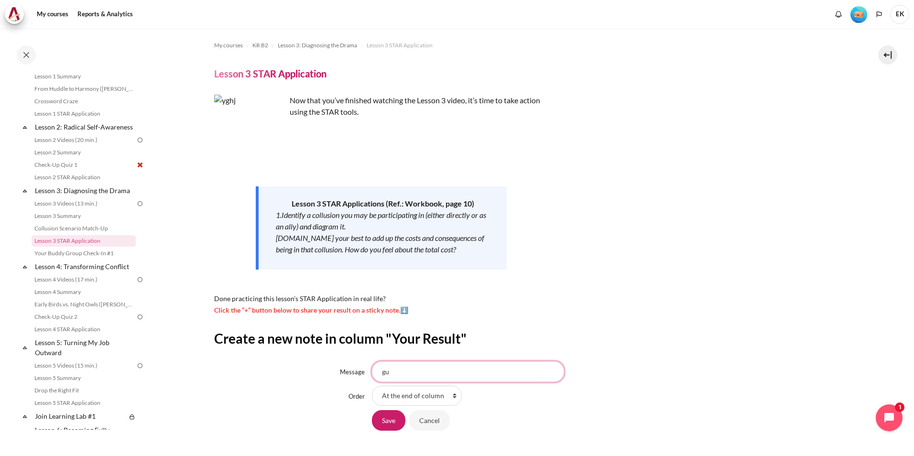
type input "g"
type input "ㅎ"
type input "나를 알아채기"
click at [399, 412] on input "Save" at bounding box center [388, 420] width 33 height 20
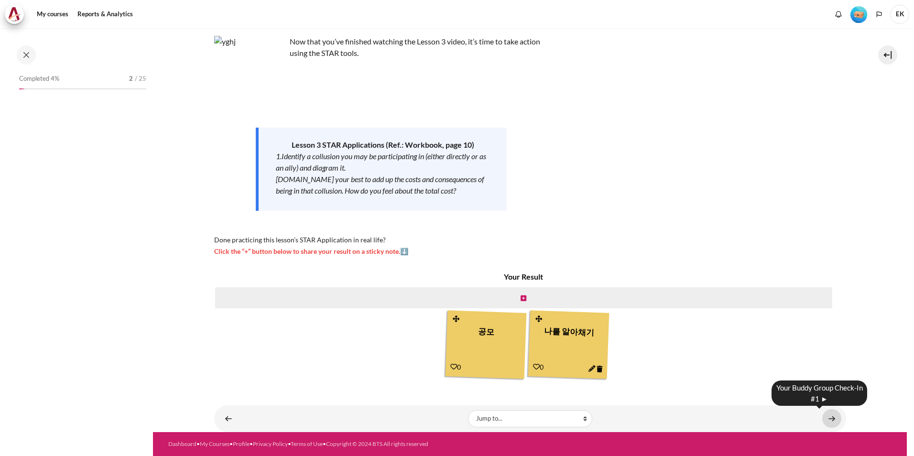
scroll to position [171, 0]
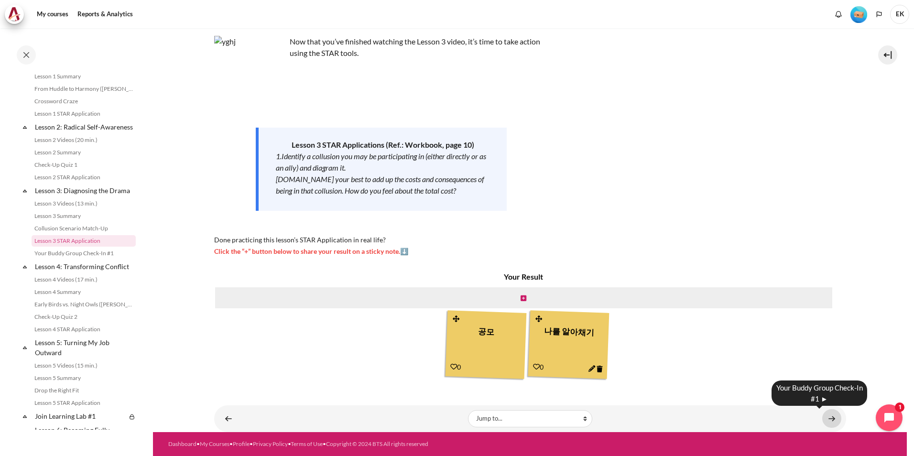
click at [823, 420] on link "Content" at bounding box center [832, 418] width 19 height 19
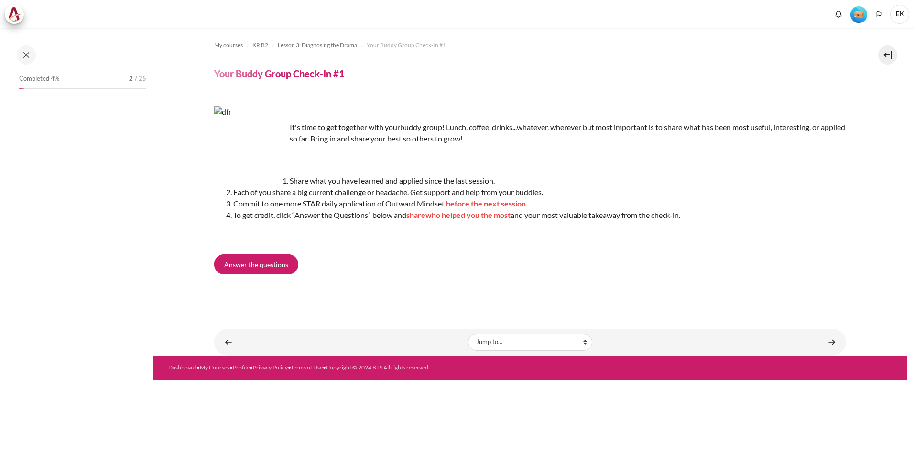
scroll to position [183, 0]
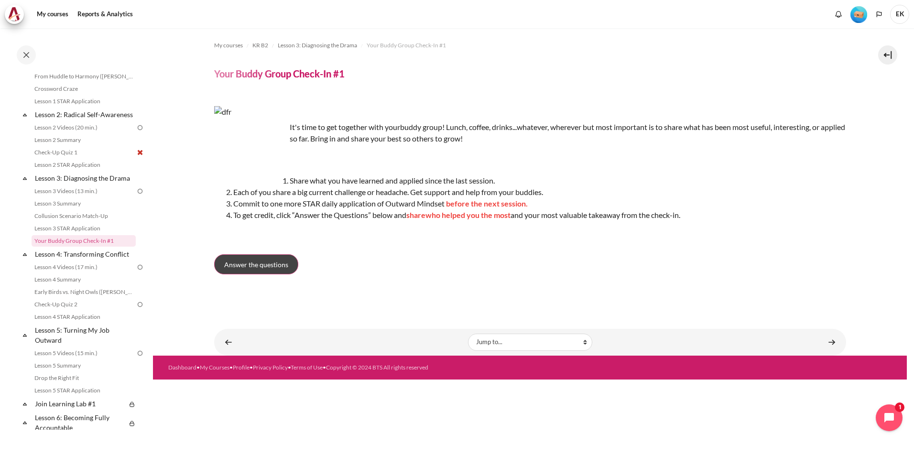
click at [278, 262] on span "Answer the questions" at bounding box center [256, 265] width 64 height 10
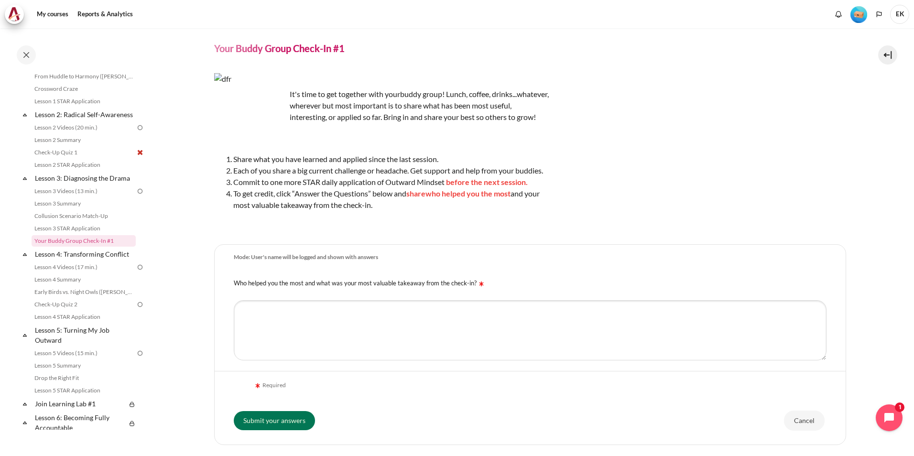
scroll to position [48, 0]
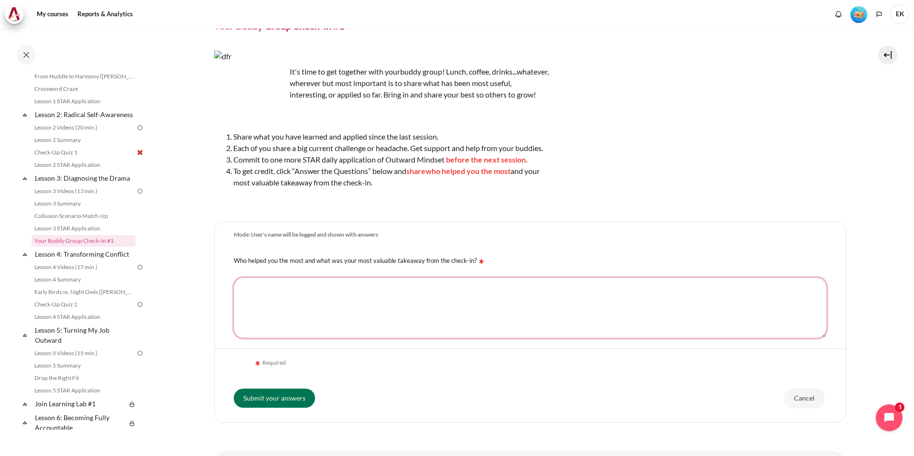
click at [598, 315] on textarea "Who helped you the most and what was your most valuable takeaway from the check…" at bounding box center [530, 308] width 593 height 60
type textarea "ㅈ"
type textarea "will be all my team members to see myself really seen and correct my inward min…"
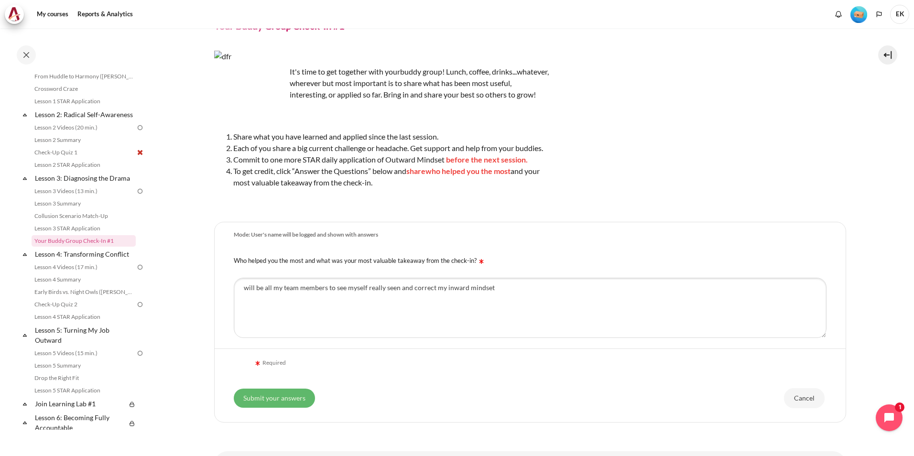
click at [240, 408] on input "Submit your answers" at bounding box center [274, 398] width 81 height 19
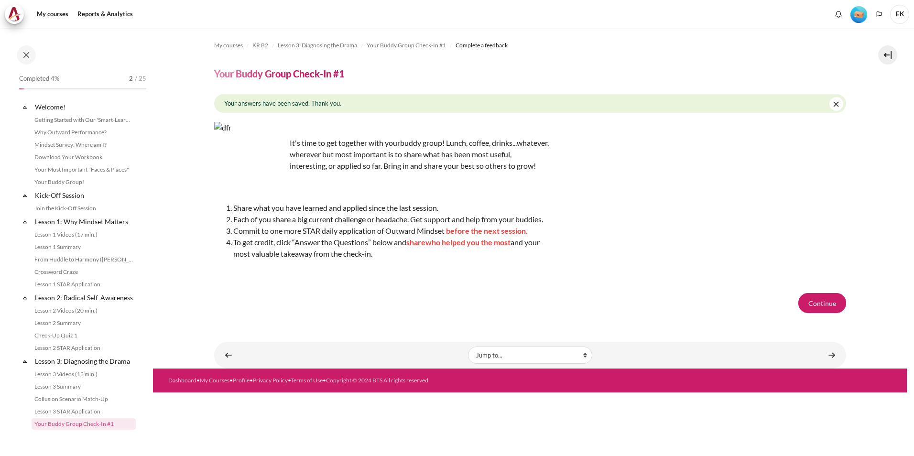
scroll to position [183, 0]
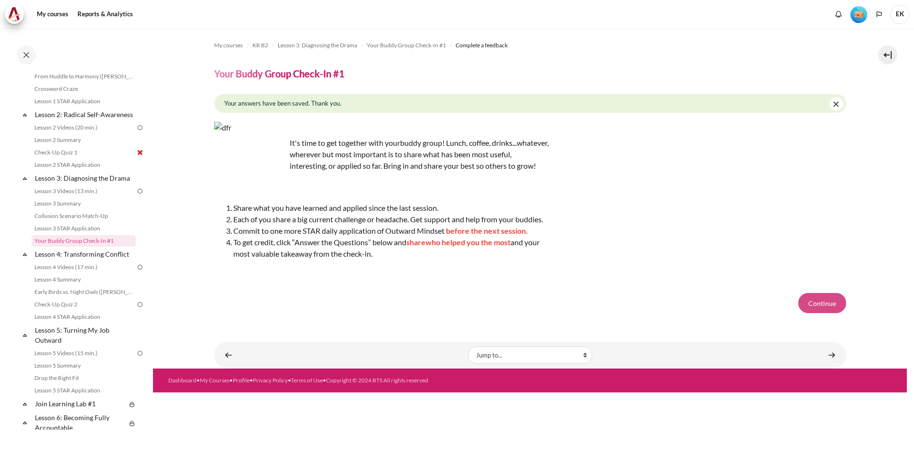
click at [840, 313] on button "Continue" at bounding box center [823, 303] width 48 height 20
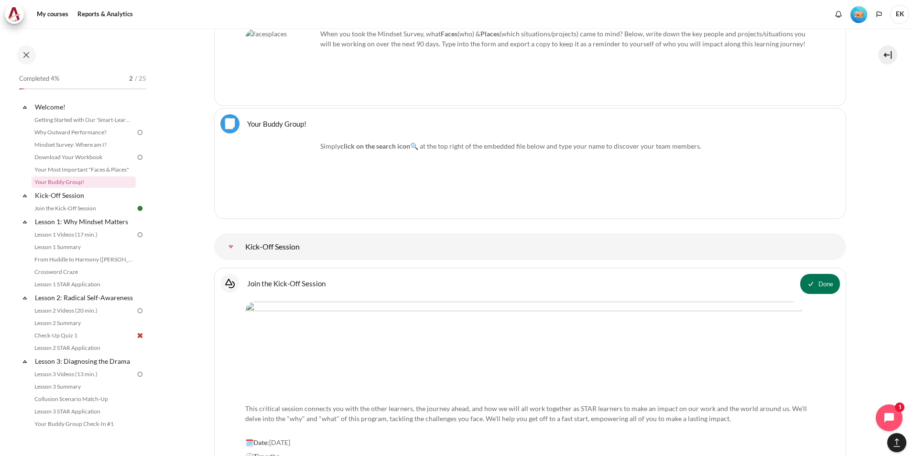
scroll to position [1175, 0]
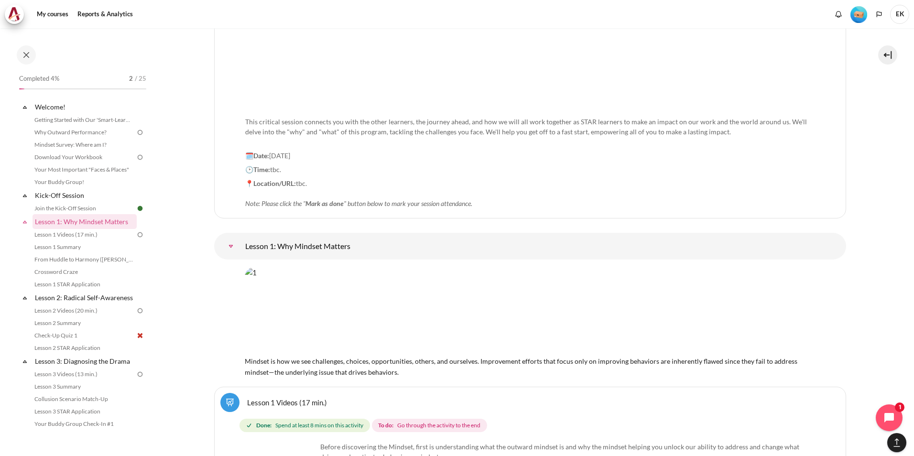
click at [804, 235] on div "Select topic Lesson 1: Why Mindset Matters" at bounding box center [530, 246] width 632 height 27
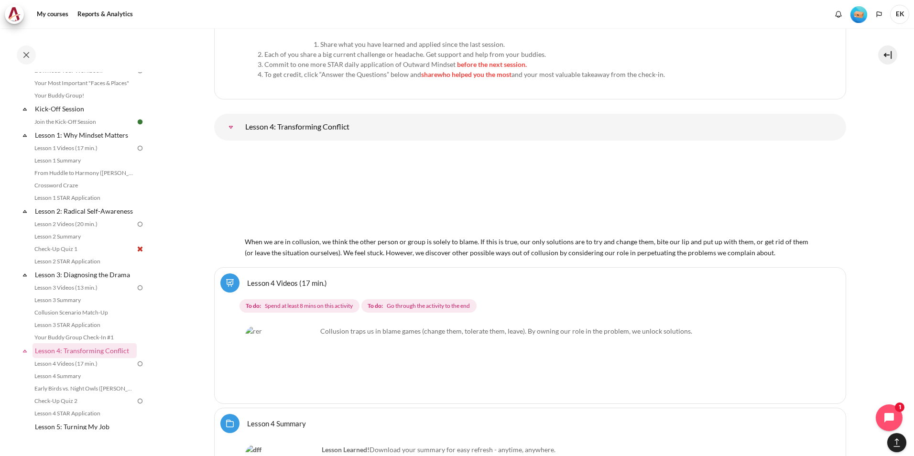
scroll to position [4140, 0]
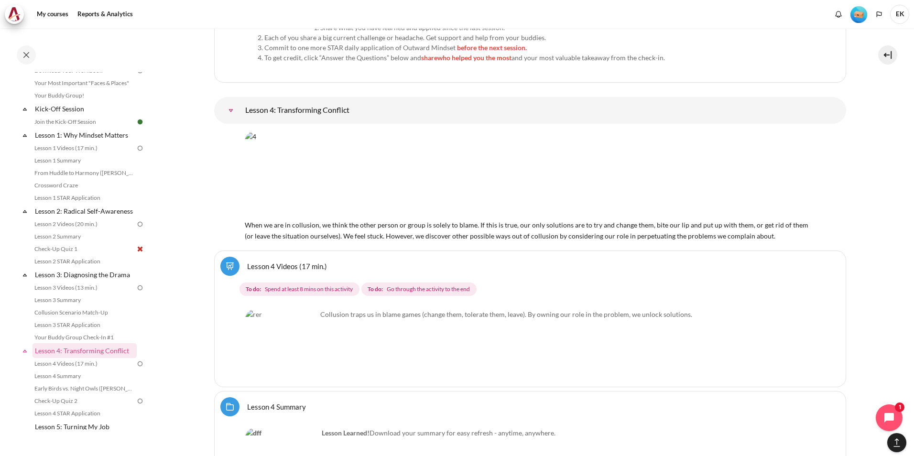
click at [292, 271] on link "Lesson 4 Videos (17 min.)" at bounding box center [287, 266] width 80 height 9
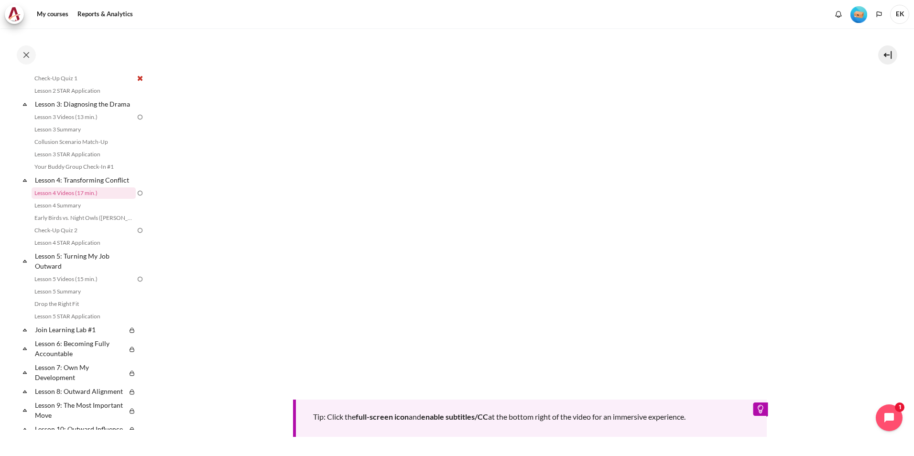
scroll to position [367, 0]
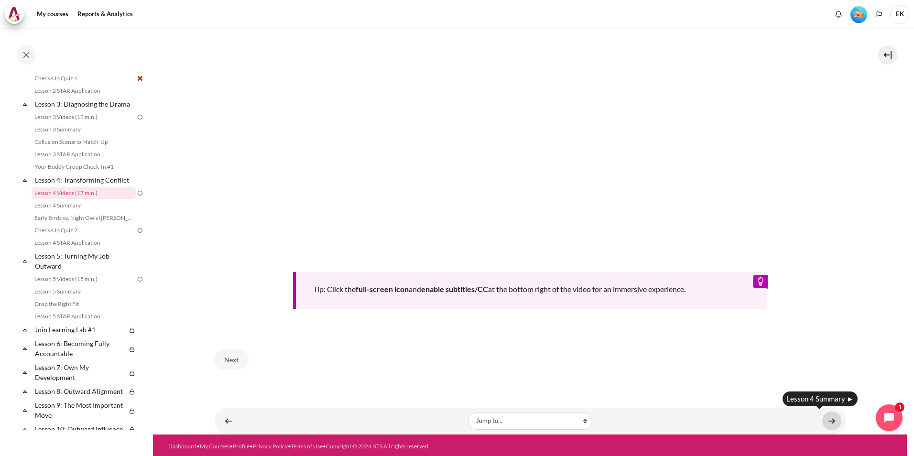
click at [828, 419] on link "Content" at bounding box center [832, 421] width 19 height 19
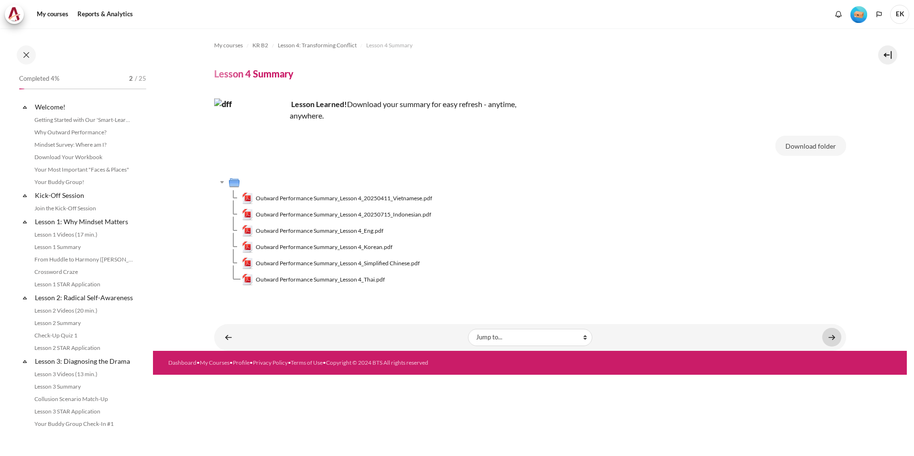
scroll to position [222, 0]
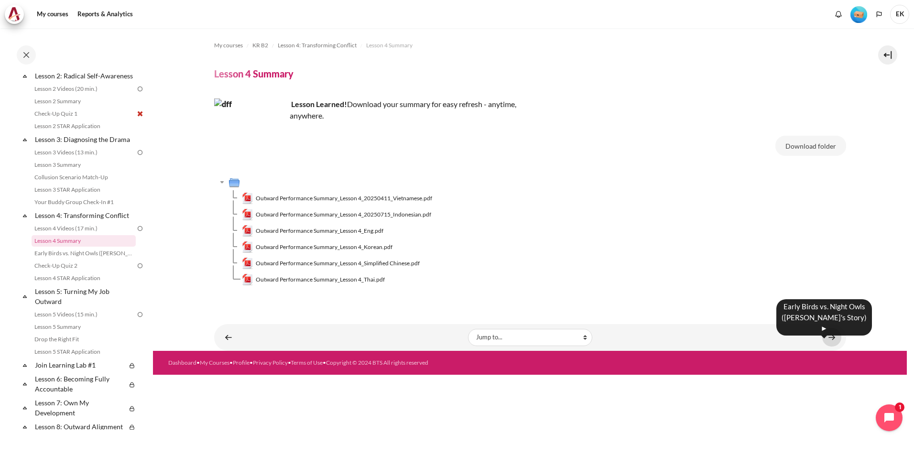
click at [828, 334] on link "Content" at bounding box center [832, 337] width 19 height 19
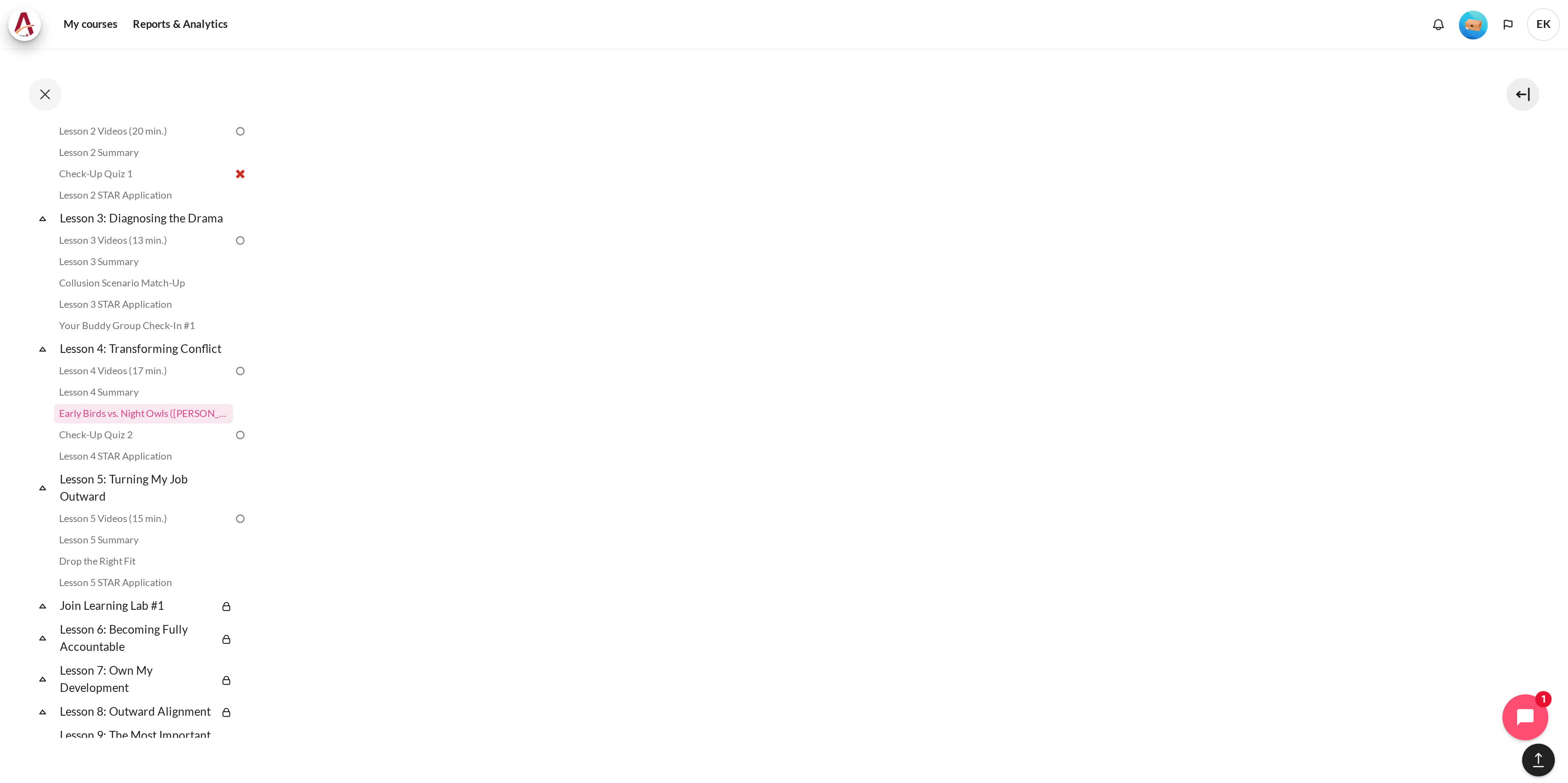
scroll to position [755, 0]
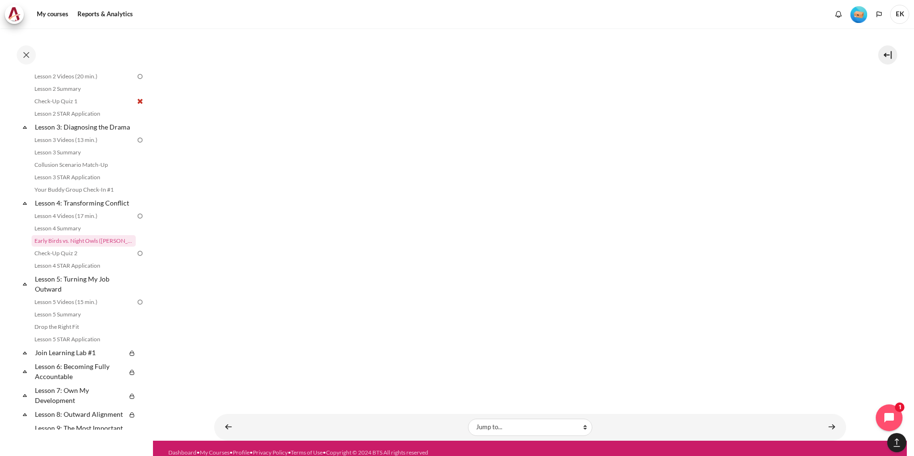
click at [831, 419] on link "Content" at bounding box center [832, 427] width 19 height 19
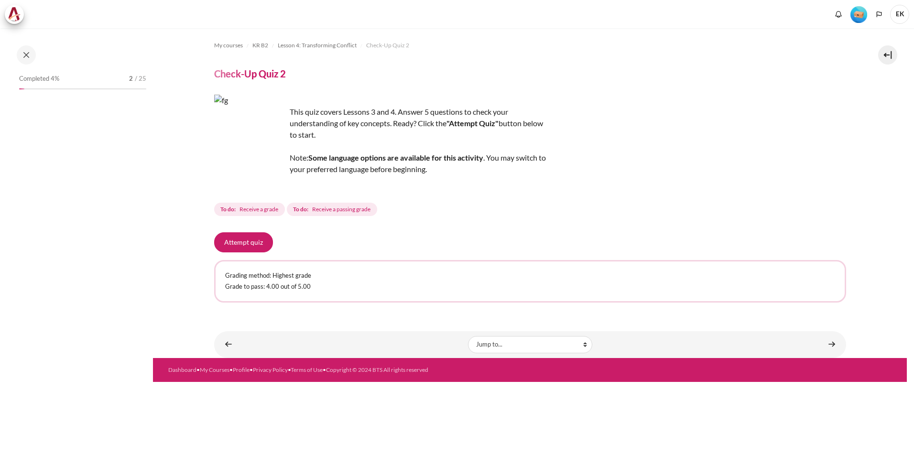
scroll to position [247, 0]
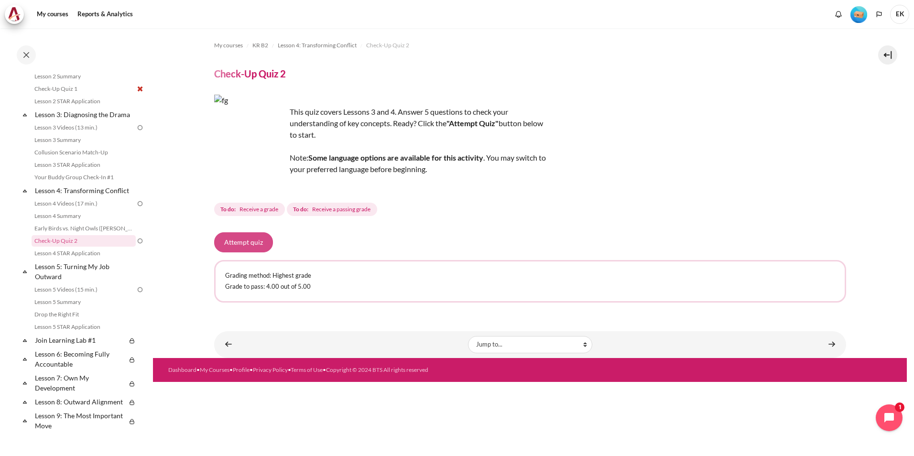
click at [244, 244] on button "Attempt quiz" at bounding box center [243, 242] width 59 height 20
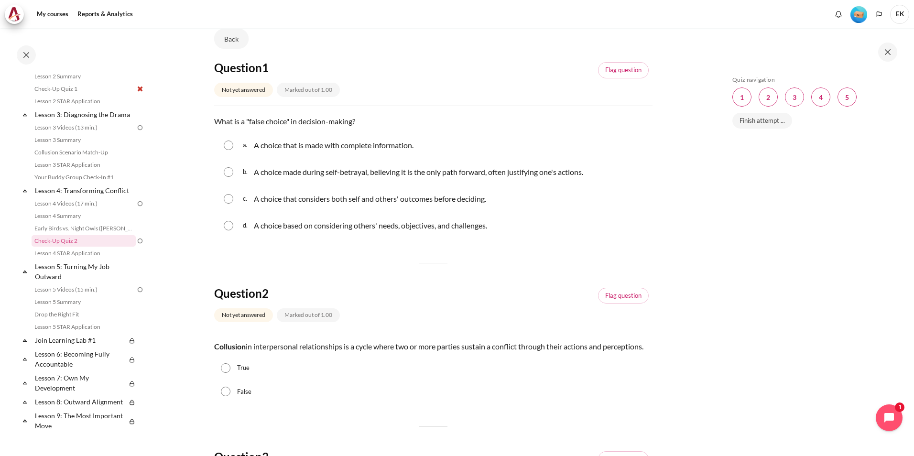
scroll to position [143, 0]
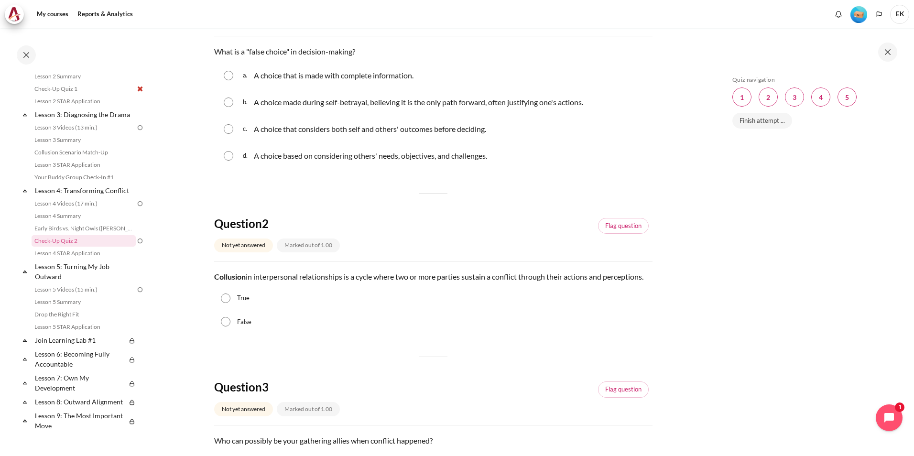
click at [225, 303] on input "True" at bounding box center [226, 299] width 10 height 10
radio input "true"
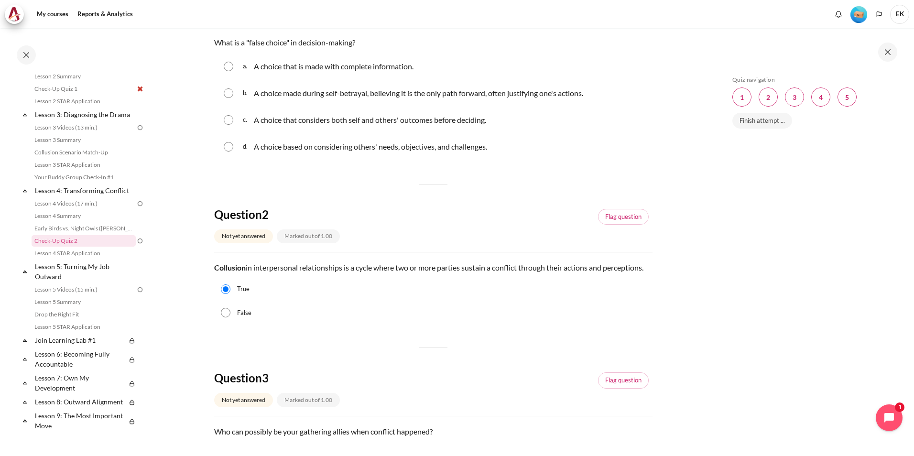
scroll to position [56, 0]
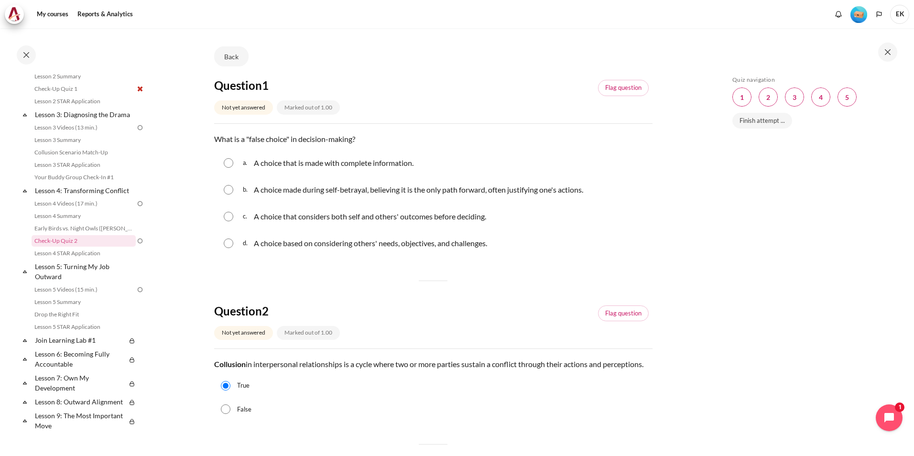
click at [226, 192] on input "Content" at bounding box center [229, 190] width 10 height 10
radio input "true"
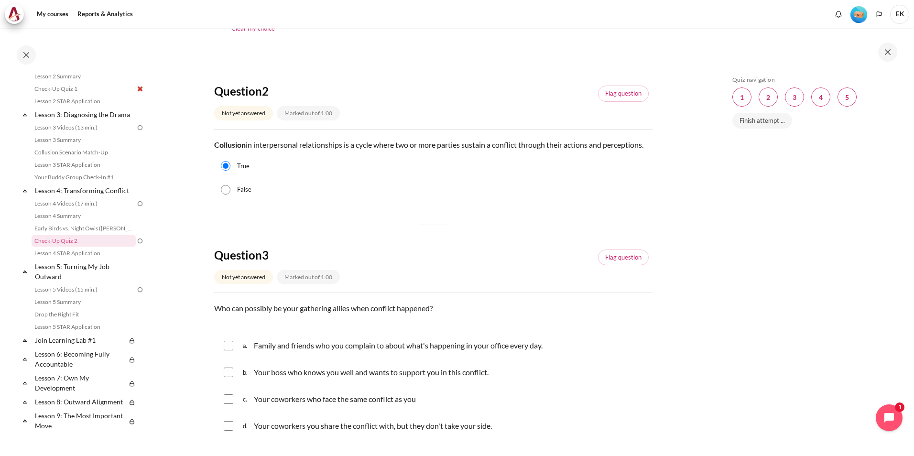
scroll to position [104, 0]
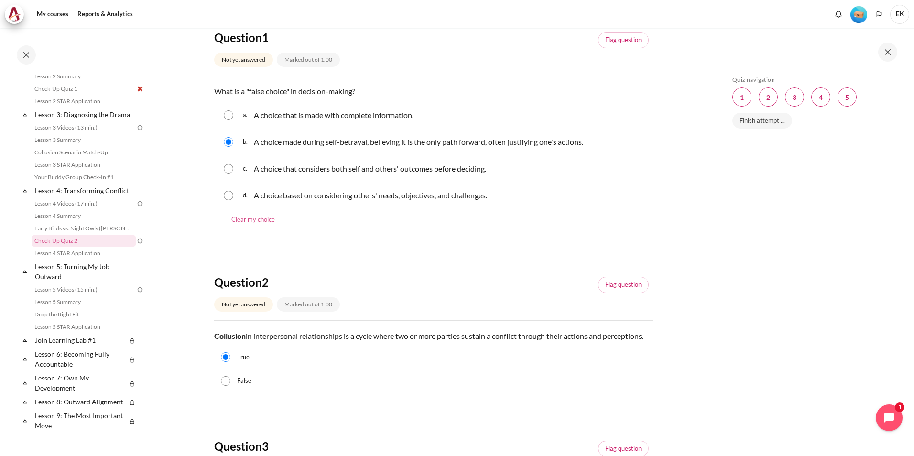
click at [263, 221] on link "Clear my choice" at bounding box center [253, 220] width 63 height 19
radio input "true"
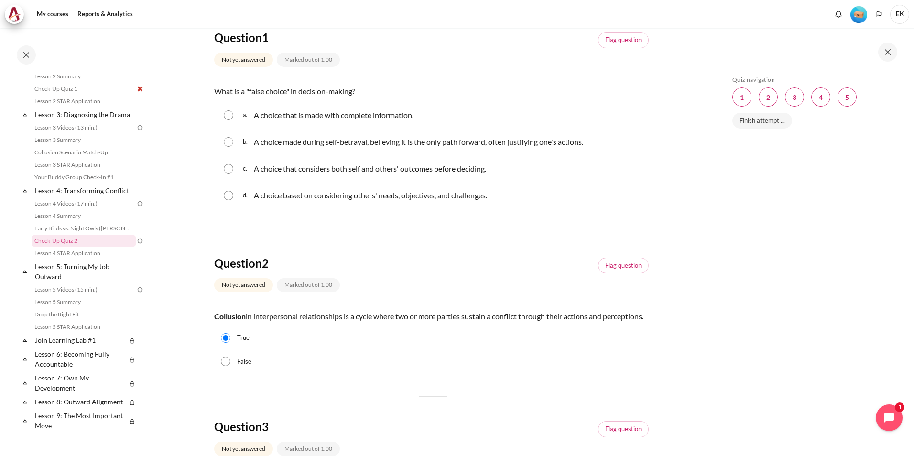
click at [230, 145] on input "Content" at bounding box center [229, 142] width 10 height 10
radio input "true"
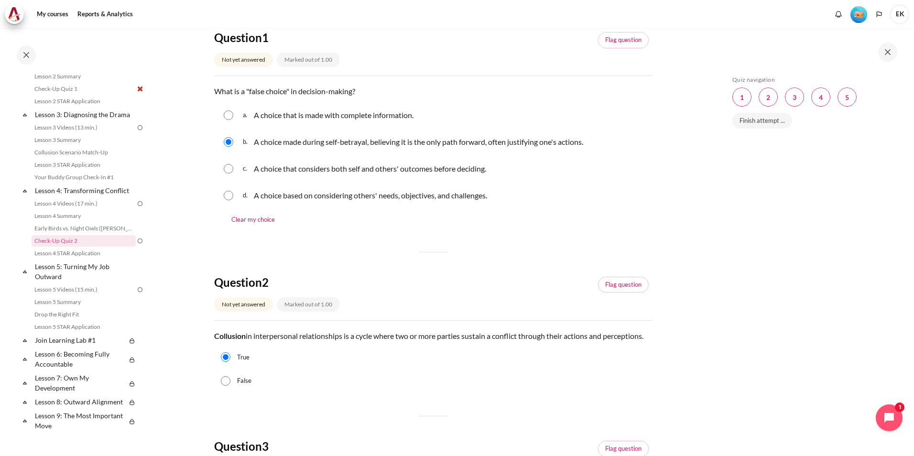
click at [230, 145] on input "Content" at bounding box center [229, 142] width 10 height 10
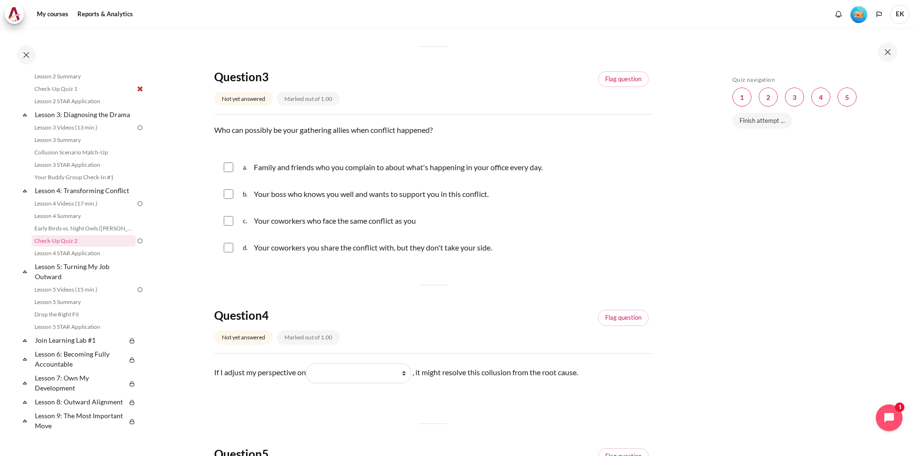
scroll to position [486, 0]
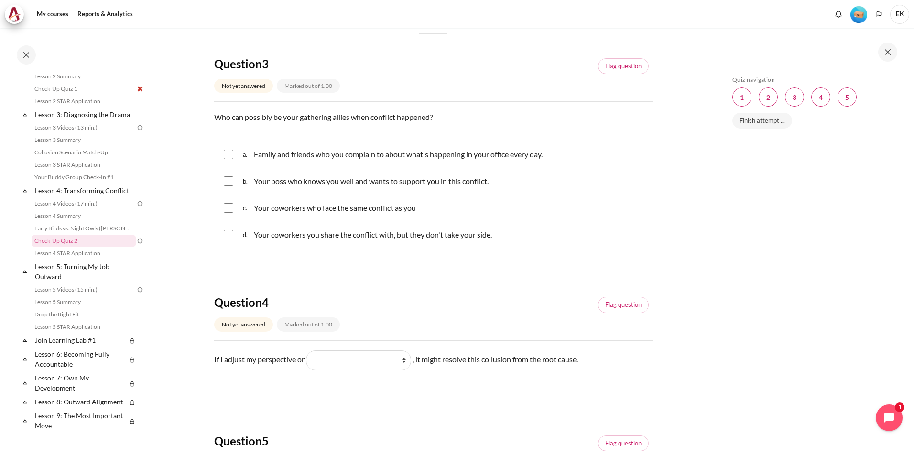
click at [227, 213] on input "Content" at bounding box center [229, 208] width 10 height 10
checkbox input "true"
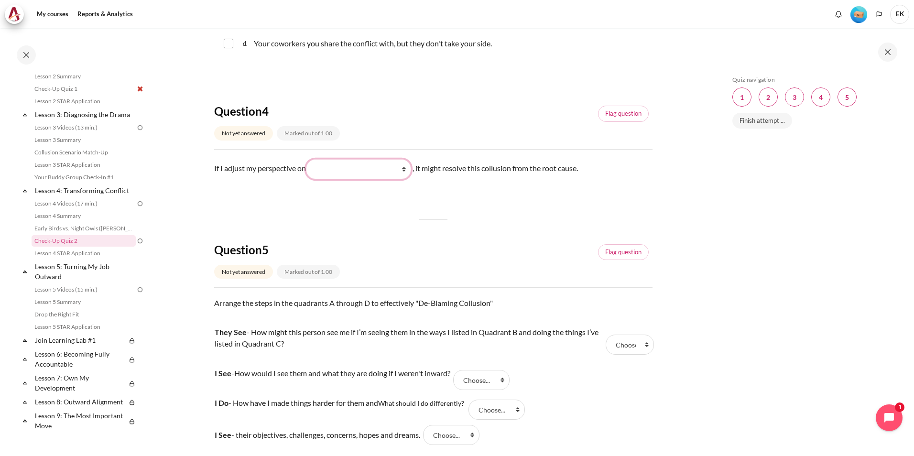
click at [334, 179] on select "What I do What they see and feel What they do What I see and feel about what th…" at bounding box center [358, 169] width 105 height 20
select select "4"
click at [309, 170] on select "What I do What they see and feel What they do What I see and feel about what th…" at bounding box center [358, 169] width 105 height 20
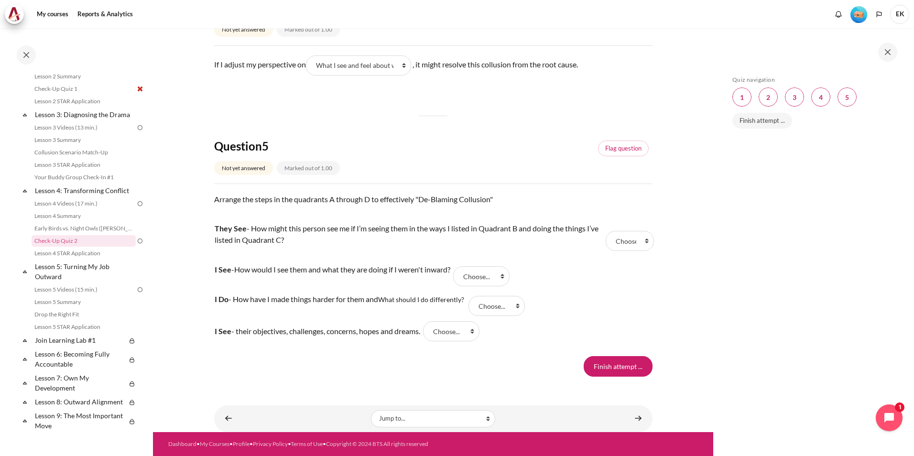
scroll to position [793, 0]
click at [628, 247] on select "Choose... A B D C" at bounding box center [630, 241] width 48 height 20
click at [558, 252] on td "They See - How might this person see me if I’m seeing them in the ways I listed…" at bounding box center [408, 240] width 389 height 41
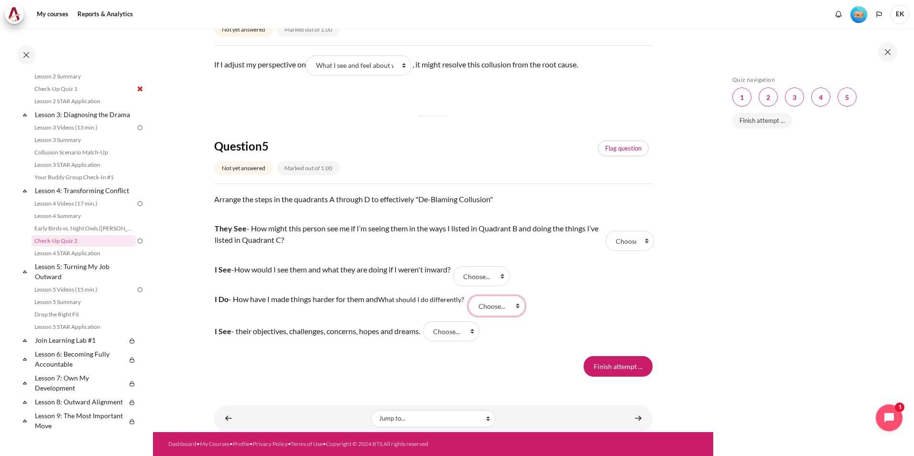
click at [503, 308] on select "Choose... A B D C" at bounding box center [497, 306] width 56 height 20
select select "1"
click at [471, 296] on select "Choose... A B D C" at bounding box center [497, 306] width 56 height 20
click at [616, 242] on select "Choose... A B D C" at bounding box center [630, 241] width 48 height 20
select select "2"
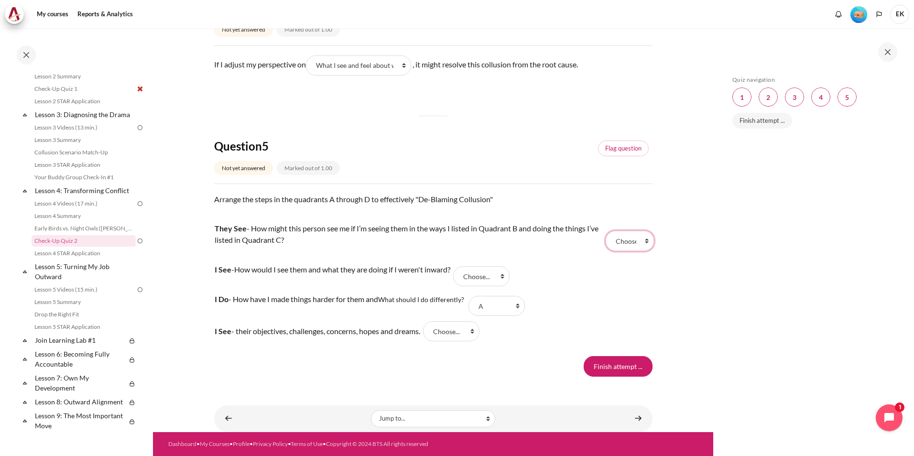
click at [606, 231] on select "Choose... A B D C" at bounding box center [630, 241] width 48 height 20
click at [503, 281] on select "Choose... A B D C" at bounding box center [481, 276] width 56 height 20
select select "4"
click at [460, 266] on select "Choose... A B D C" at bounding box center [481, 276] width 56 height 20
click at [453, 333] on select "Choose... A B D C" at bounding box center [451, 331] width 56 height 20
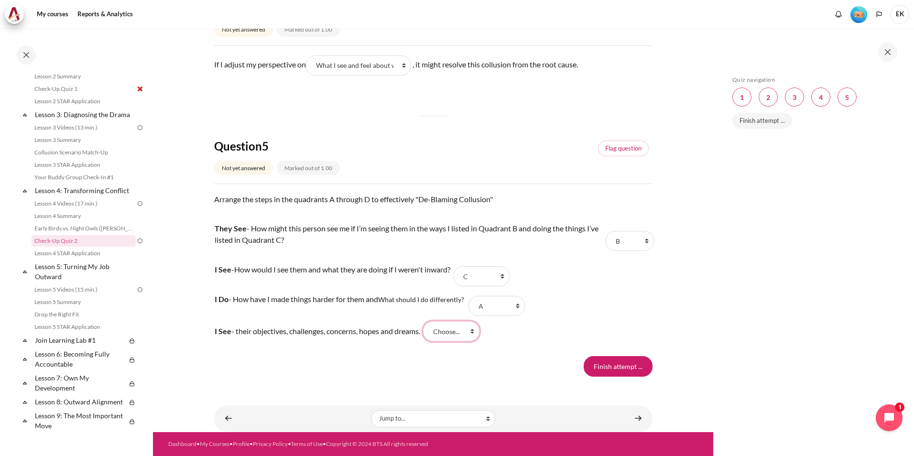
select select "3"
click at [429, 321] on select "Choose... A B D C" at bounding box center [451, 331] width 56 height 20
click at [599, 366] on input "Finish attempt ..." at bounding box center [618, 366] width 69 height 20
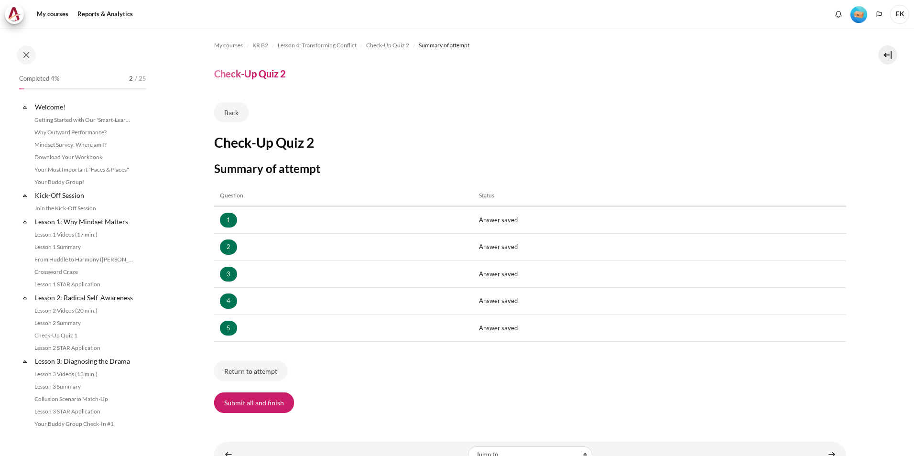
scroll to position [247, 0]
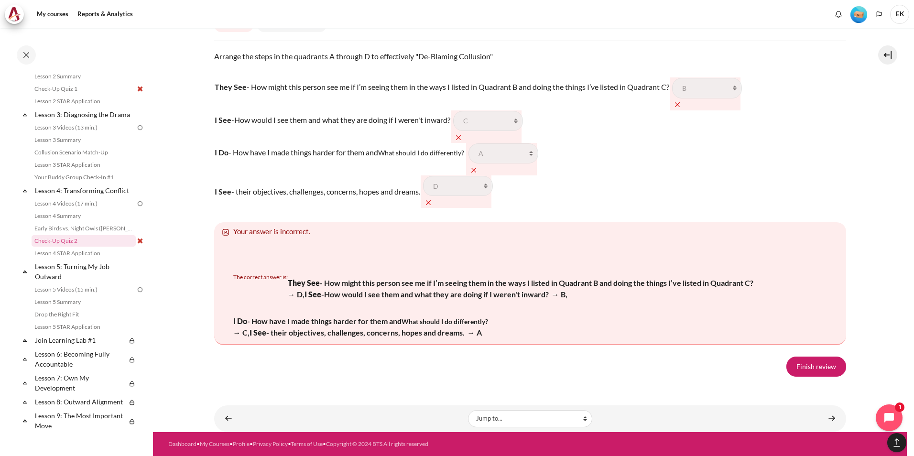
scroll to position [1580, 0]
click at [779, 368] on div "Finish review" at bounding box center [530, 367] width 632 height 20
click at [798, 369] on link "Finish review" at bounding box center [817, 367] width 60 height 20
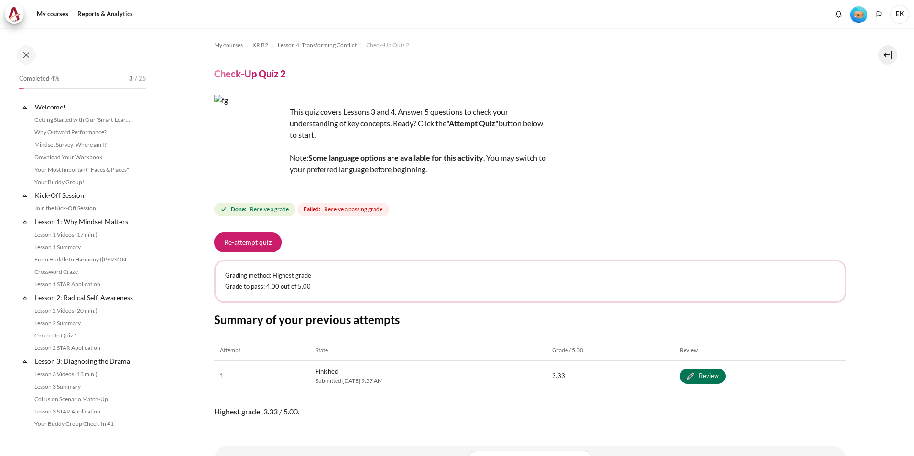
scroll to position [247, 0]
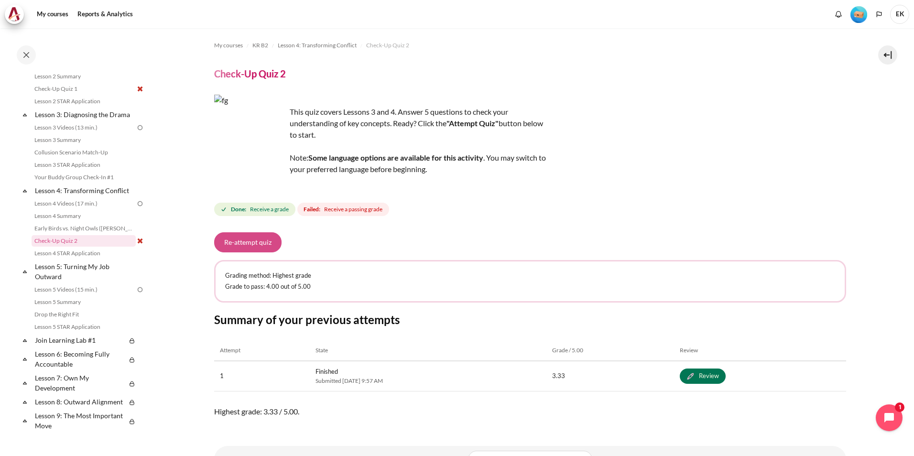
click at [265, 239] on button "Re-attempt quiz" at bounding box center [247, 242] width 67 height 20
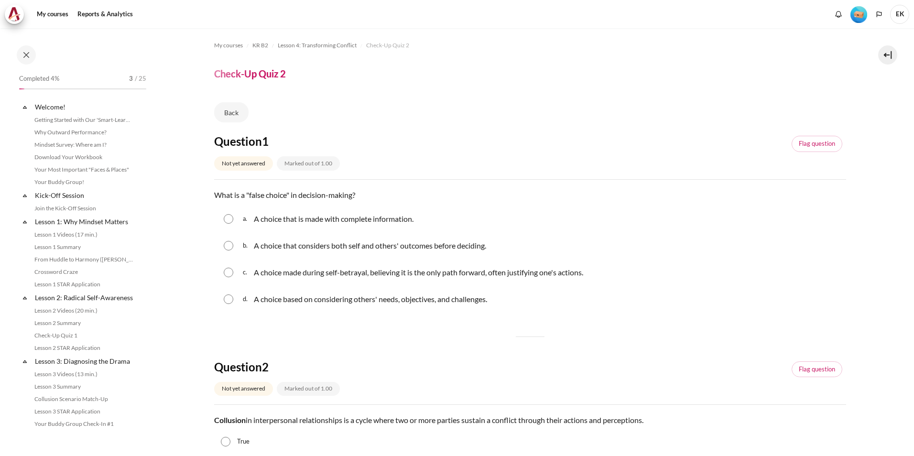
scroll to position [247, 0]
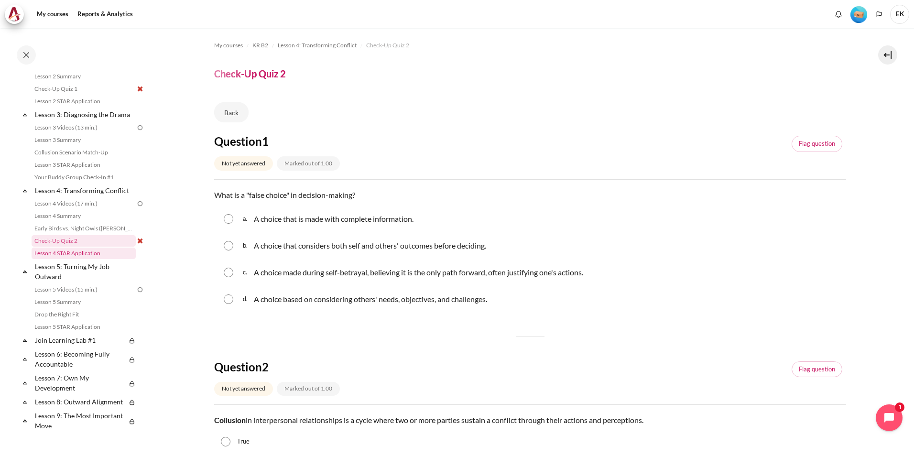
click at [68, 259] on link "Lesson 4 STAR Application" at bounding box center [84, 253] width 104 height 11
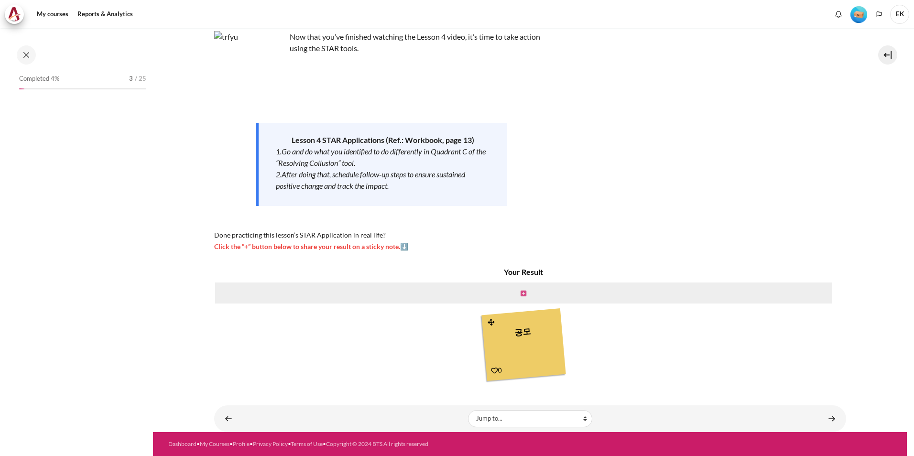
scroll to position [259, 0]
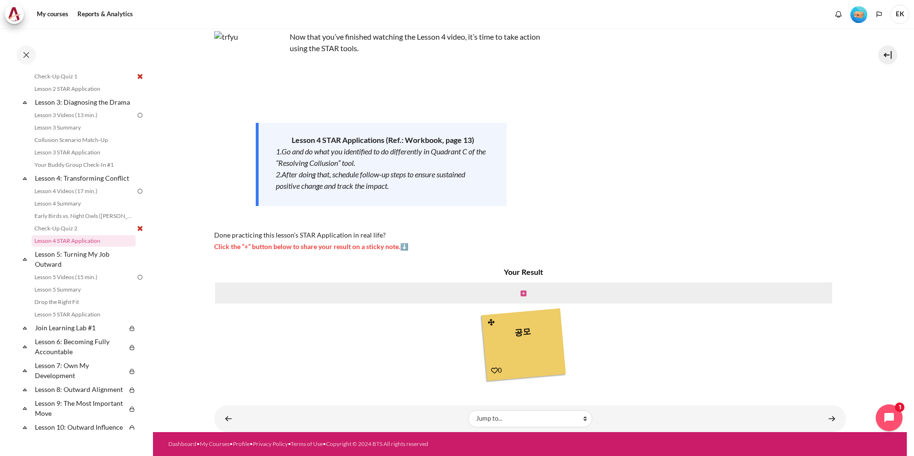
click at [521, 290] on icon "Content" at bounding box center [524, 293] width 6 height 7
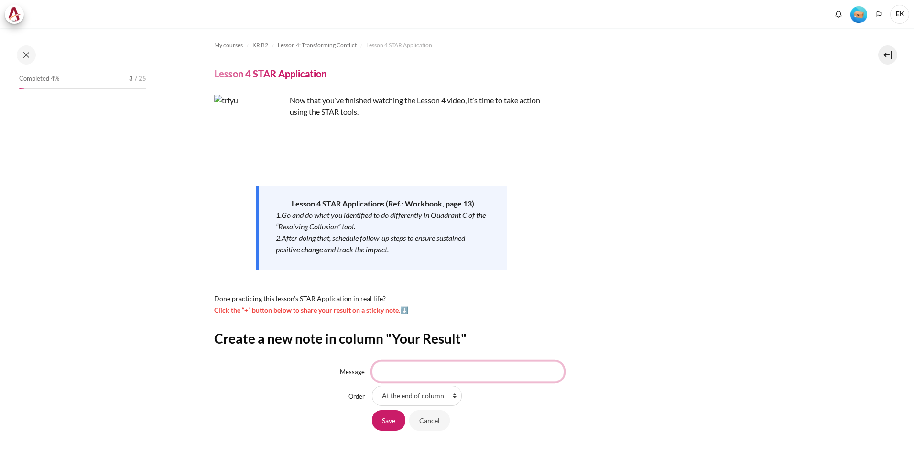
click at [411, 375] on input "Message" at bounding box center [468, 372] width 192 height 20
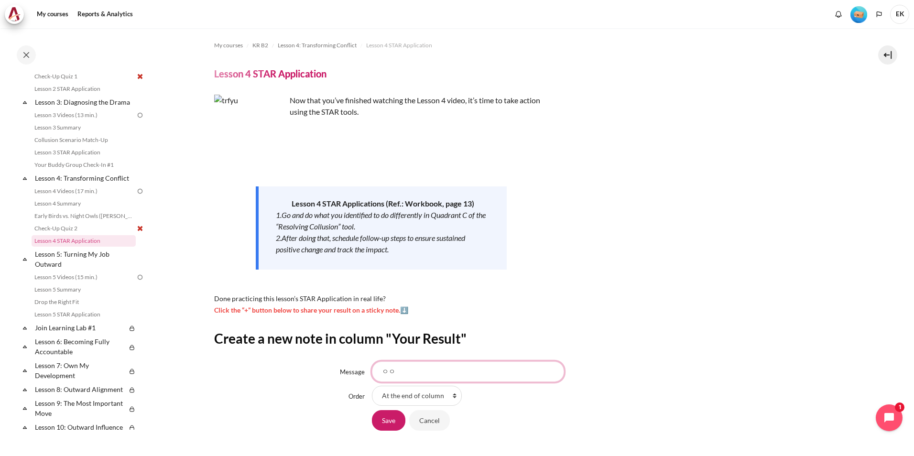
type input "ㅇ"
type input "갈등을 나부터 다루는 방법"
click at [395, 415] on input "Save" at bounding box center [388, 420] width 33 height 20
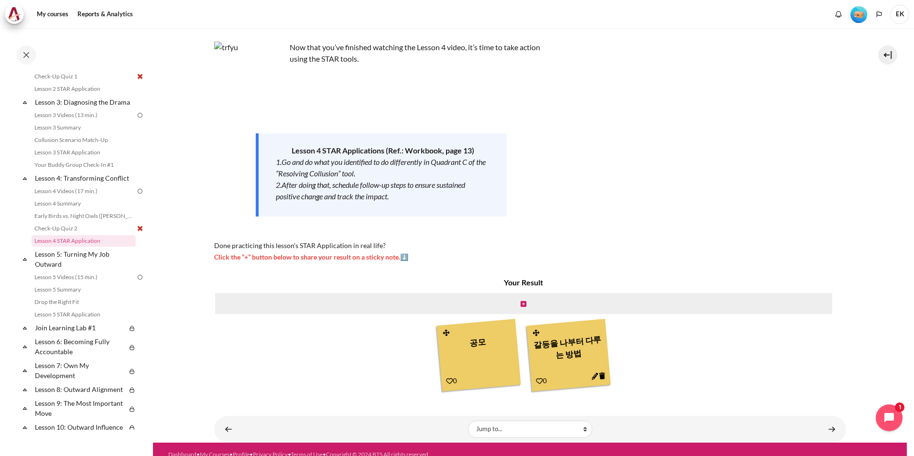
scroll to position [64, 0]
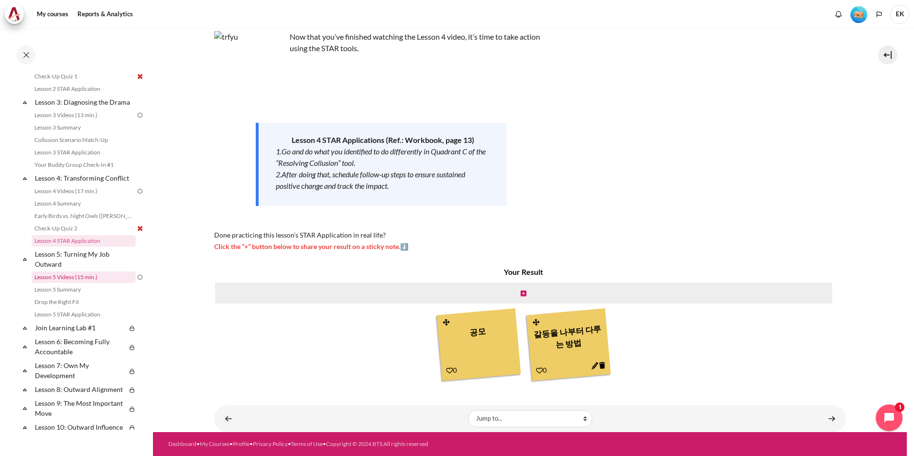
click at [88, 283] on link "Lesson 5 Videos (15 min.)" at bounding box center [84, 277] width 104 height 11
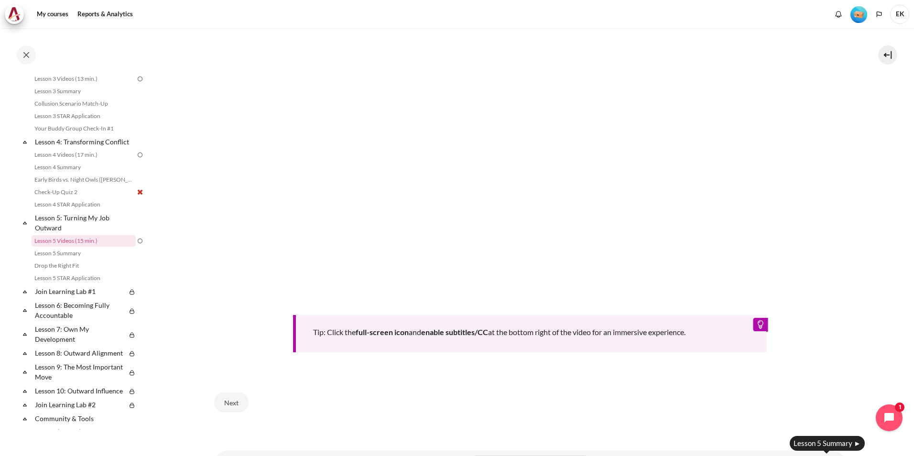
scroll to position [367, 0]
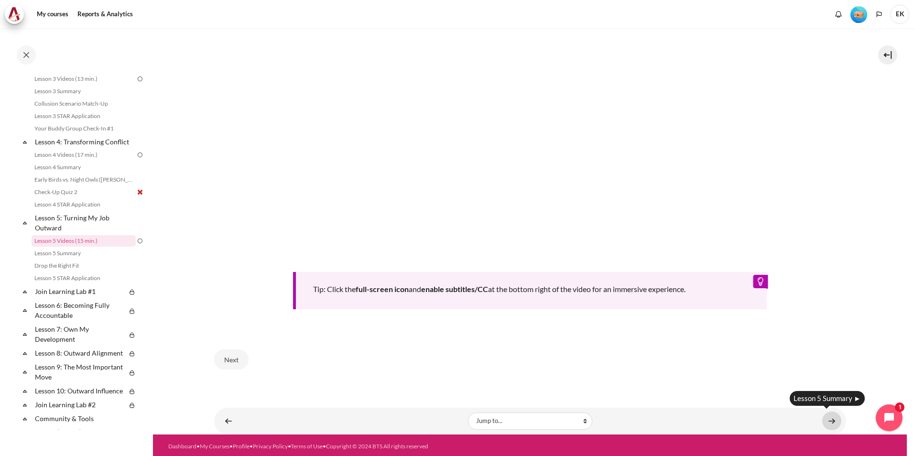
click at [823, 420] on link "Content" at bounding box center [832, 421] width 19 height 19
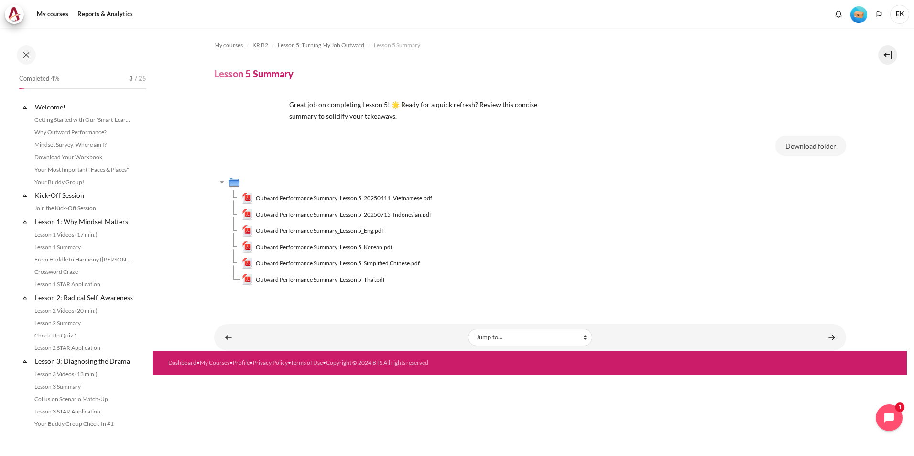
scroll to position [308, 0]
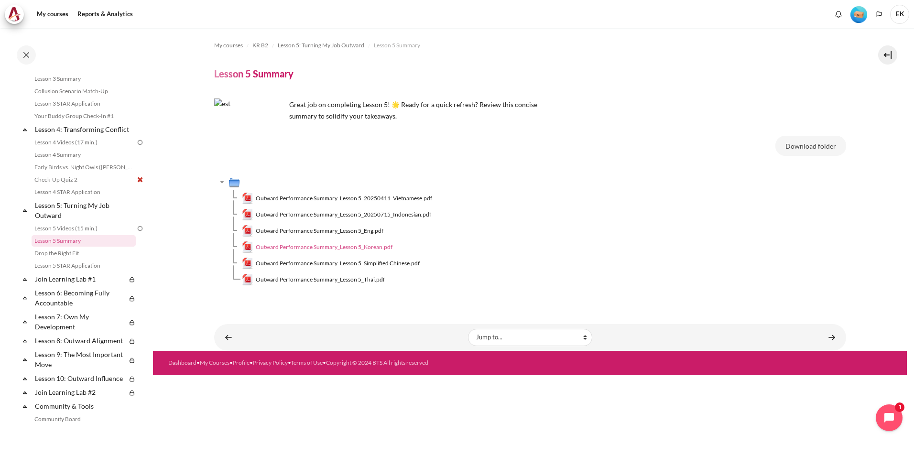
click at [351, 249] on span "Outward Performance Summary_Lesson 5_Korean.pdf" at bounding box center [324, 247] width 137 height 9
click at [835, 423] on div "My courses KR B2 Lesson 5: Turning My Job Outward Lesson 5 Summary Lesson 5 Sum…" at bounding box center [530, 242] width 754 height 428
click at [828, 340] on link "Content" at bounding box center [832, 337] width 19 height 19
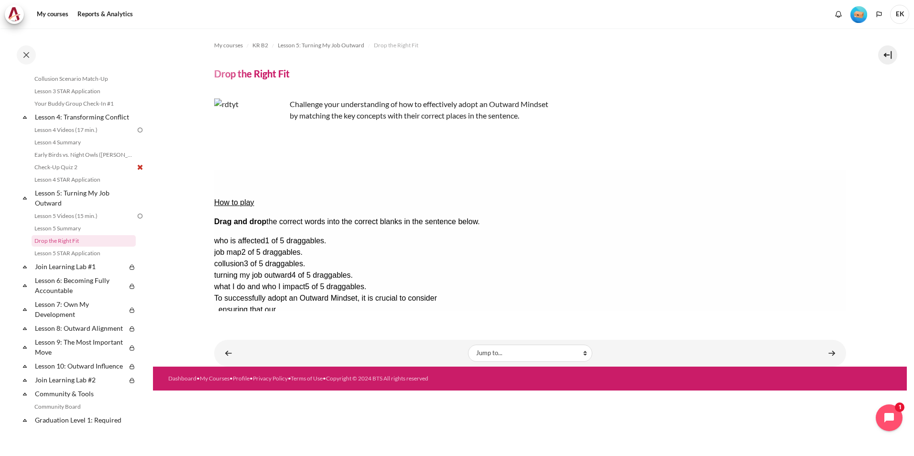
click at [293, 304] on div "Drop Zone 1. Drop Zone 1 is empty." at bounding box center [253, 304] width 79 height 0
drag, startPoint x: 788, startPoint y: 209, endPoint x: 495, endPoint y: 206, distance: 293.7
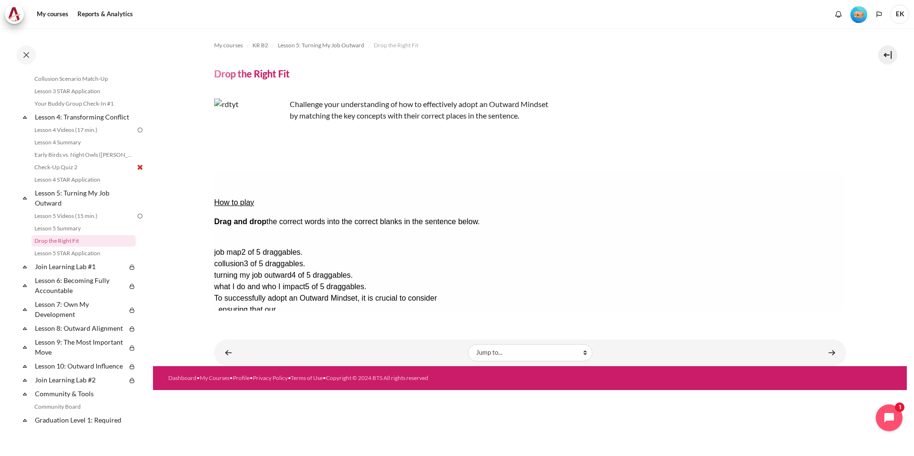
drag, startPoint x: 773, startPoint y: 212, endPoint x: 463, endPoint y: 194, distance: 310.4
drag, startPoint x: 768, startPoint y: 273, endPoint x: 474, endPoint y: 199, distance: 302.4
click at [470, 293] on div "To successfully adopt an Outward Mindset, it is crucial to consider , ensuring …" at bounding box center [475, 321] width 522 height 57
click at [469, 293] on div "To successfully adopt an Outward Mindset, it is crucial to consider , ensuring …" at bounding box center [475, 321] width 522 height 57
click at [293, 304] on div "Drop Zone 1. Drop Zone 1 is empty." at bounding box center [253, 304] width 79 height 0
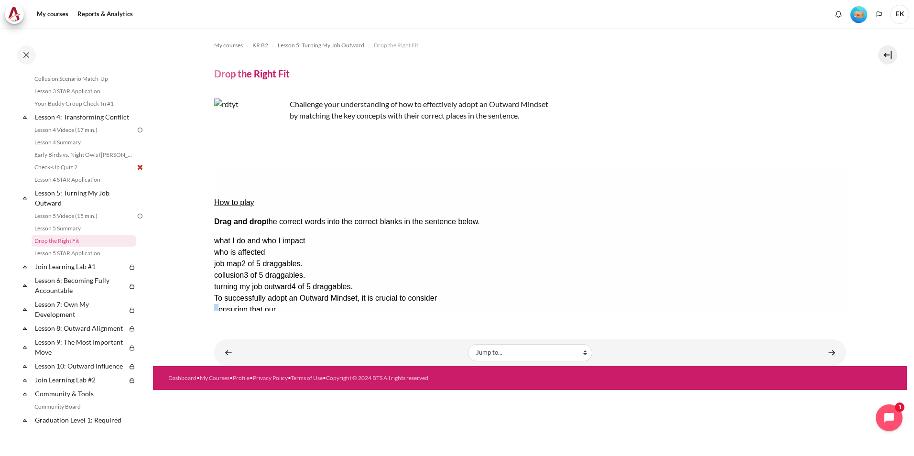
click at [293, 304] on div "Drop Zone 1. Drop Zone 1 is empty." at bounding box center [253, 304] width 79 height 0
drag, startPoint x: 257, startPoint y: 39, endPoint x: 455, endPoint y: 317, distance: 340.6
click at [455, 317] on div "My courses KR B2 Lesson 5: Turning My Job Outward Drop the Right Fit Drop the R…" at bounding box center [530, 176] width 632 height 297
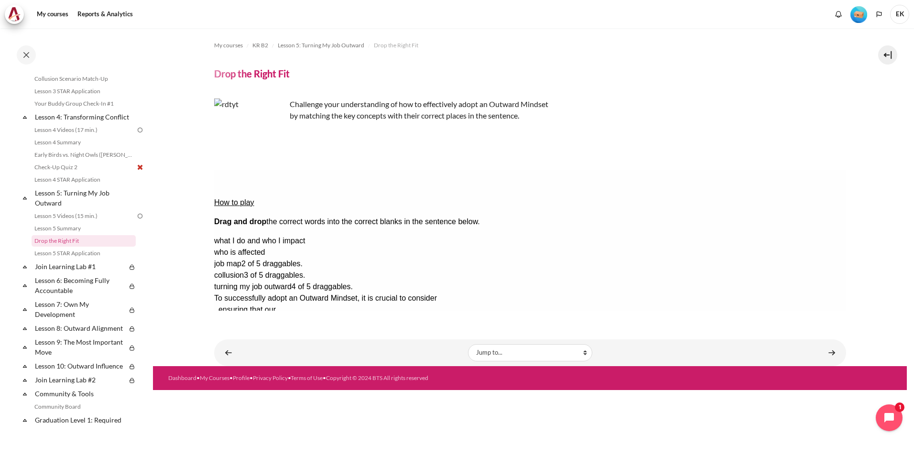
click at [452, 350] on div "Check Check the answers. The responses will be marked as correct, incorrect, or…" at bounding box center [530, 355] width 632 height 11
drag, startPoint x: 756, startPoint y: 272, endPoint x: 435, endPoint y: 229, distance: 323.8
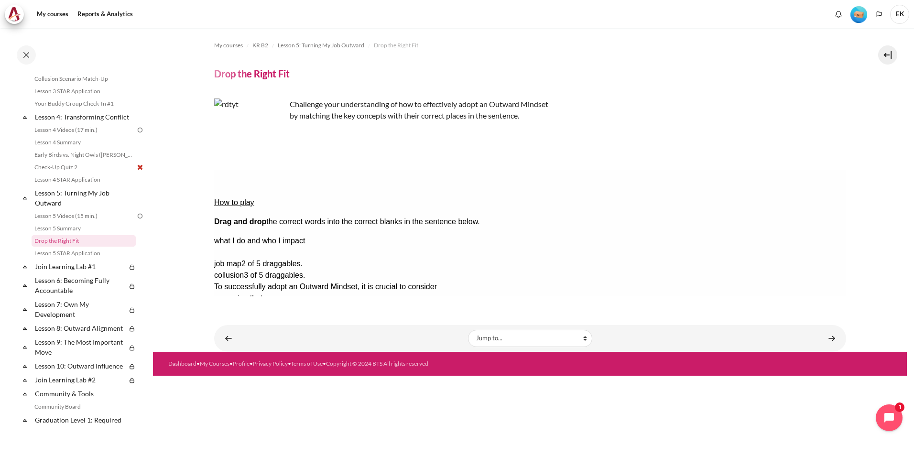
drag, startPoint x: 802, startPoint y: 223, endPoint x: 686, endPoint y: 224, distance: 116.2
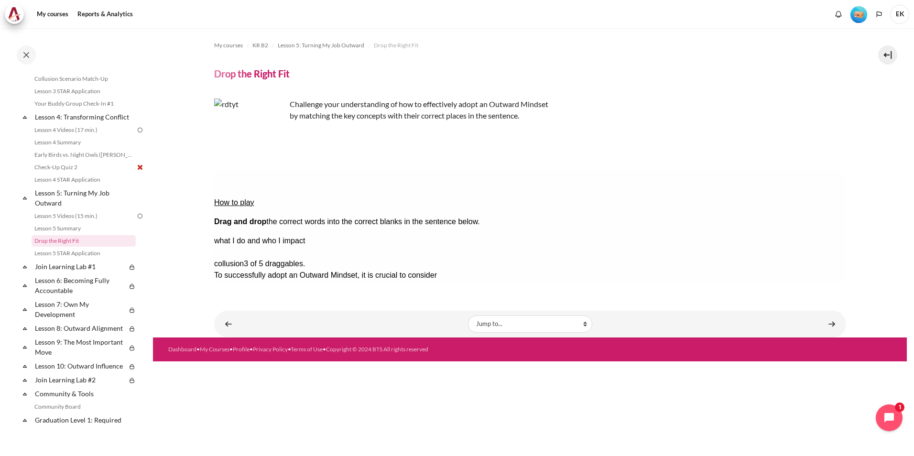
drag, startPoint x: 797, startPoint y: 226, endPoint x: 665, endPoint y: 208, distance: 133.3
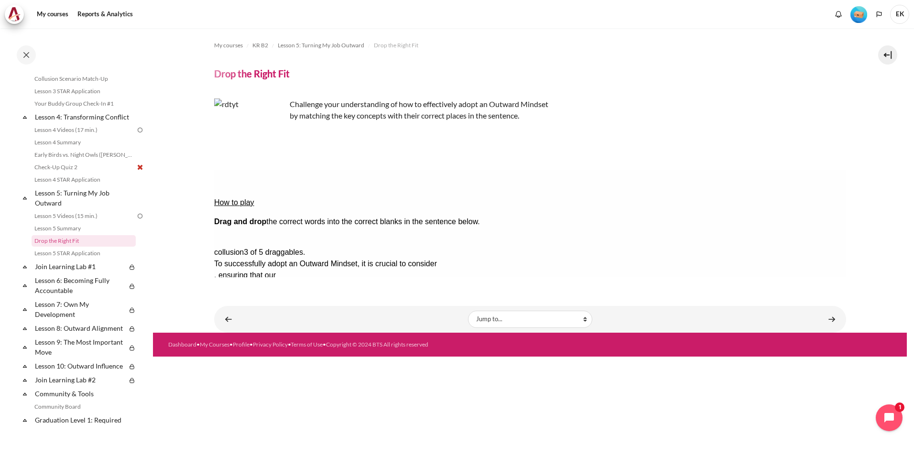
drag, startPoint x: 814, startPoint y: 213, endPoint x: 525, endPoint y: 212, distance: 288.9
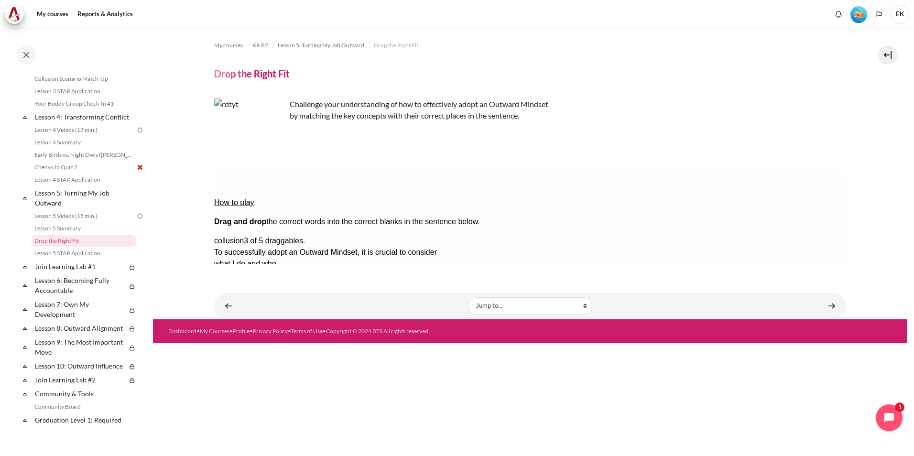
drag, startPoint x: 197, startPoint y: 251, endPoint x: 22, endPoint y: 80, distance: 244.2
click at [197, 251] on section "My courses KR B2 Lesson 5: Turning My Job Outward Drop the Right Fit Drop the R…" at bounding box center [530, 173] width 754 height 291
click at [240, 351] on button "Check Check the answers. The responses will be marked as correct, incorrect, or…" at bounding box center [227, 356] width 26 height 10
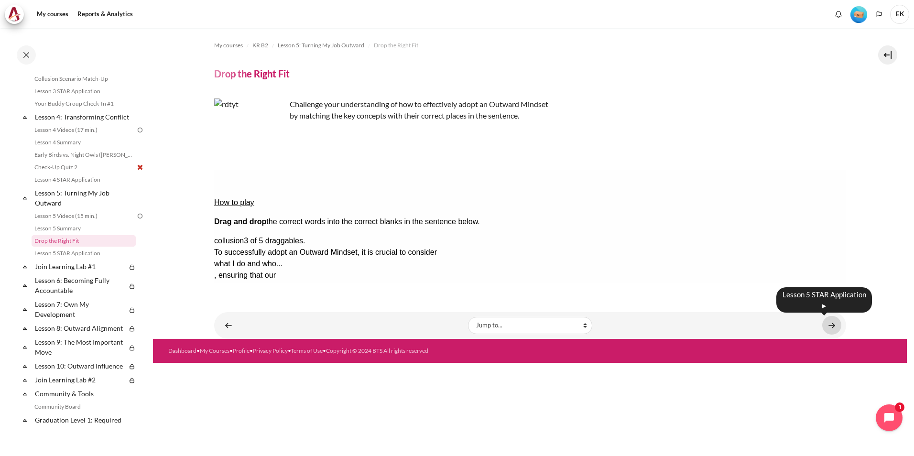
click at [828, 325] on link "Content" at bounding box center [832, 325] width 19 height 19
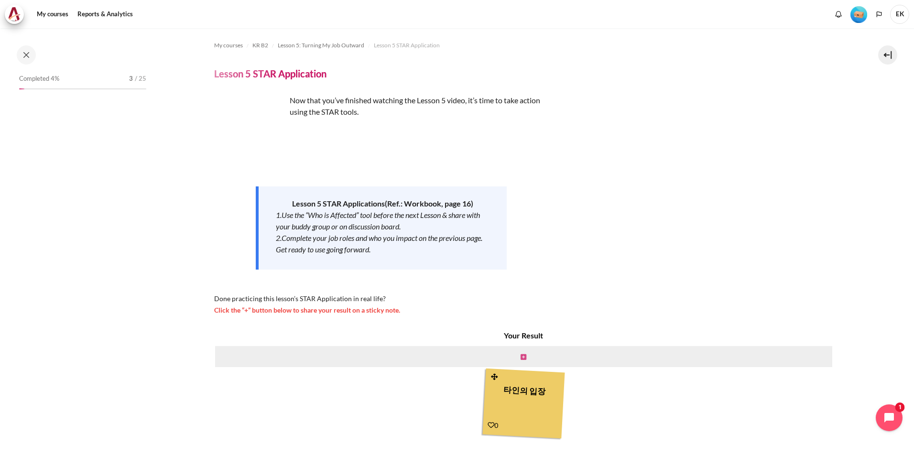
scroll to position [333, 0]
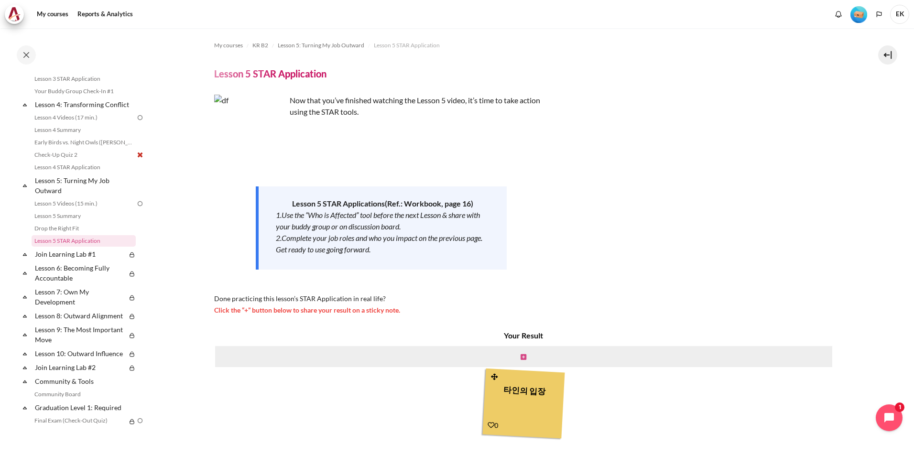
click at [521, 356] on icon "Content" at bounding box center [524, 357] width 6 height 7
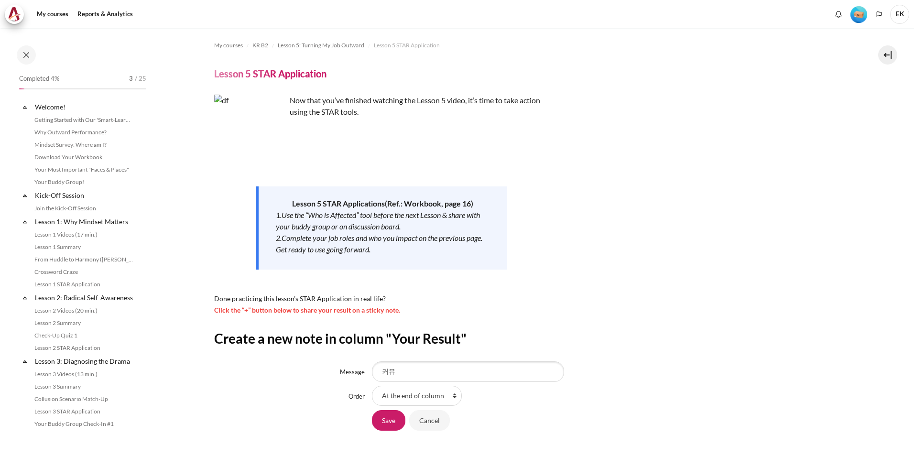
scroll to position [333, 0]
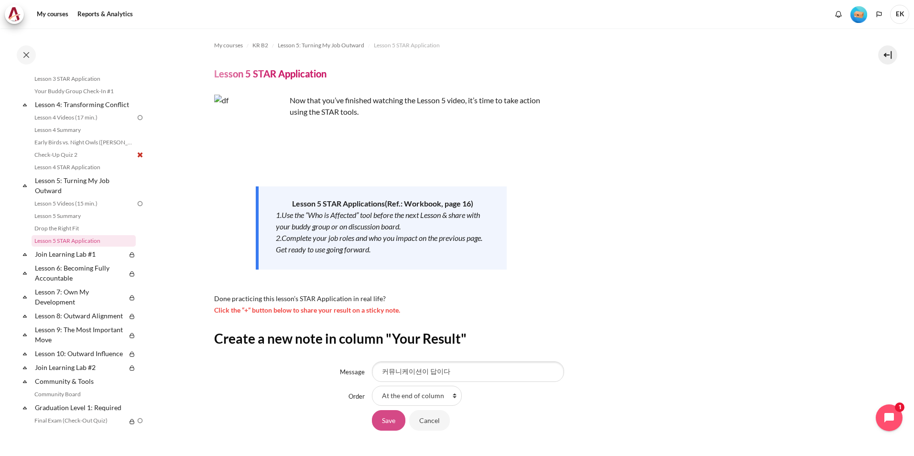
type input "커뮤니케이션이 답이다"
click at [384, 425] on input "Save" at bounding box center [388, 420] width 33 height 20
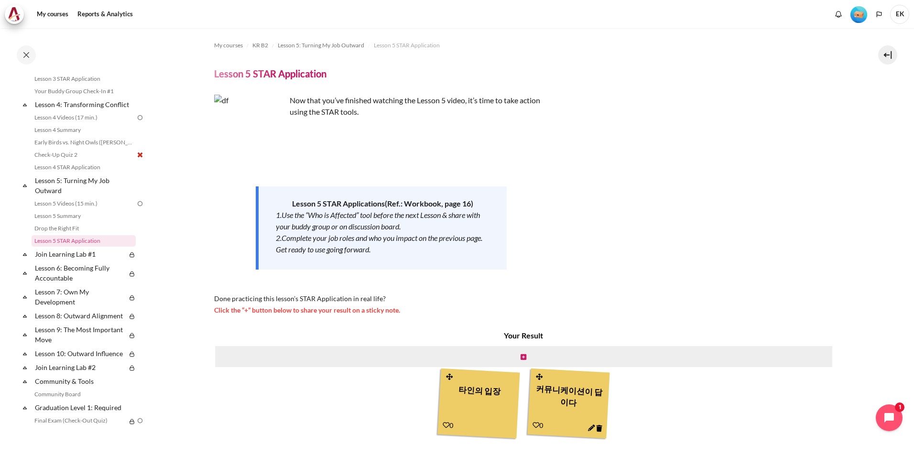
scroll to position [335, 0]
click at [40, 259] on link "Join Learning Lab #1" at bounding box center [79, 252] width 93 height 13
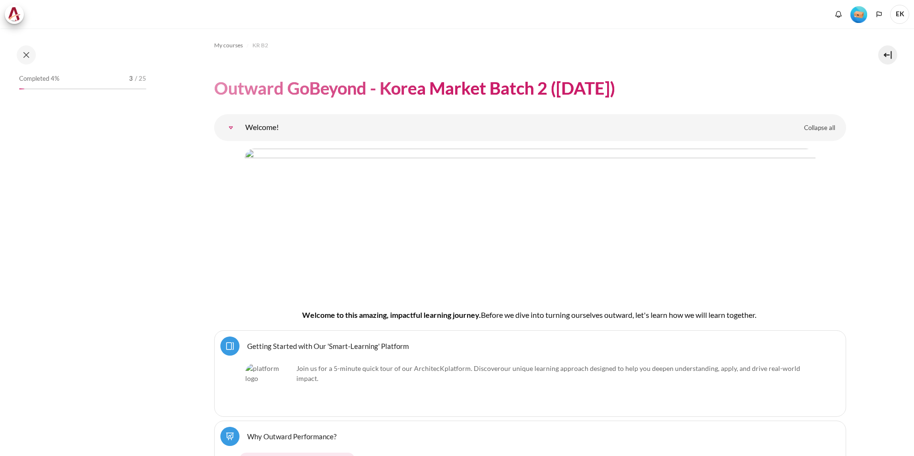
scroll to position [5799, 0]
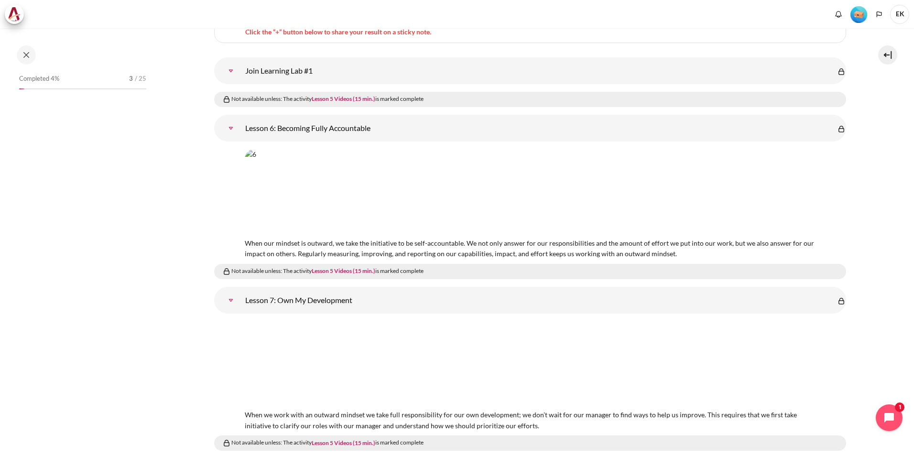
click at [241, 68] on link "Join Learning Lab #1" at bounding box center [230, 70] width 19 height 19
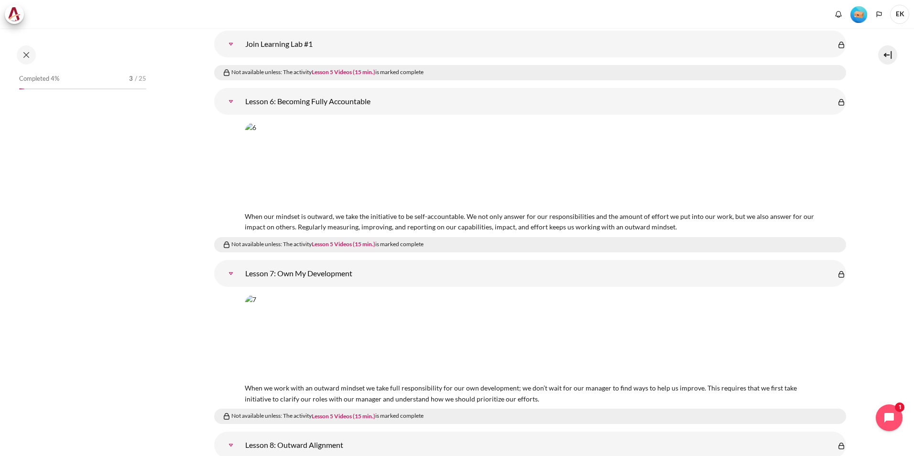
click at [241, 41] on link "Join Learning Lab #1" at bounding box center [230, 43] width 19 height 19
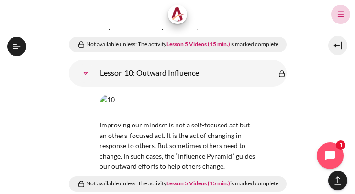
scroll to position [7765, 0]
